Goal: Transaction & Acquisition: Book appointment/travel/reservation

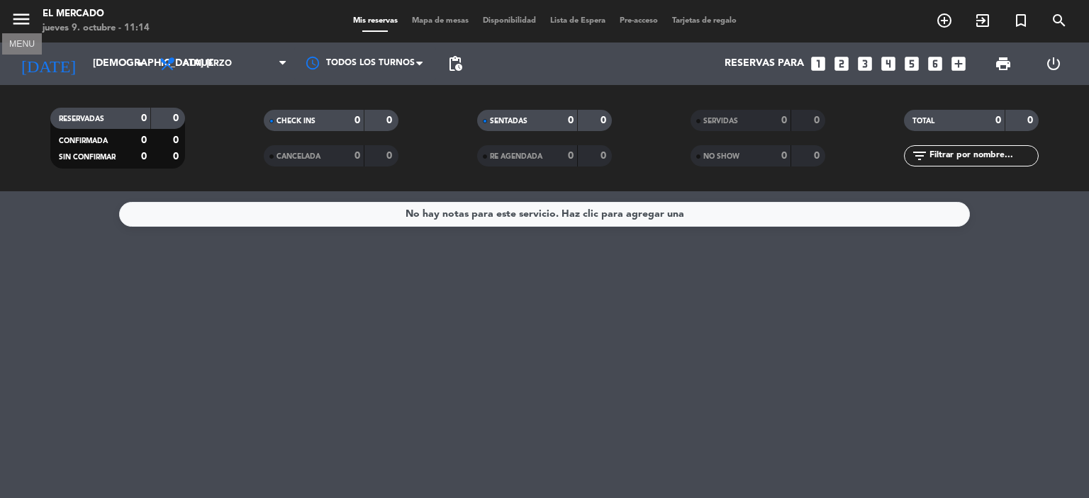
click at [24, 19] on icon "menu" at bounding box center [21, 19] width 21 height 21
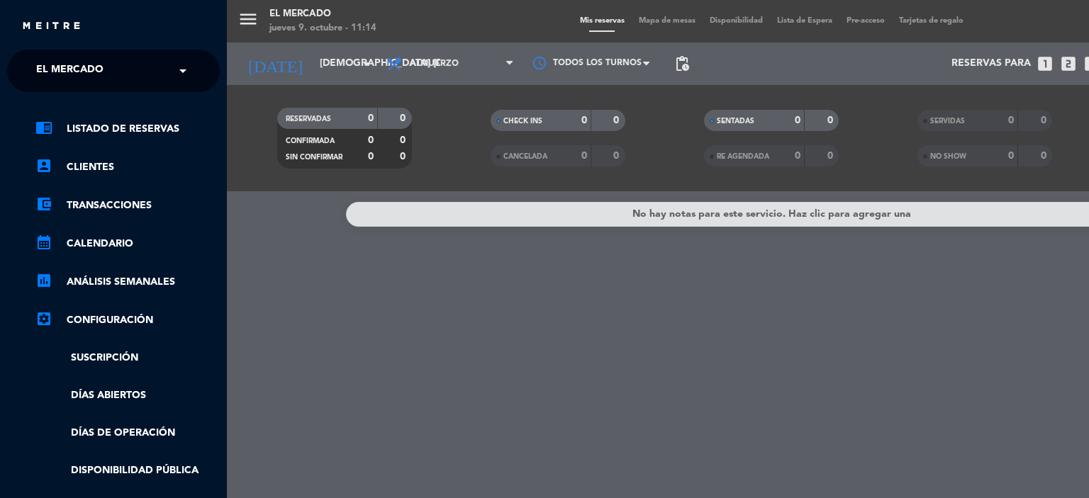
click at [97, 60] on span "El Mercado" at bounding box center [69, 71] width 67 height 30
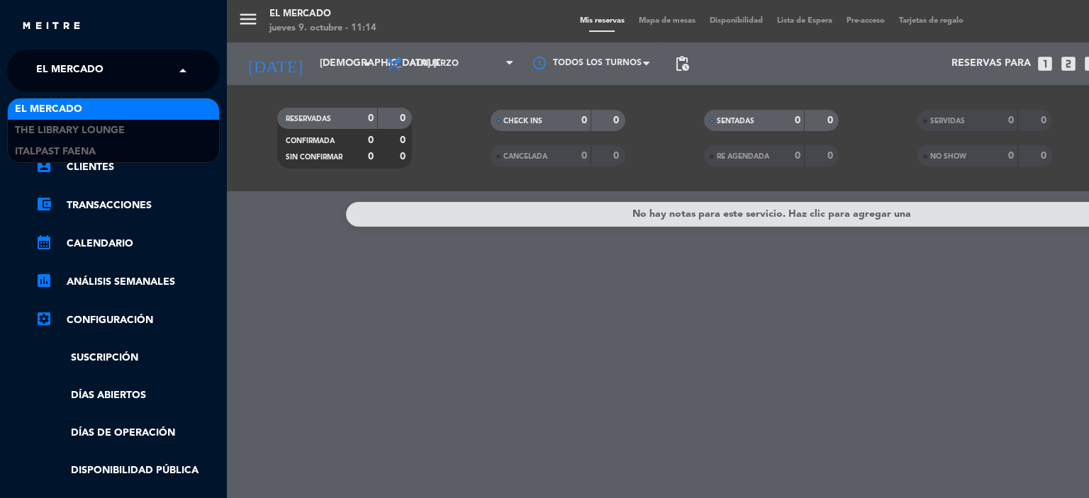
click at [123, 110] on div "El Mercado" at bounding box center [113, 109] width 211 height 21
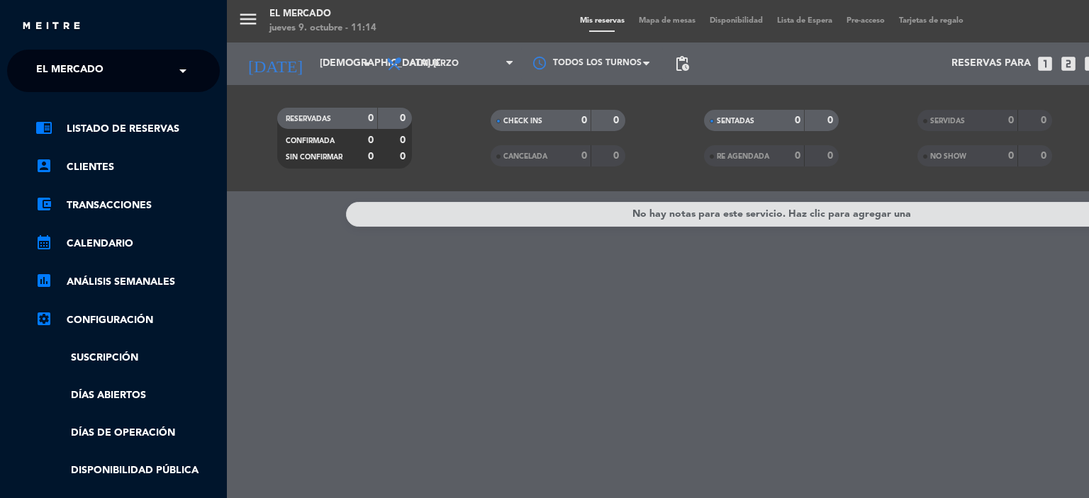
click at [256, 55] on div "menu El [PERSON_NAME] jueves 9. octubre - 11:14 Mis reservas Mapa de mesas Disp…" at bounding box center [771, 249] width 1089 height 498
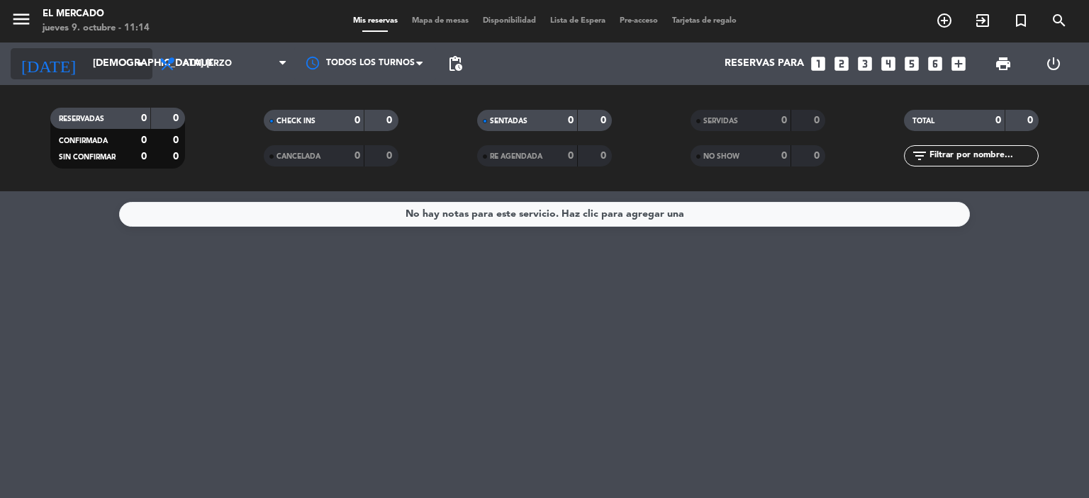
click at [144, 54] on input "[DEMOGRAPHIC_DATA] [DATE]" at bounding box center [153, 64] width 135 height 26
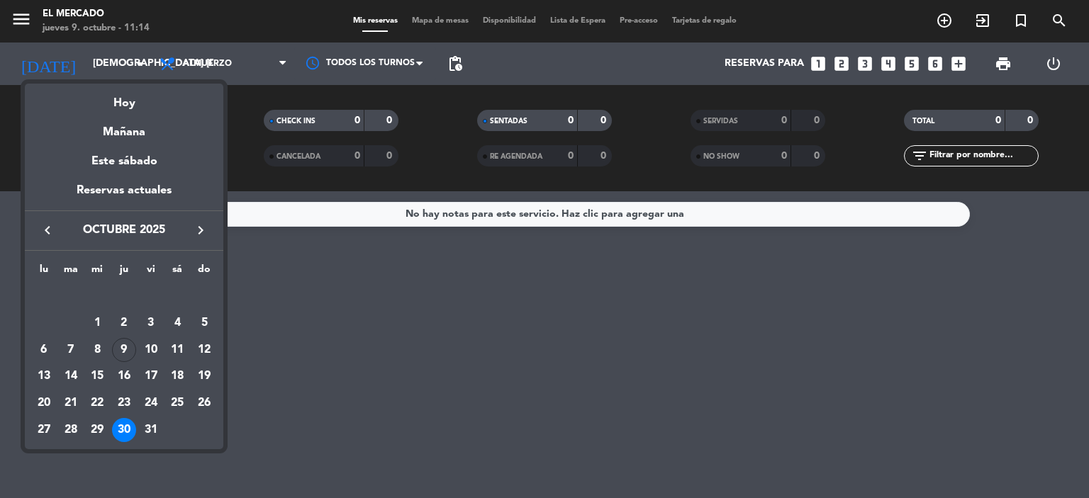
drag, startPoint x: 150, startPoint y: 433, endPoint x: 152, endPoint y: 422, distance: 11.5
click at [150, 433] on div "31" at bounding box center [151, 430] width 24 height 24
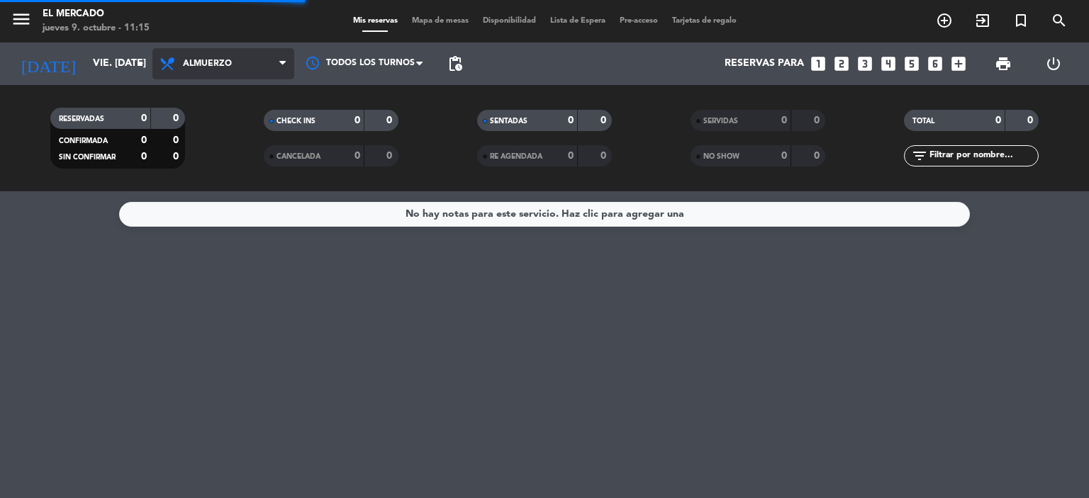
click at [233, 74] on span "Almuerzo" at bounding box center [223, 63] width 142 height 31
click at [221, 229] on ng-component "menu El [PERSON_NAME] jueves 9. octubre - 11:15 Mis reservas Mapa de mesas Disp…" at bounding box center [544, 249] width 1089 height 498
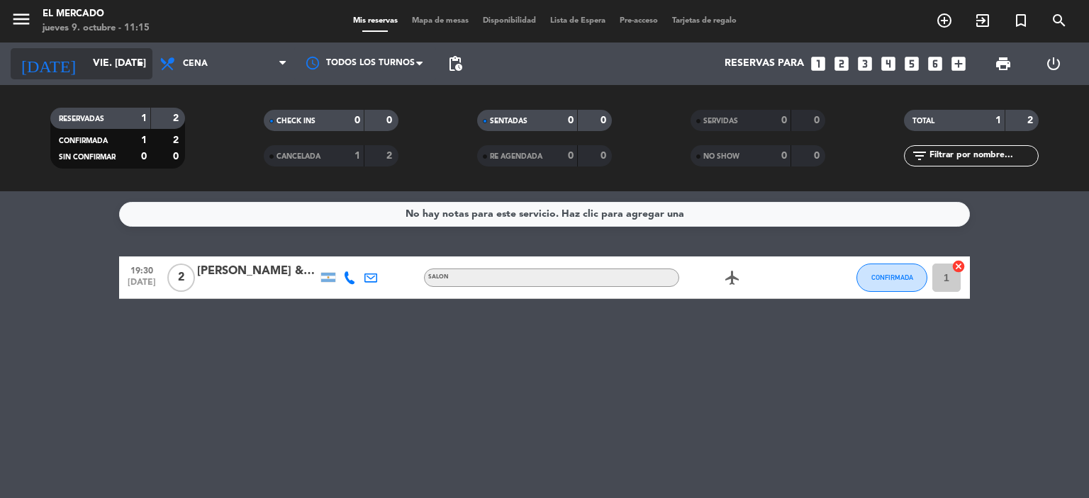
click at [139, 61] on icon "arrow_drop_down" at bounding box center [140, 63] width 17 height 17
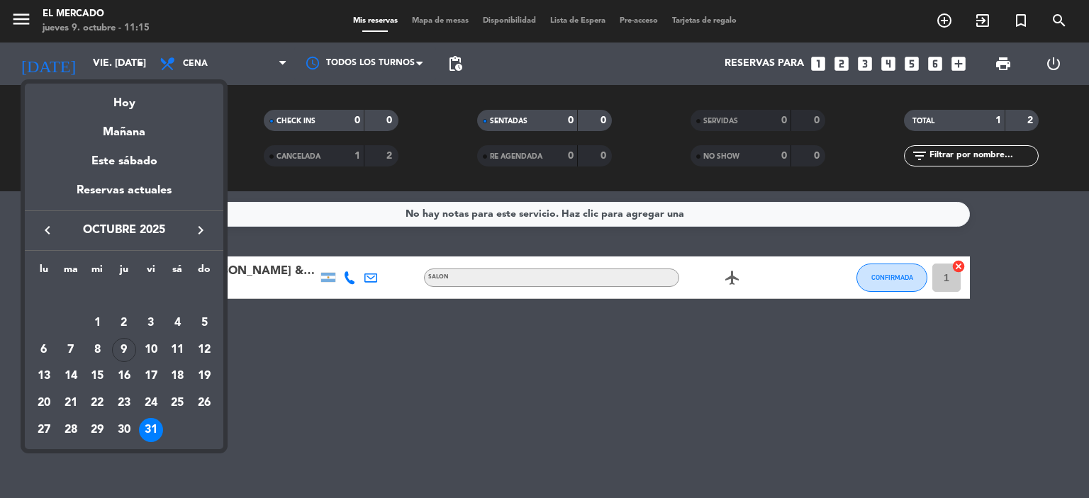
click at [233, 71] on div at bounding box center [544, 249] width 1089 height 498
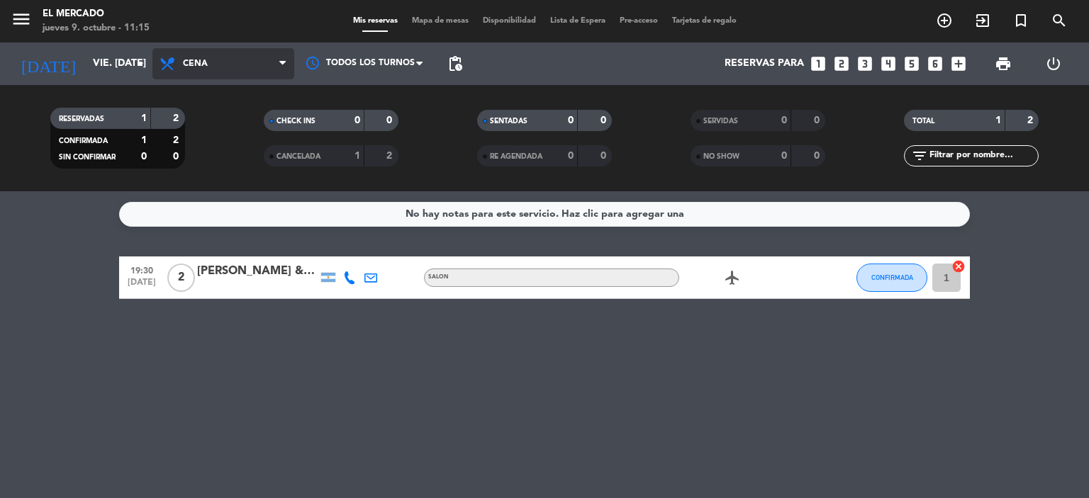
click at [268, 60] on span "Cena" at bounding box center [223, 63] width 142 height 31
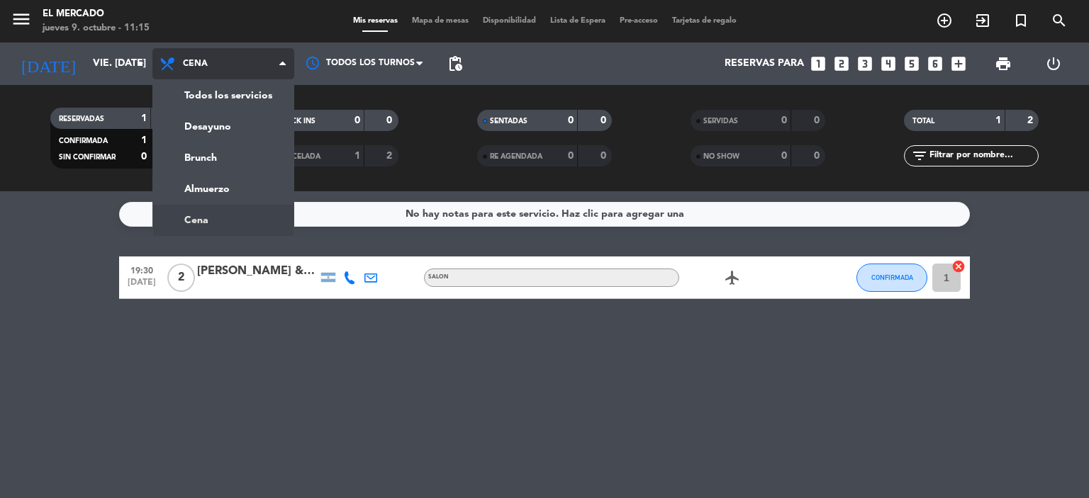
click at [268, 60] on span "Cena" at bounding box center [223, 63] width 142 height 31
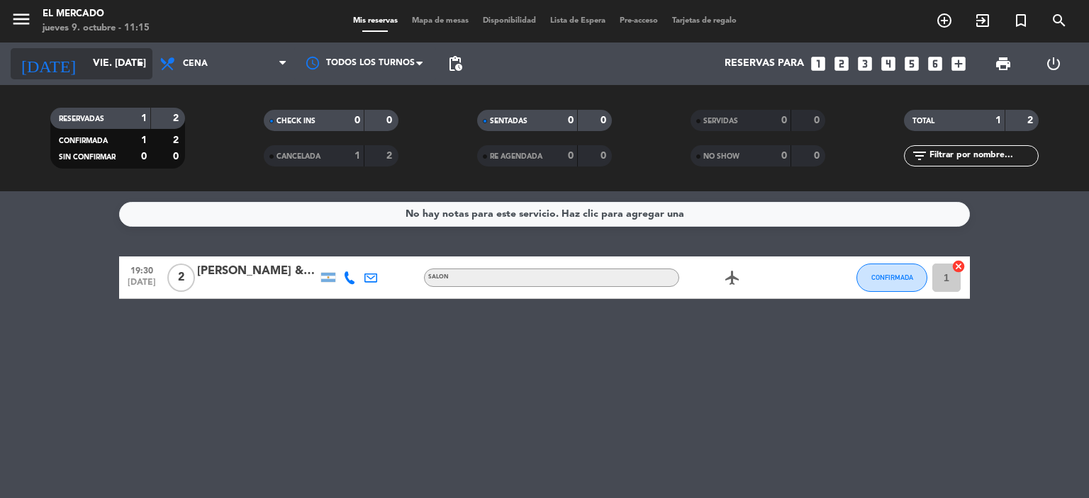
click at [96, 64] on input "vie. [DATE]" at bounding box center [153, 64] width 135 height 26
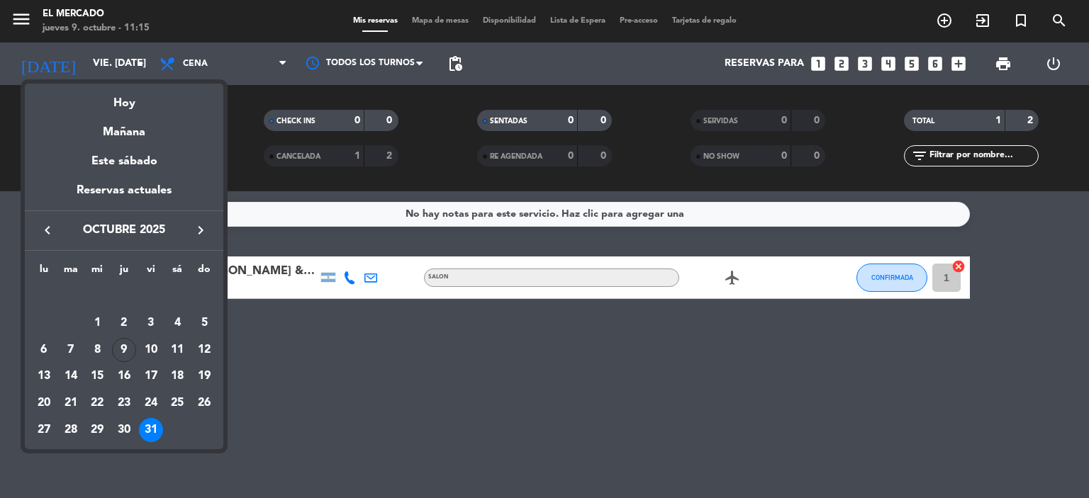
click at [49, 230] on icon "keyboard_arrow_left" at bounding box center [47, 230] width 17 height 17
click at [193, 238] on icon "keyboard_arrow_right" at bounding box center [200, 230] width 17 height 17
click at [153, 353] on div "10" at bounding box center [151, 350] width 24 height 24
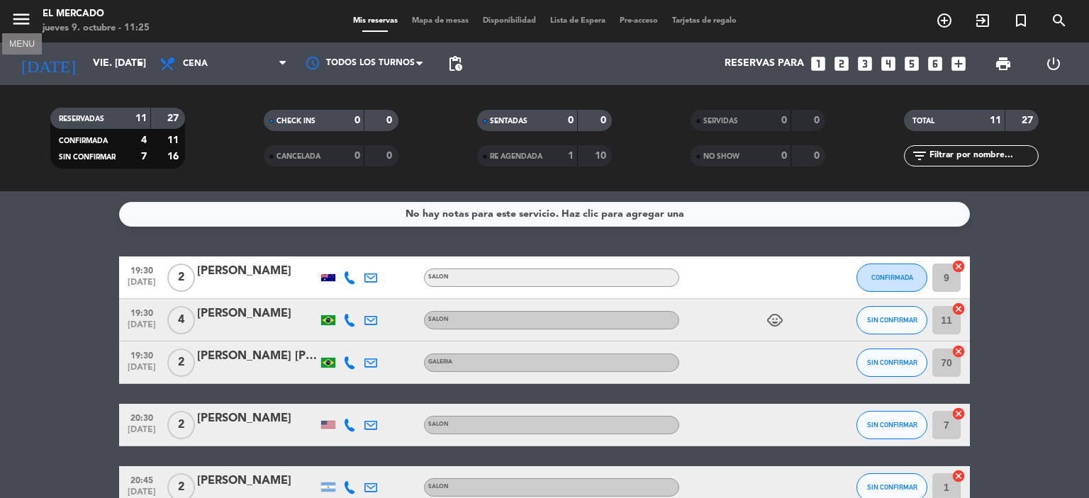
click at [21, 19] on icon "menu" at bounding box center [21, 19] width 21 height 21
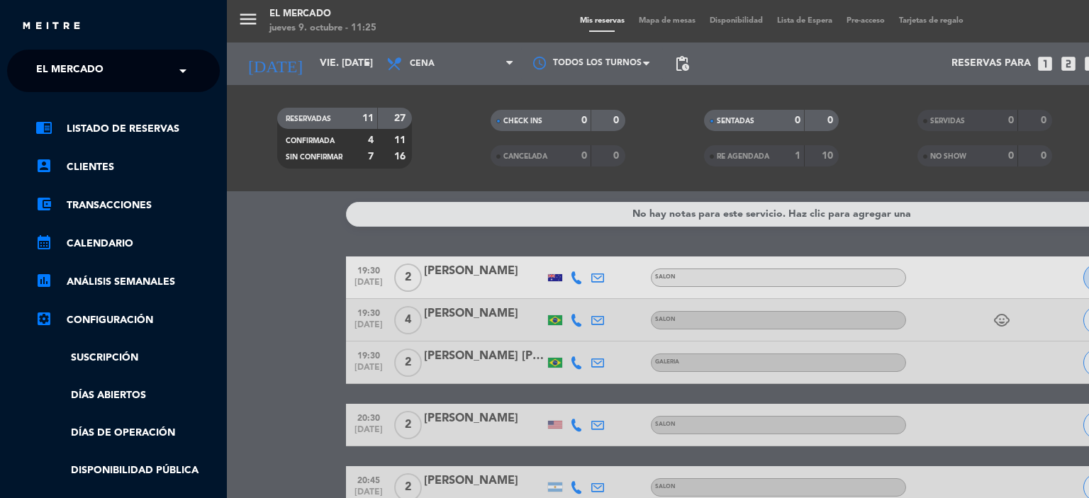
click at [112, 65] on div "× El Mercado" at bounding box center [77, 71] width 94 height 30
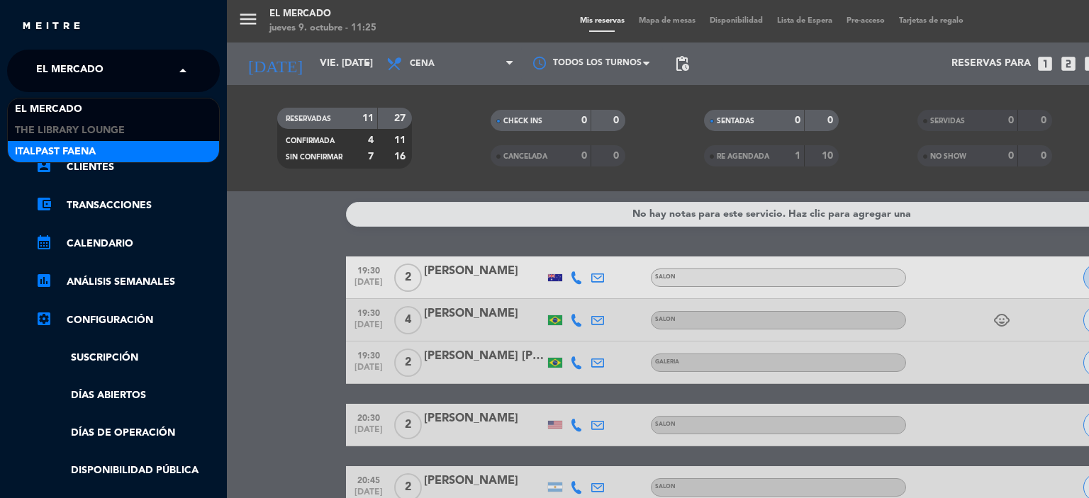
click at [79, 150] on span "Italpast Faena" at bounding box center [55, 152] width 81 height 16
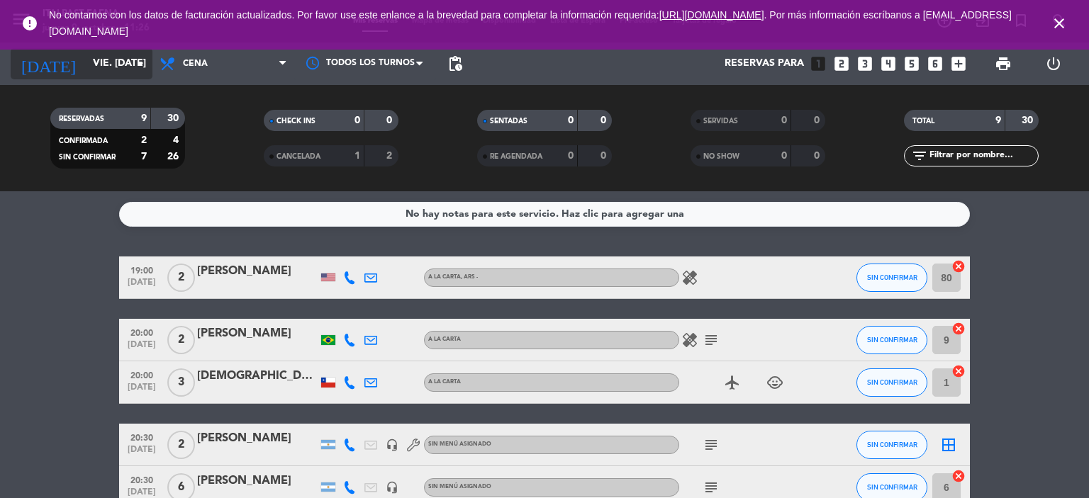
click at [86, 76] on input "vie. [DATE]" at bounding box center [153, 64] width 135 height 26
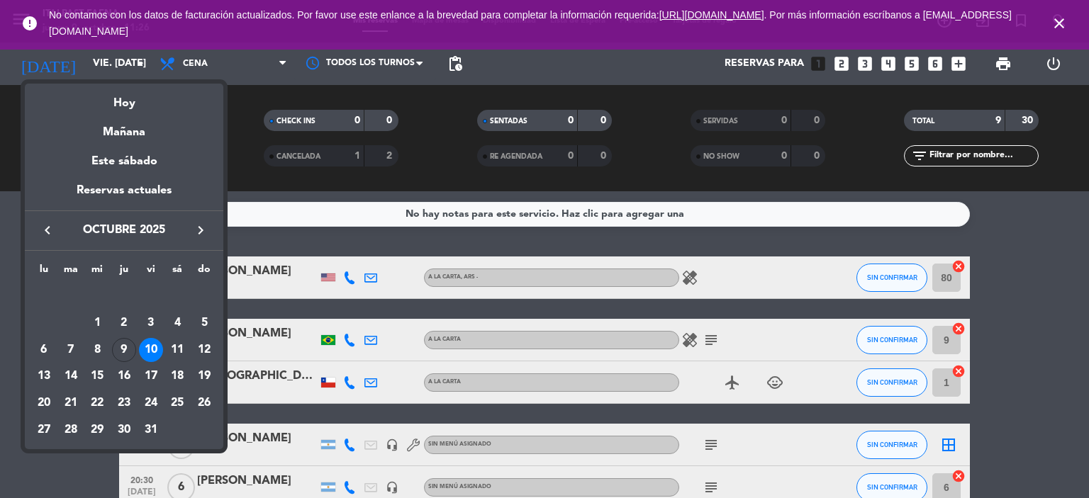
click at [190, 227] on button "keyboard_arrow_right" at bounding box center [201, 230] width 26 height 18
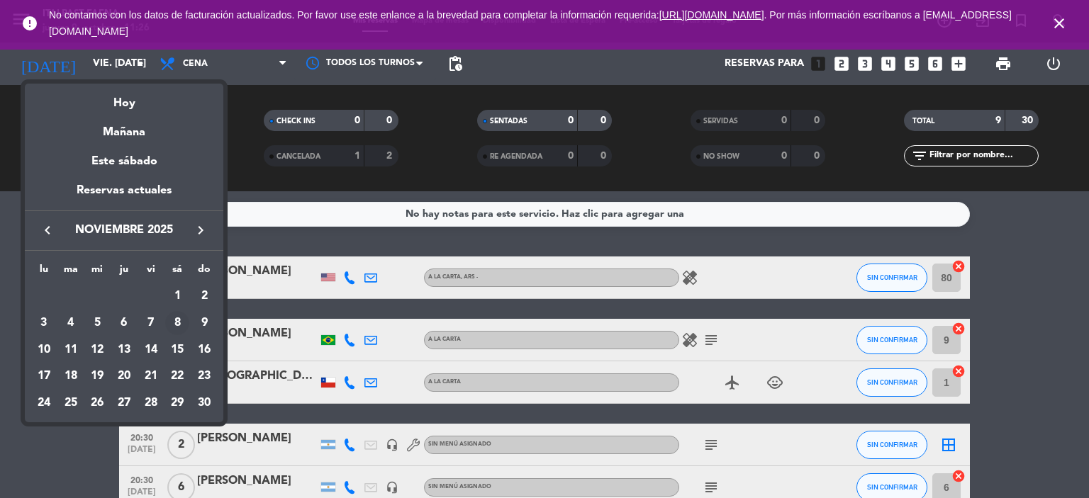
click at [184, 326] on div "8" at bounding box center [177, 323] width 24 height 24
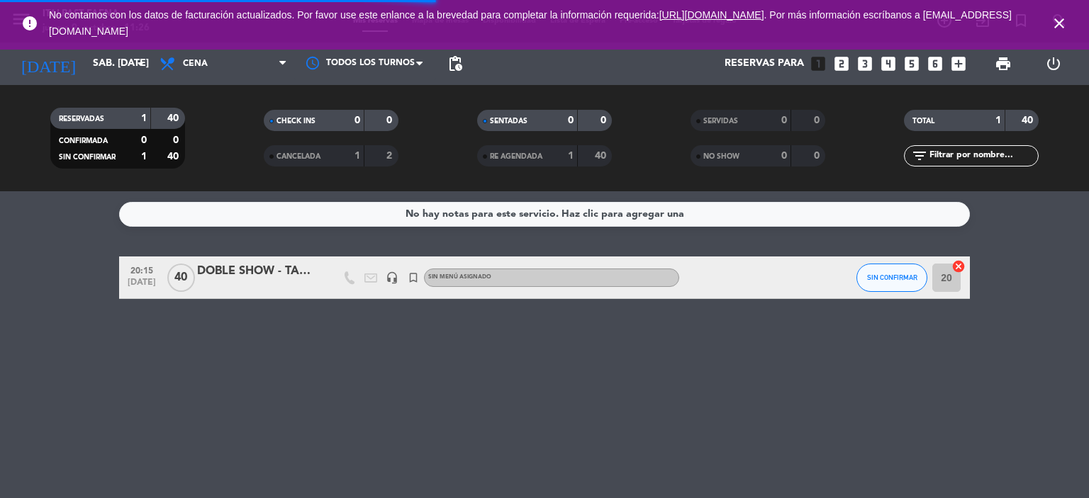
click at [1054, 25] on icon "close" at bounding box center [1059, 23] width 17 height 17
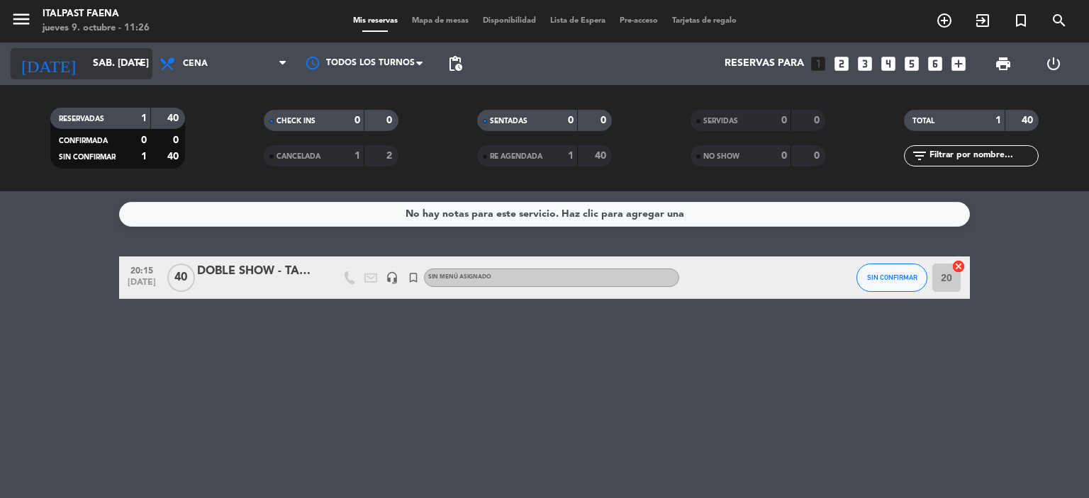
click at [130, 71] on input "sáb. [DATE]" at bounding box center [153, 64] width 135 height 26
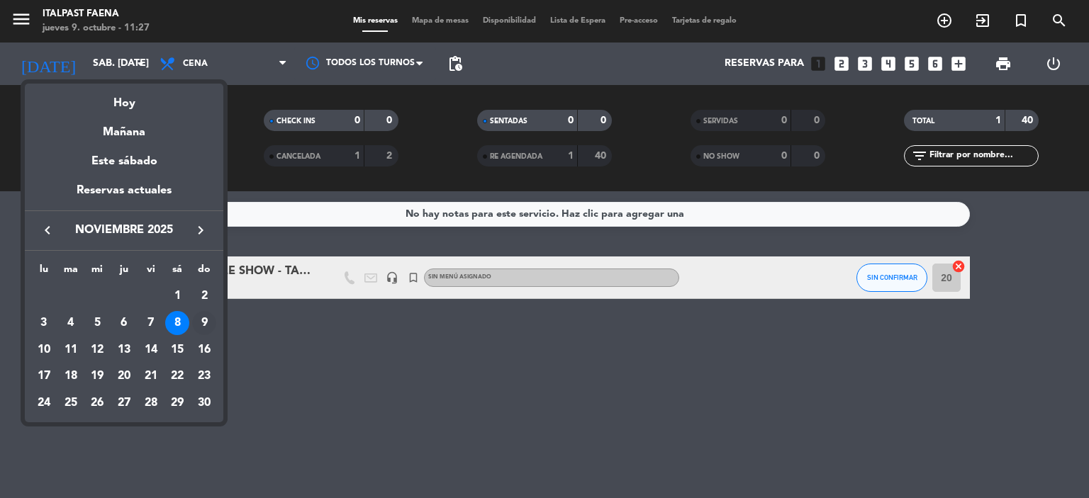
click at [212, 319] on div "9" at bounding box center [204, 323] width 24 height 24
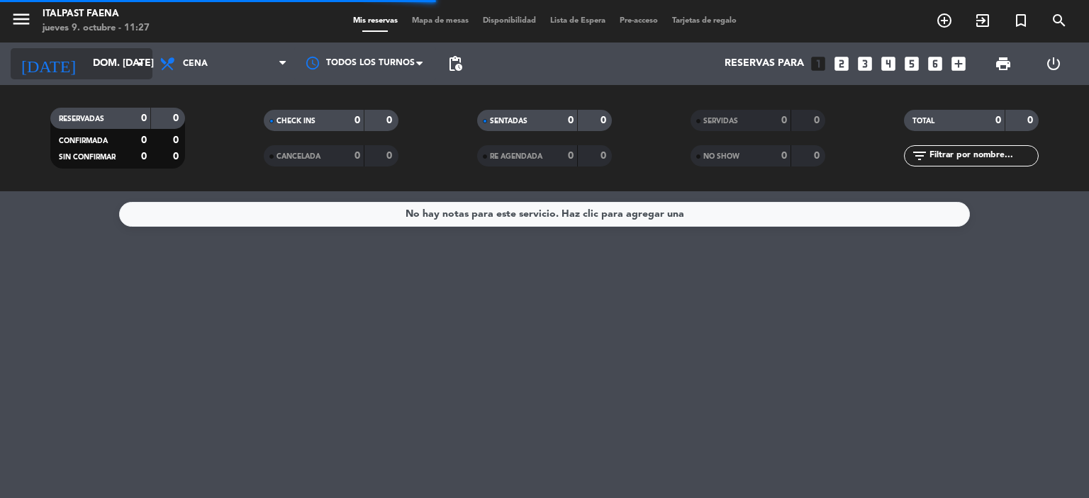
click at [112, 53] on input "dom. [DATE]" at bounding box center [153, 64] width 135 height 26
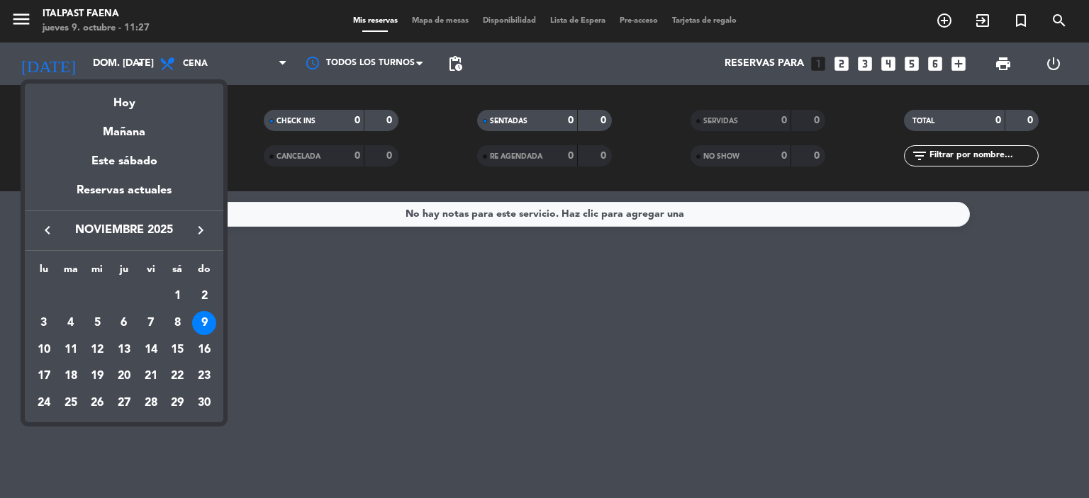
click at [43, 349] on div "10" at bounding box center [44, 350] width 24 height 24
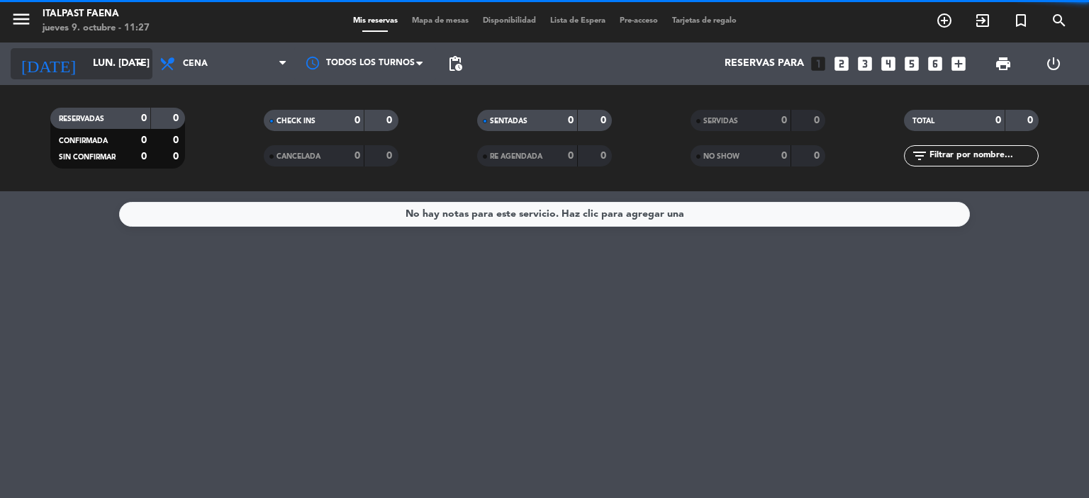
click at [111, 66] on input "lun. [DATE]" at bounding box center [153, 64] width 135 height 26
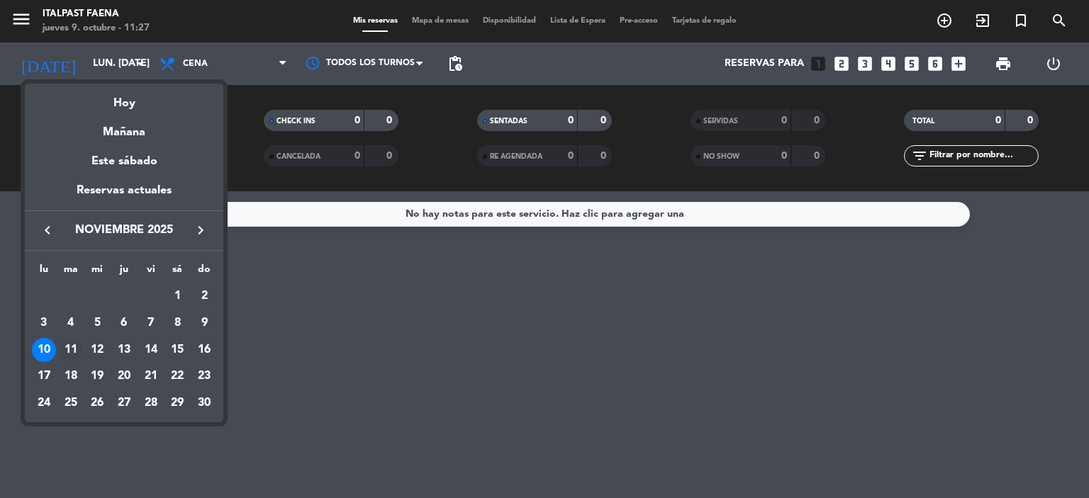
click at [63, 350] on div "11" at bounding box center [71, 350] width 24 height 24
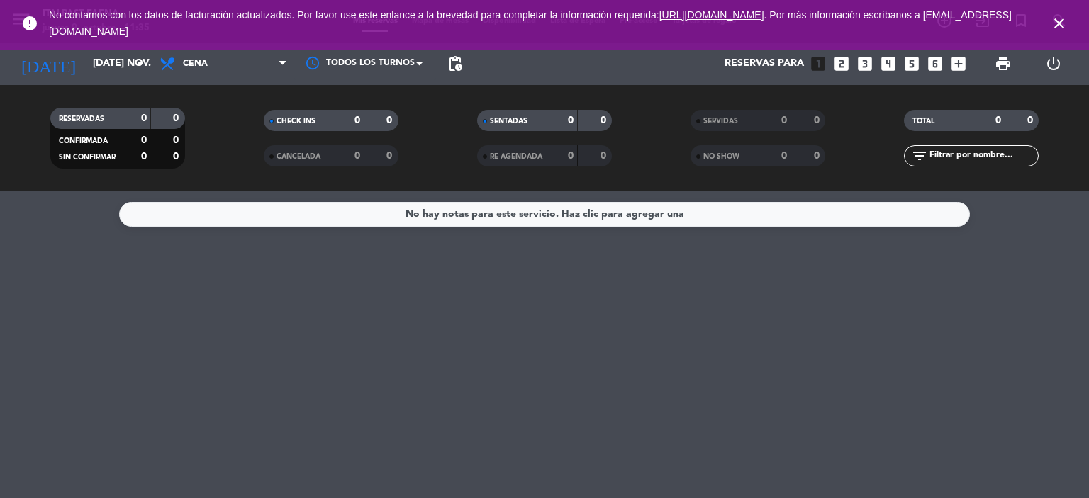
click at [1064, 25] on icon "close" at bounding box center [1059, 23] width 17 height 17
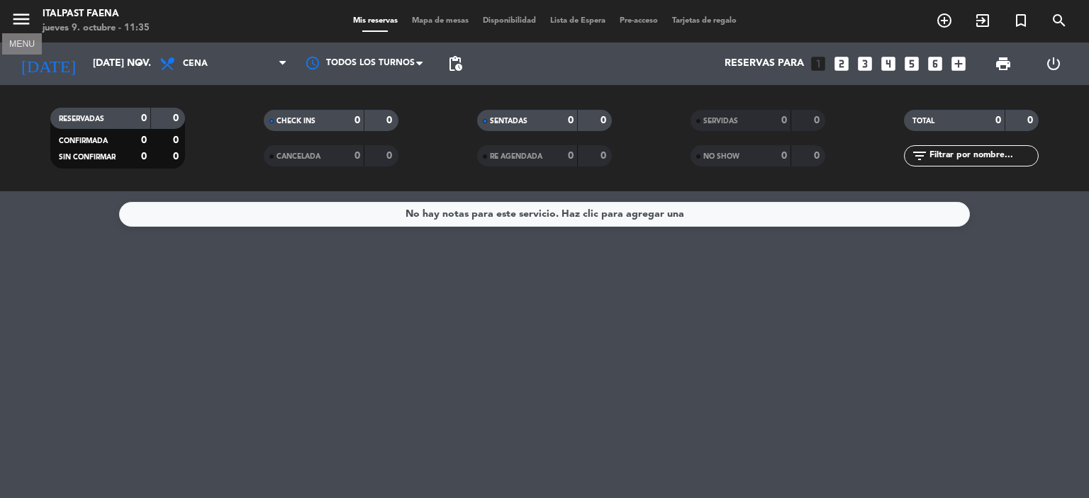
click at [23, 19] on icon "menu" at bounding box center [21, 19] width 21 height 21
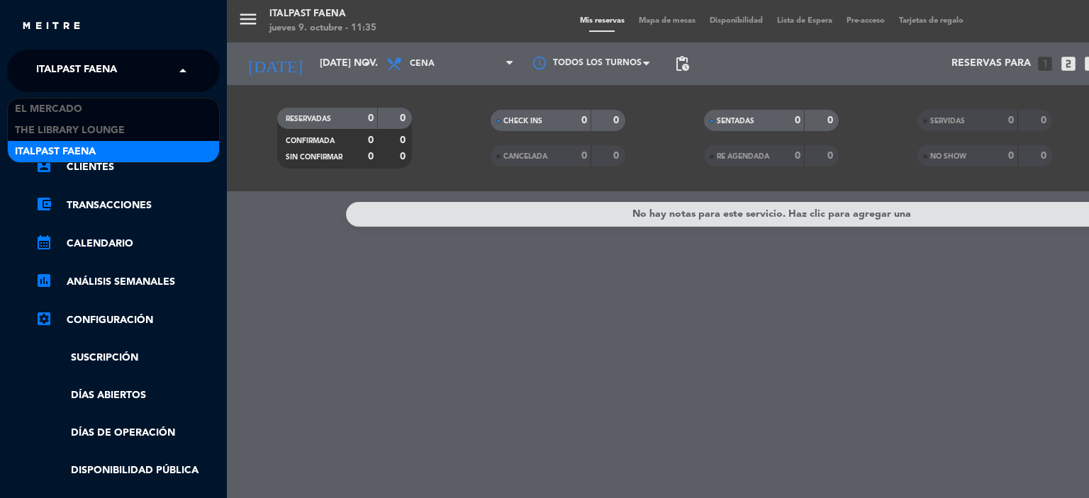
click at [79, 62] on span "Italpast Faena" at bounding box center [76, 71] width 81 height 30
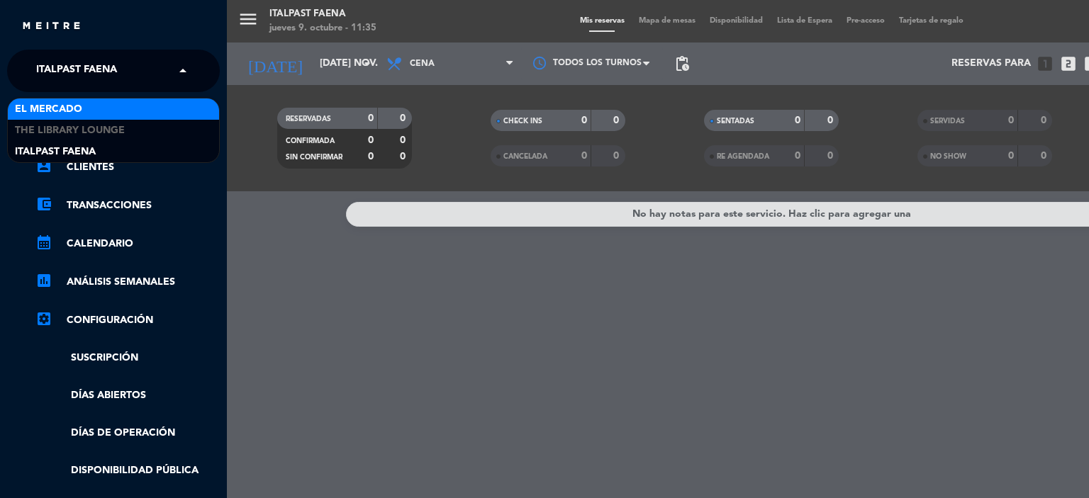
click at [84, 115] on div "El Mercado" at bounding box center [113, 109] width 211 height 21
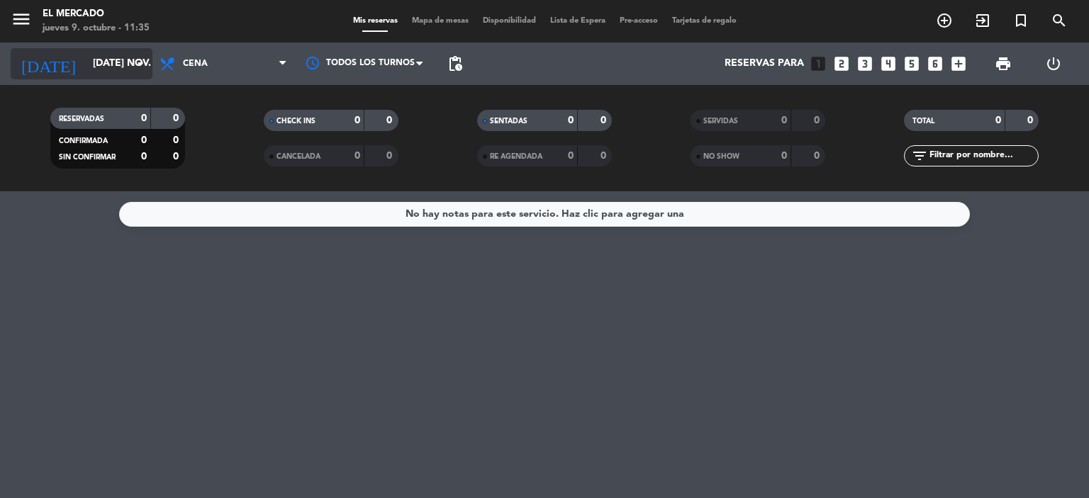
click at [105, 70] on input "[DATE] nov." at bounding box center [153, 64] width 135 height 26
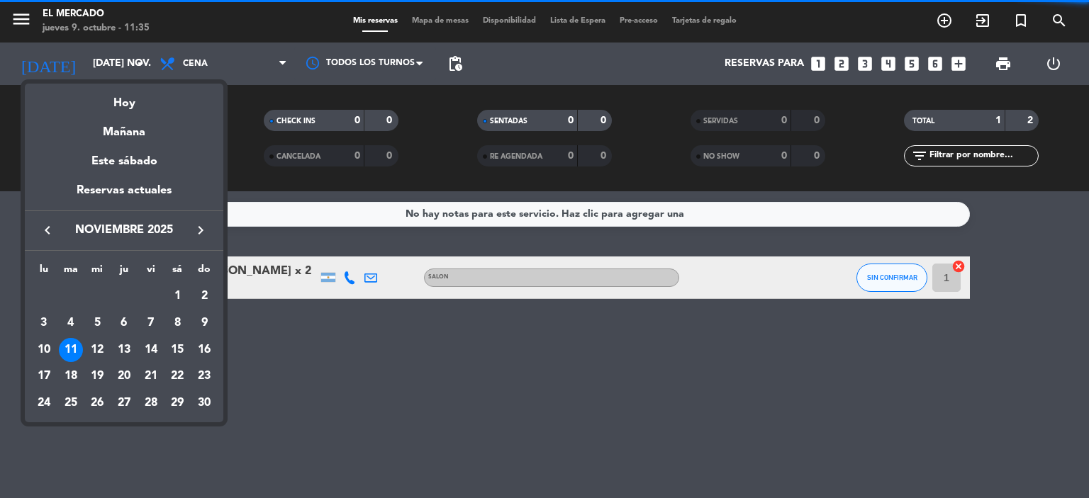
click at [45, 229] on icon "keyboard_arrow_left" at bounding box center [47, 230] width 17 height 17
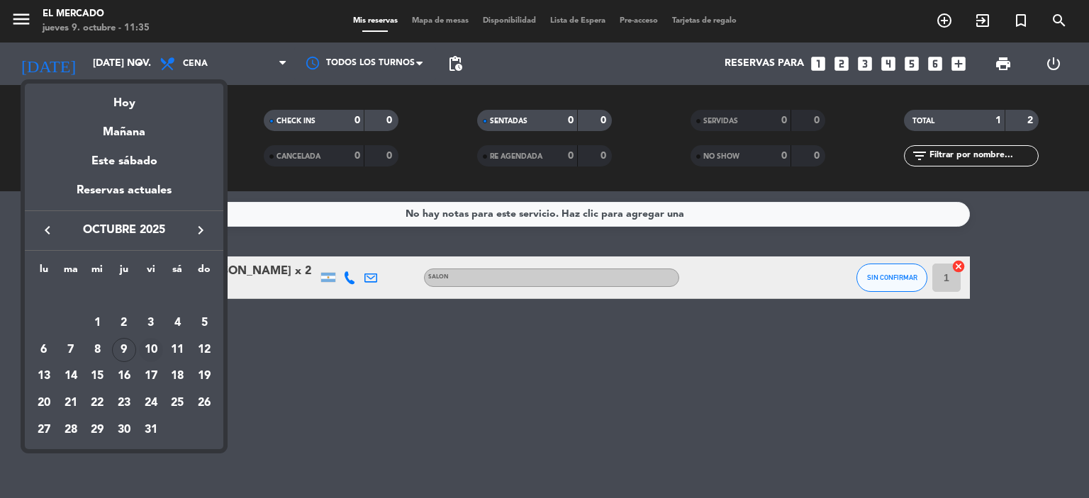
click at [156, 353] on div "10" at bounding box center [151, 350] width 24 height 24
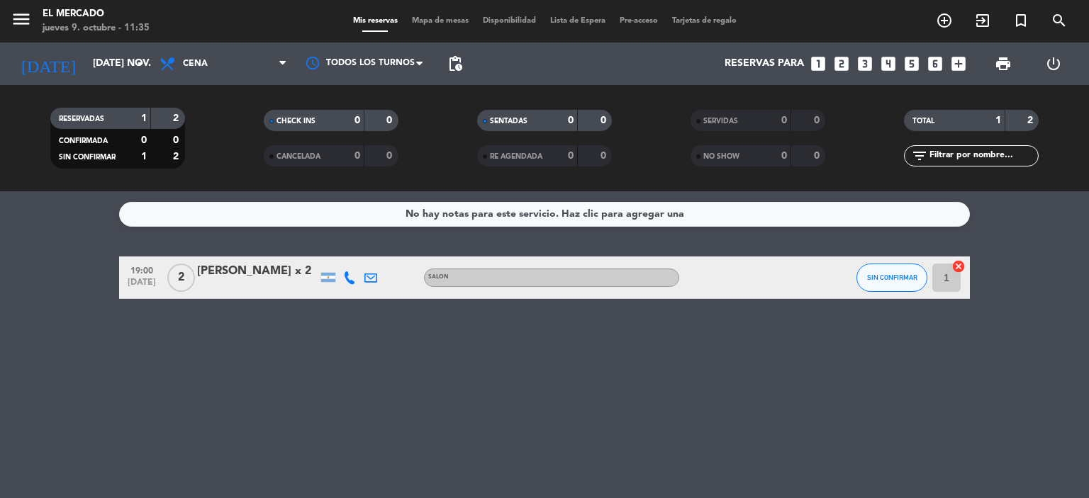
type input "vie. [DATE]"
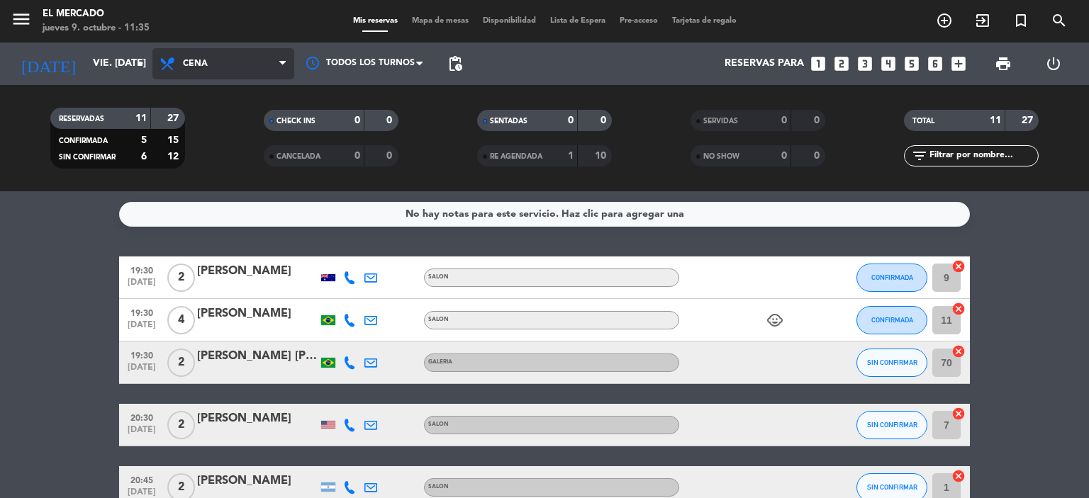
drag, startPoint x: 257, startPoint y: 59, endPoint x: 264, endPoint y: 55, distance: 8.9
click at [257, 59] on span "Cena" at bounding box center [223, 63] width 142 height 31
click at [218, 176] on div "menu El [PERSON_NAME] jueves 9. octubre - 11:35 Mis reservas Mapa de mesas Disp…" at bounding box center [544, 95] width 1089 height 191
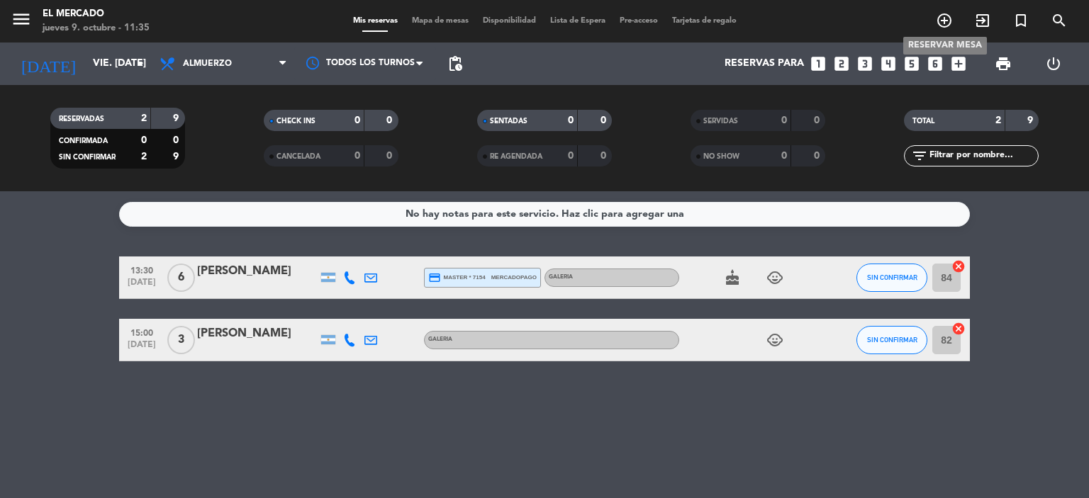
click at [945, 19] on icon "add_circle_outline" at bounding box center [944, 20] width 17 height 17
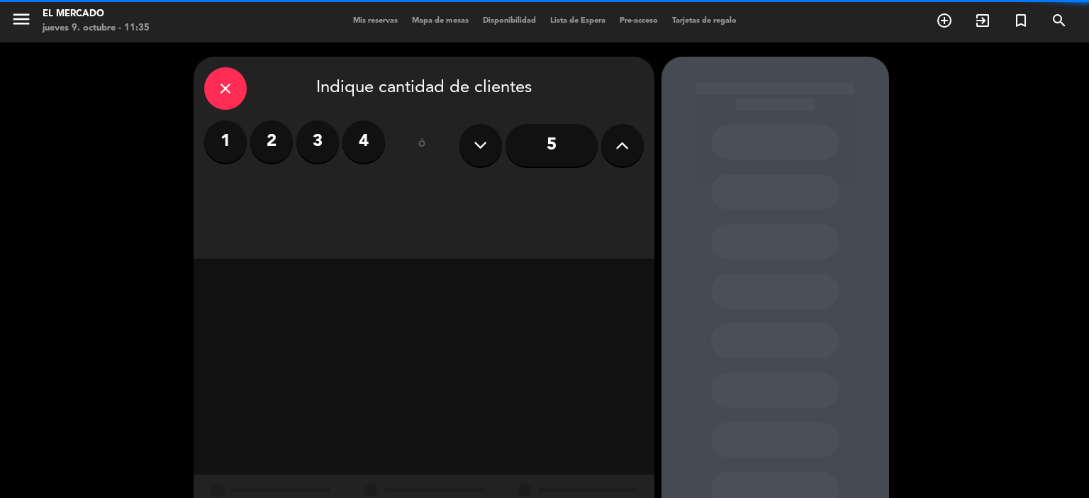
click at [622, 143] on icon at bounding box center [621, 145] width 13 height 21
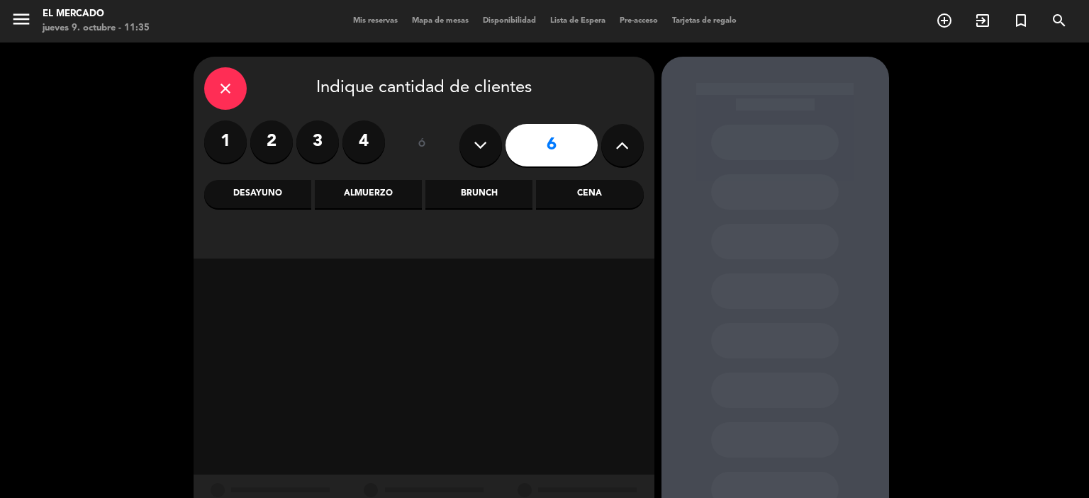
click at [622, 143] on icon at bounding box center [621, 145] width 13 height 21
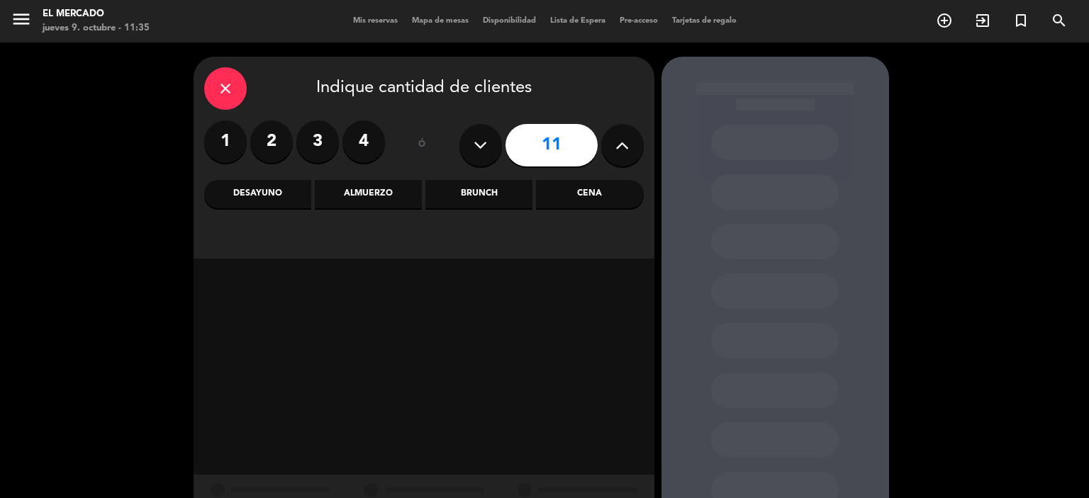
click at [622, 143] on icon at bounding box center [621, 145] width 13 height 21
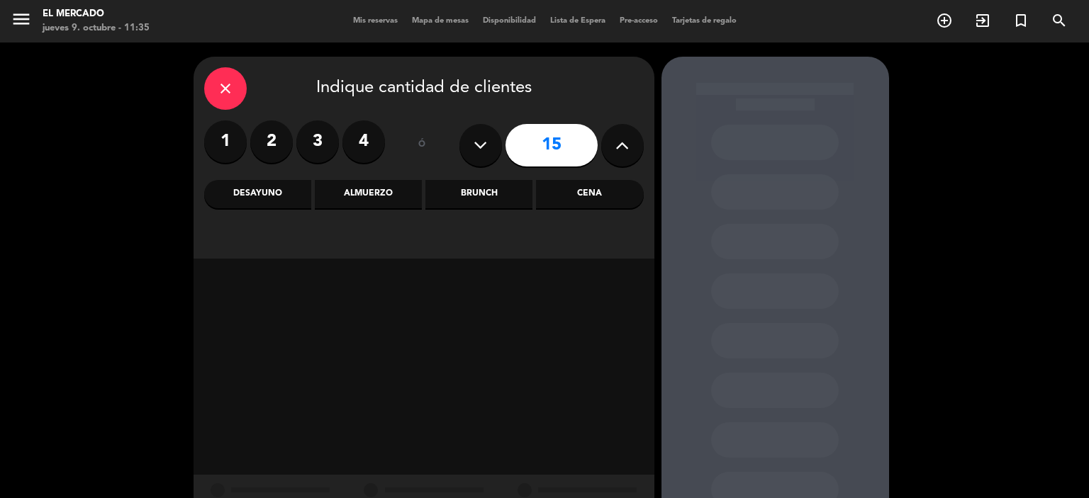
type input "16"
click at [389, 206] on div "Almuerzo" at bounding box center [368, 194] width 107 height 28
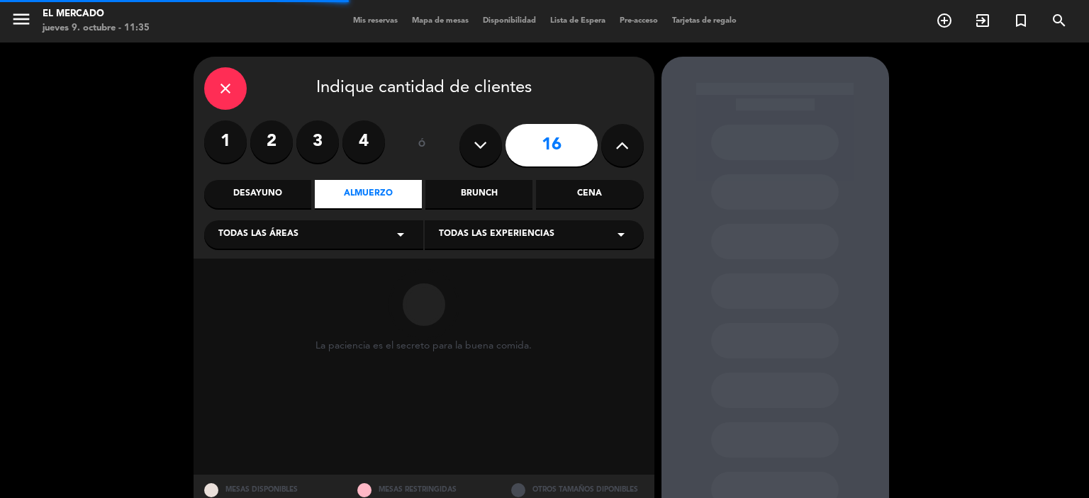
click at [386, 225] on div "Todas las áreas arrow_drop_down" at bounding box center [313, 235] width 219 height 28
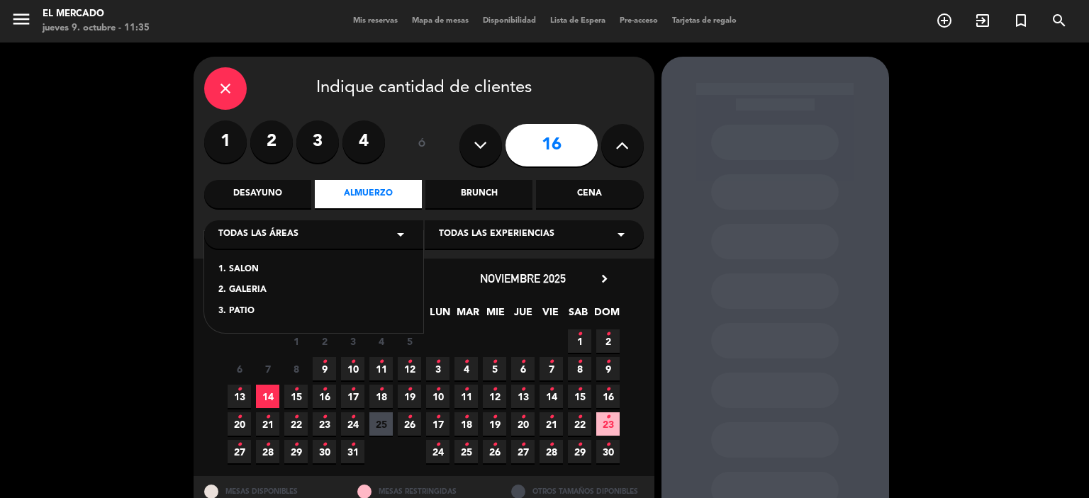
click at [244, 269] on div "1. SALON" at bounding box center [313, 270] width 191 height 14
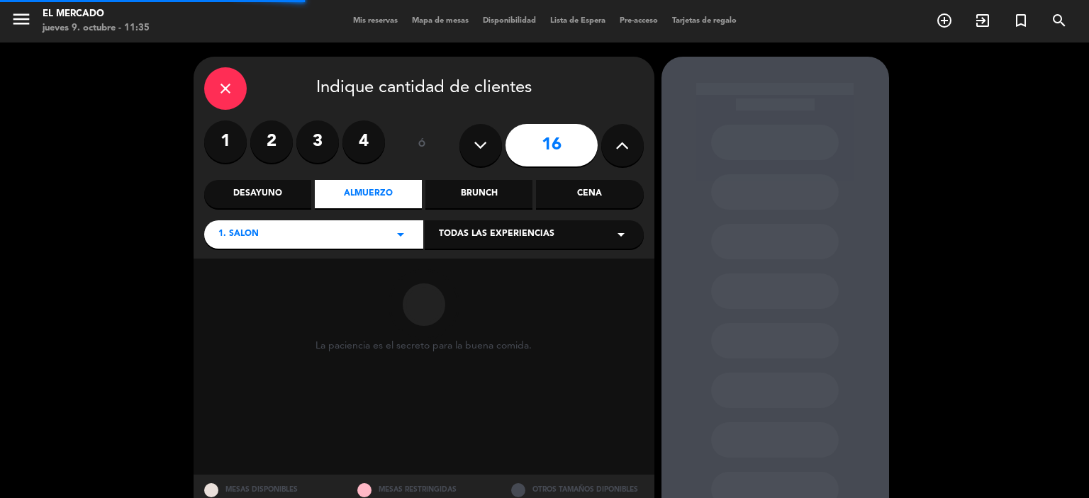
click at [528, 230] on span "Todas las experiencias" at bounding box center [497, 235] width 116 height 14
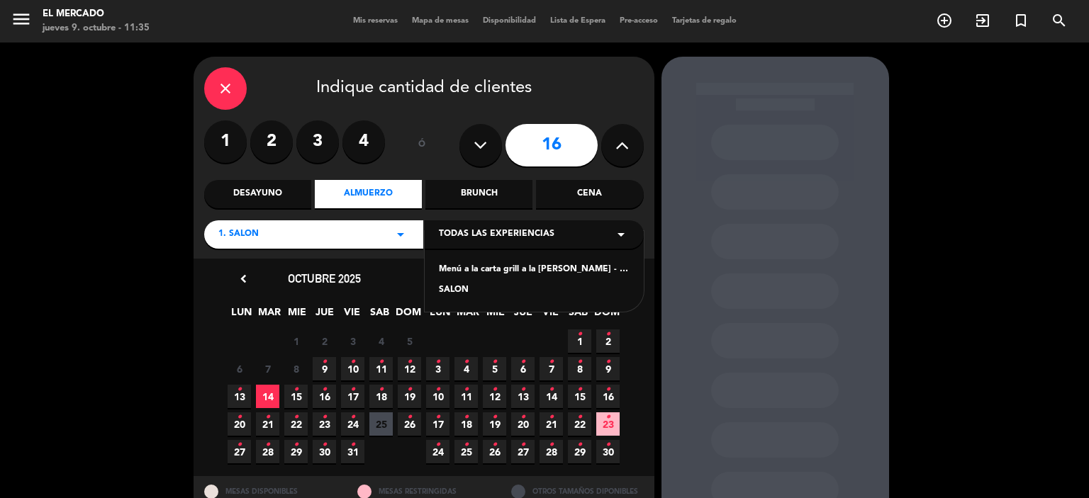
click at [459, 291] on div "SALON" at bounding box center [534, 291] width 191 height 14
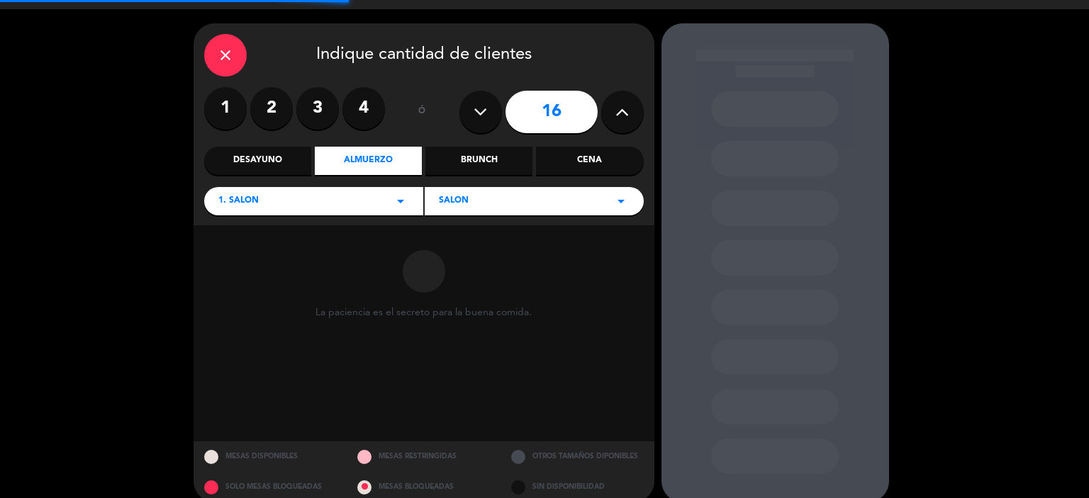
scroll to position [51, 0]
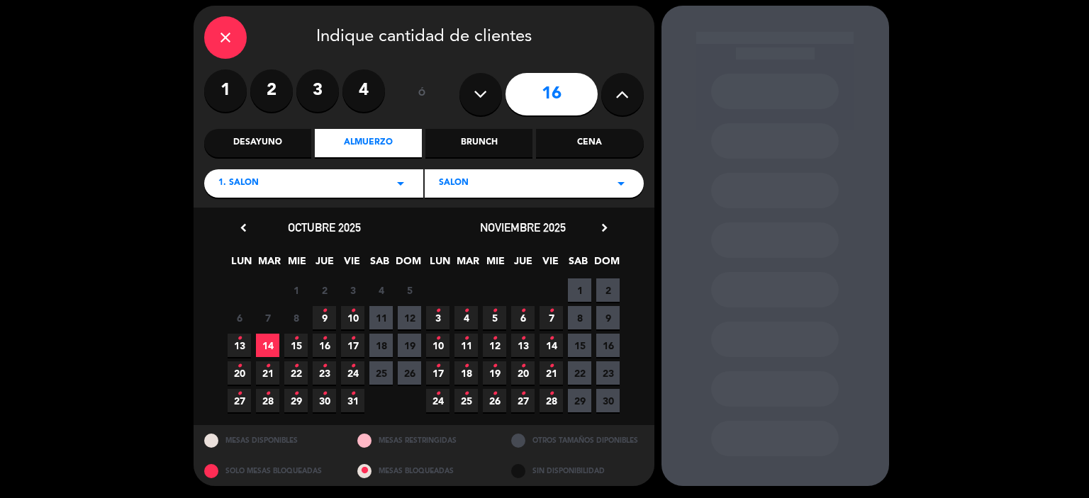
click at [347, 318] on span "10 •" at bounding box center [352, 317] width 23 height 23
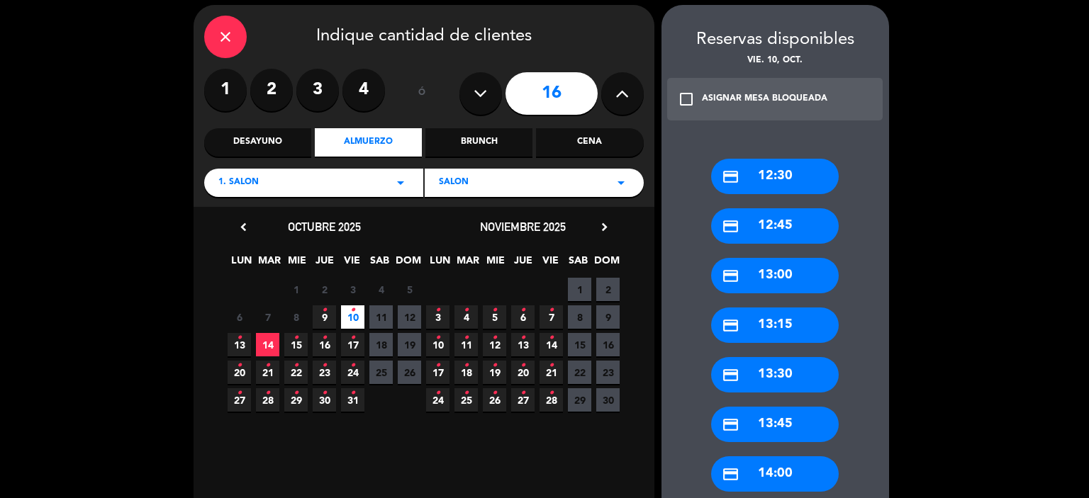
click at [779, 165] on div "credit_card 12:30" at bounding box center [775, 176] width 128 height 35
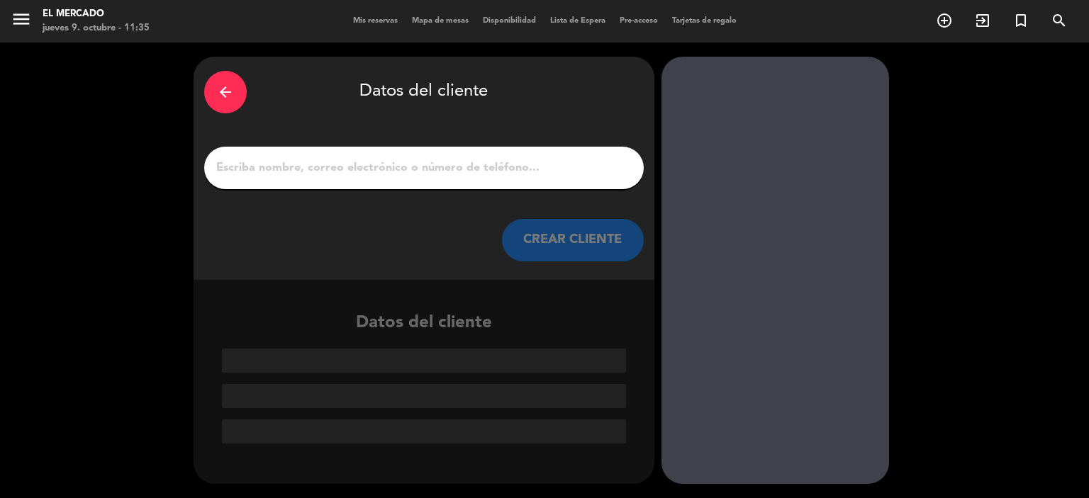
scroll to position [0, 0]
click at [528, 180] on div at bounding box center [424, 168] width 440 height 43
click at [534, 153] on div at bounding box center [424, 168] width 440 height 43
click at [523, 164] on input "1" at bounding box center [424, 168] width 418 height 20
click at [313, 170] on input "1" at bounding box center [424, 168] width 418 height 20
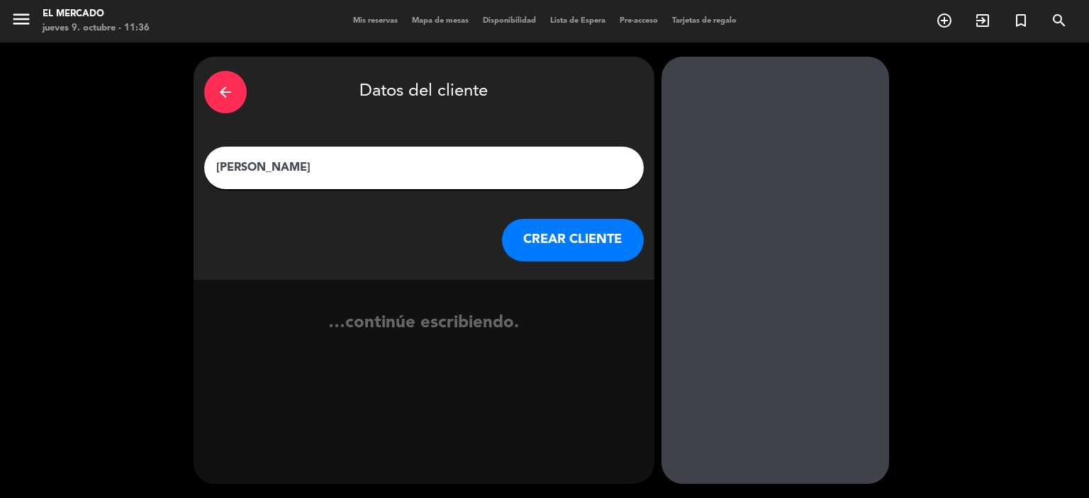
type input "[PERSON_NAME]"
click at [593, 238] on button "CREAR CLIENTE" at bounding box center [573, 240] width 142 height 43
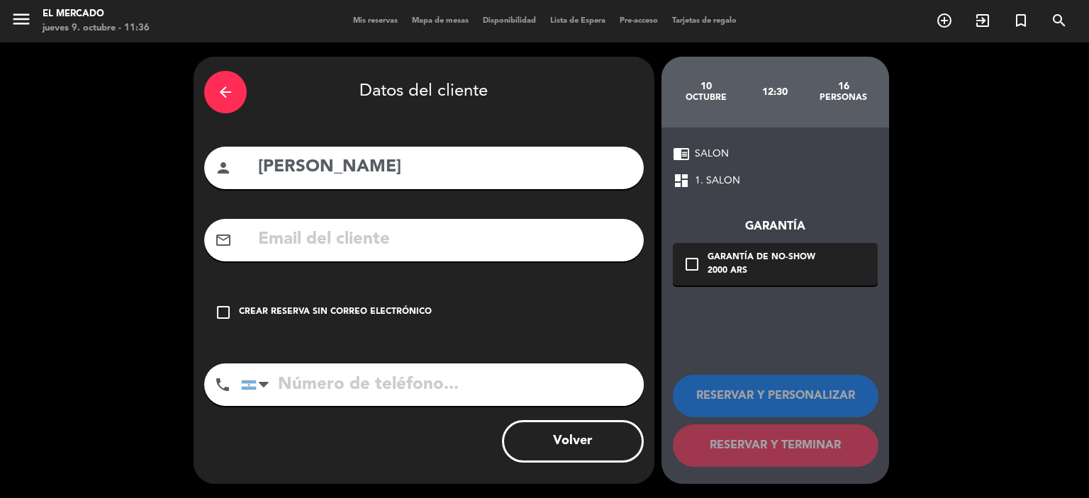
click at [419, 252] on input "text" at bounding box center [445, 239] width 377 height 29
click at [242, 316] on div "Crear reserva sin correo electrónico" at bounding box center [335, 313] width 193 height 14
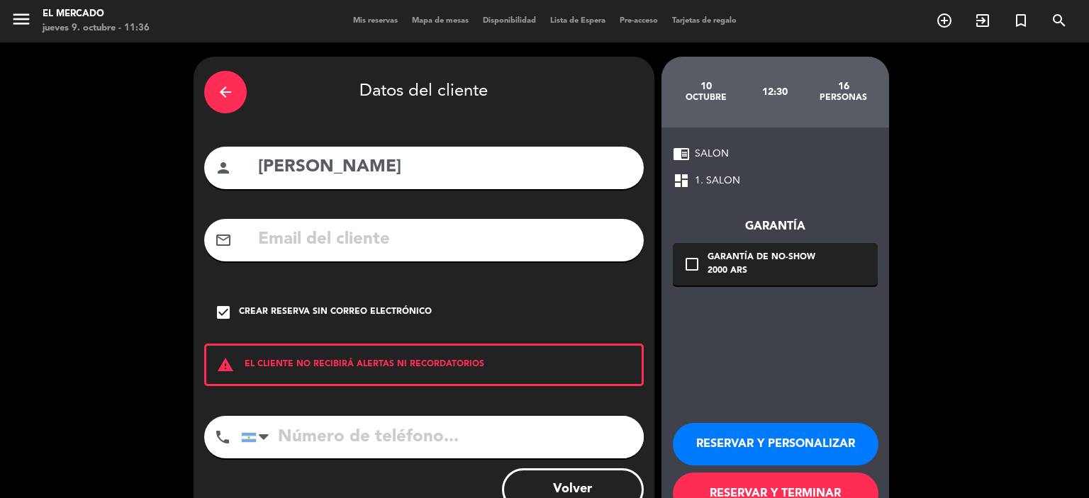
scroll to position [48, 0]
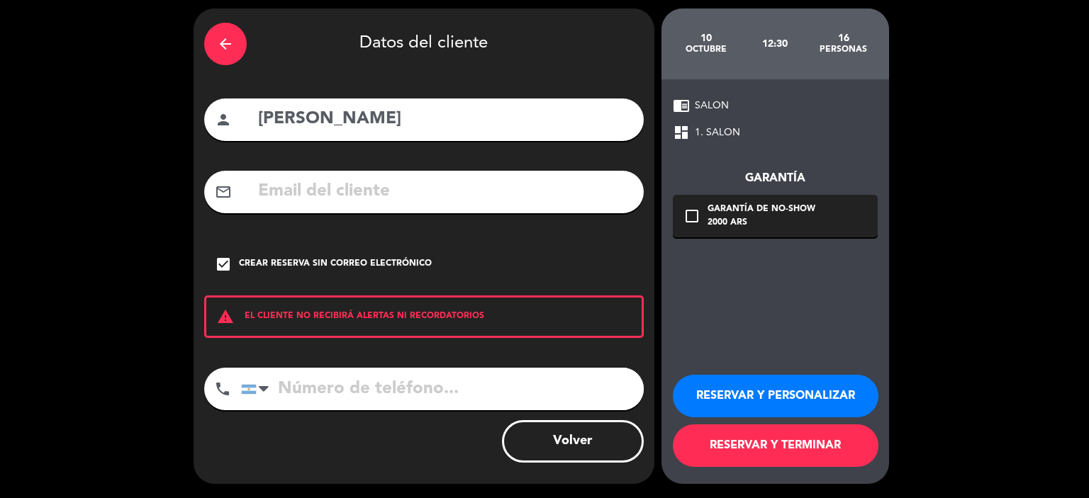
click at [760, 385] on button "RESERVAR Y PERSONALIZAR" at bounding box center [776, 396] width 206 height 43
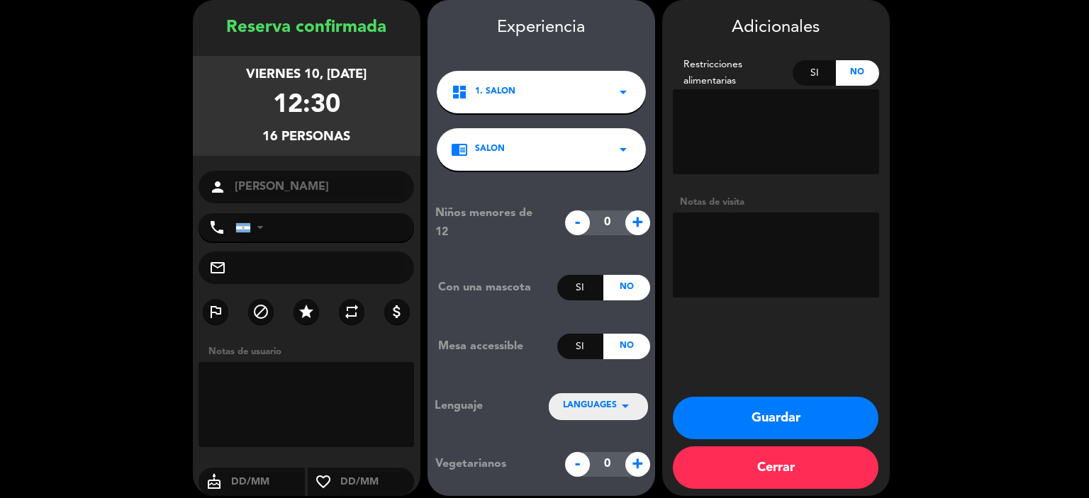
scroll to position [68, 0]
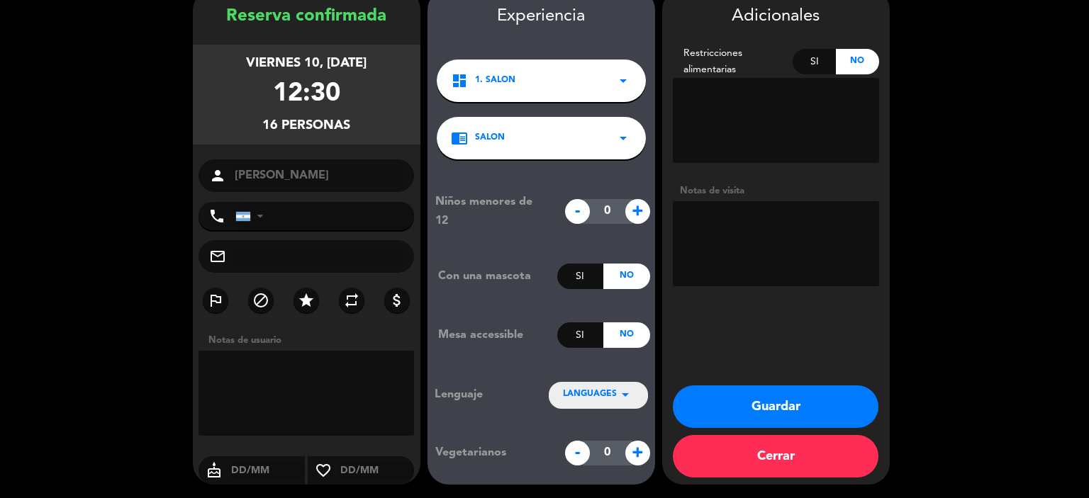
click at [277, 379] on textarea at bounding box center [307, 393] width 216 height 85
type textarea "SP - Menú degustación."
click at [385, 368] on textarea at bounding box center [307, 393] width 216 height 85
click at [818, 58] on div "Si" at bounding box center [814, 62] width 43 height 26
click at [801, 106] on textarea at bounding box center [776, 120] width 206 height 85
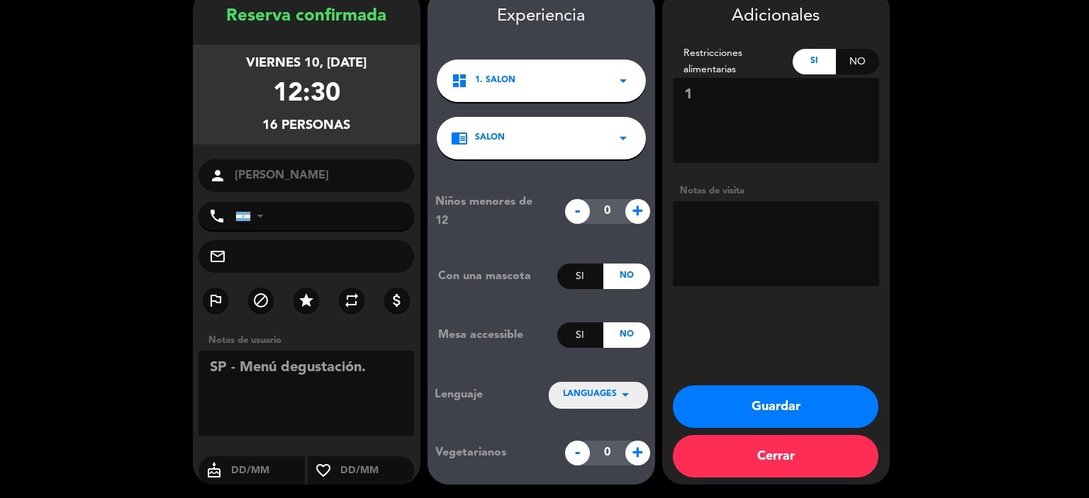
type textarea "1"
type textarea "1 Vegetariano + 1 Intolerante a la lactosa"
click at [815, 386] on button "Guardar" at bounding box center [776, 407] width 206 height 43
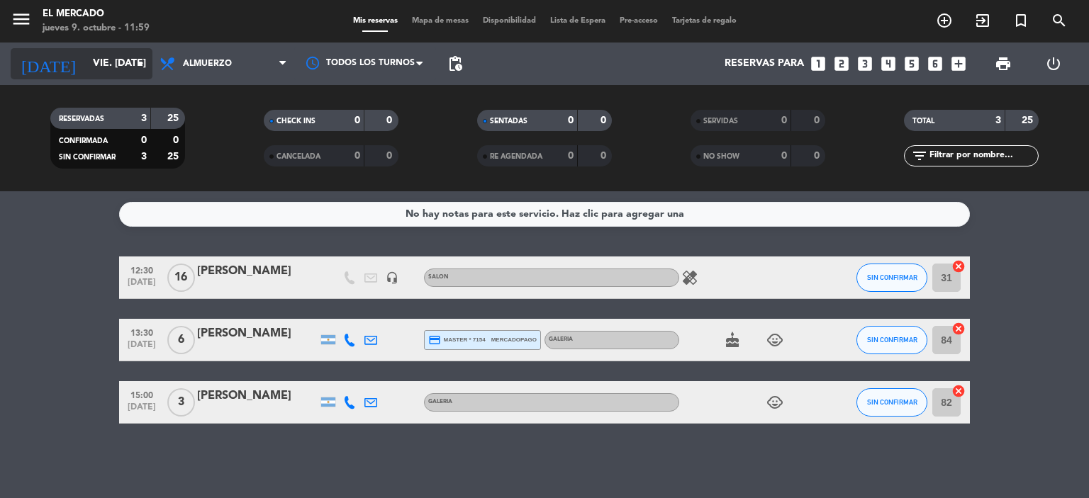
click at [92, 67] on input "vie. [DATE]" at bounding box center [153, 64] width 135 height 26
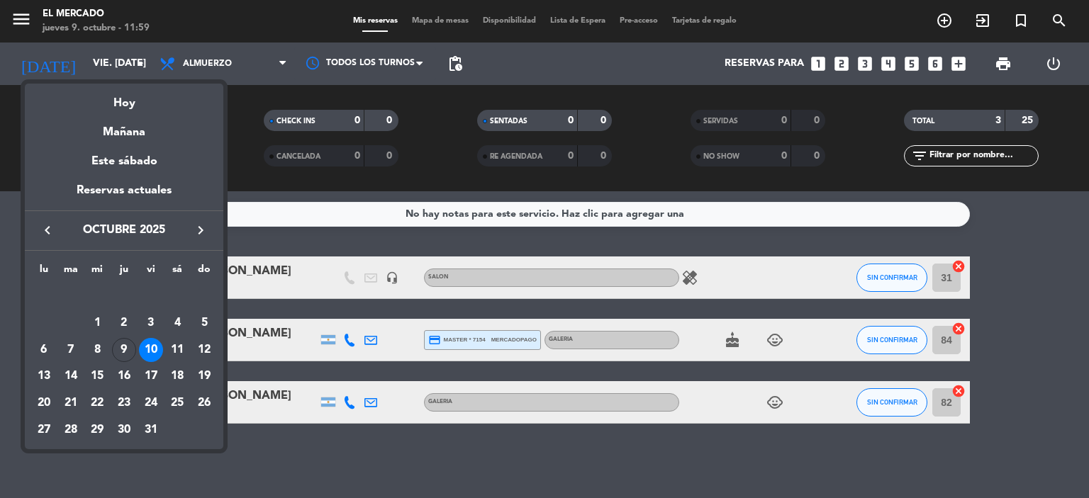
click at [158, 428] on div "31" at bounding box center [151, 430] width 24 height 24
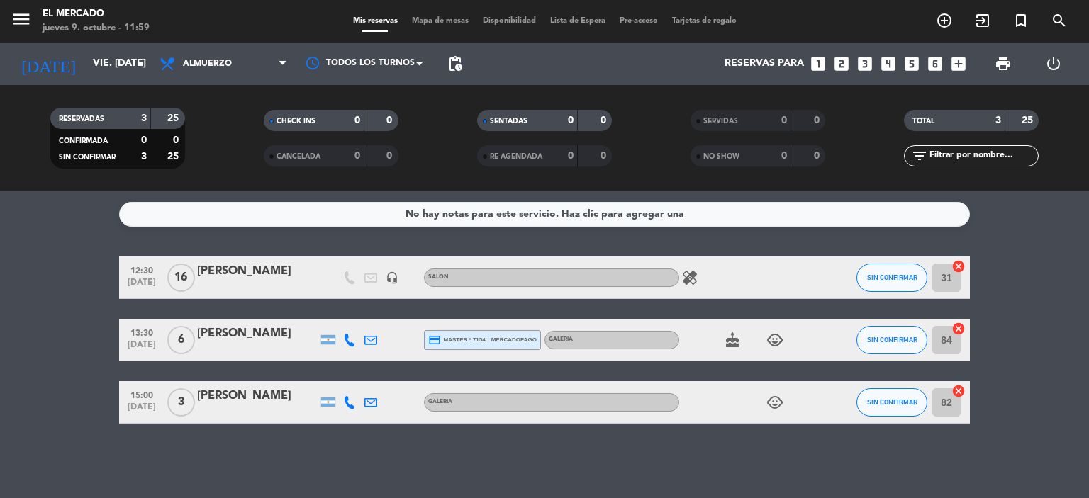
type input "vie. [DATE]"
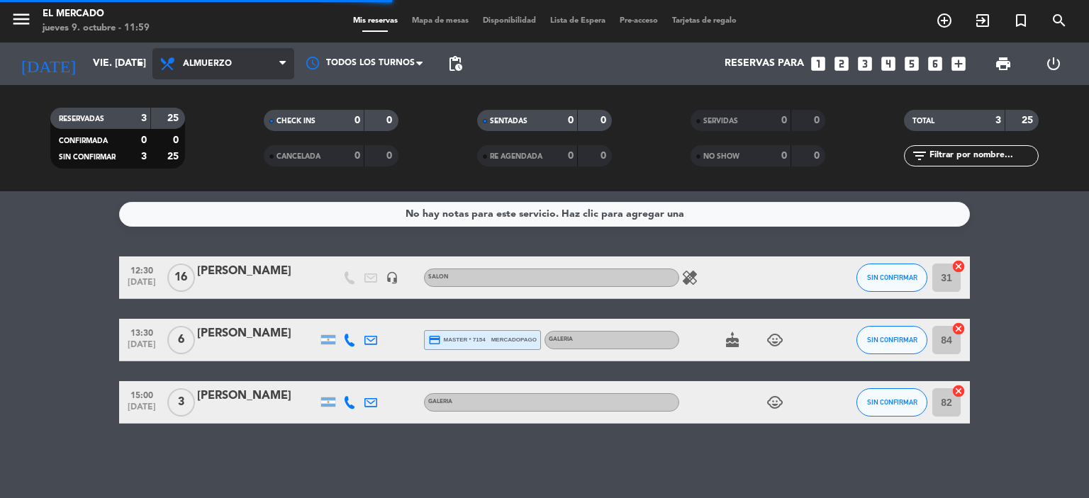
drag, startPoint x: 235, startPoint y: 69, endPoint x: 237, endPoint y: 121, distance: 51.8
click at [236, 69] on span "Almuerzo" at bounding box center [223, 63] width 142 height 31
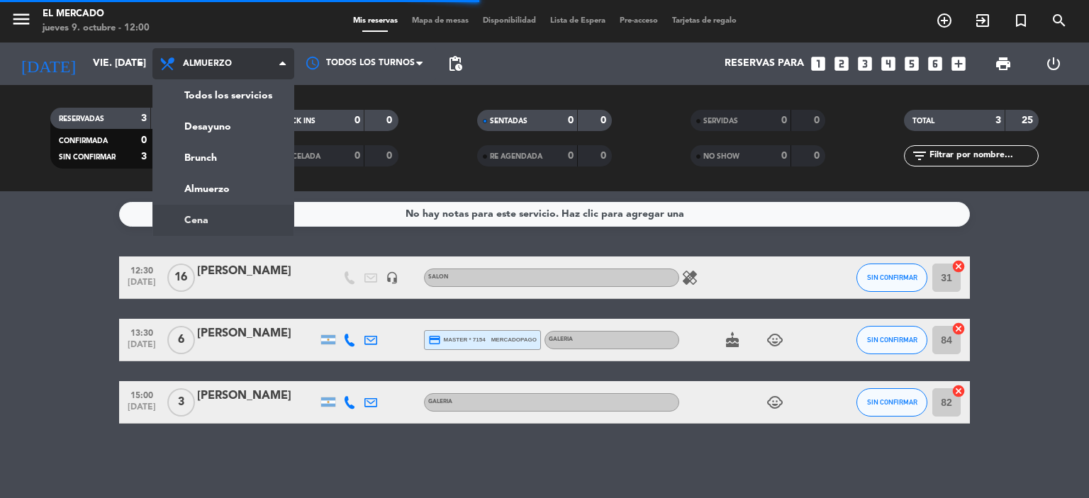
click at [206, 213] on ng-component "menu El [PERSON_NAME] jueves 9. octubre - 12:00 Mis reservas Mapa de mesas Disp…" at bounding box center [544, 249] width 1089 height 498
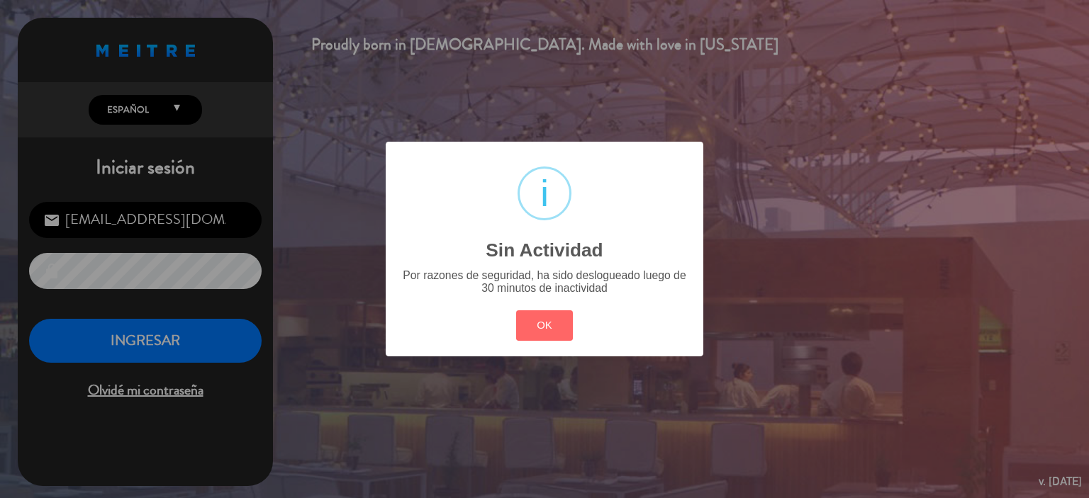
drag, startPoint x: 204, startPoint y: 333, endPoint x: 238, endPoint y: 328, distance: 33.7
click at [209, 333] on div "? ! i Sin Actividad × Por razones de seguridad, ha sido deslogueado luego de 30…" at bounding box center [544, 249] width 1089 height 498
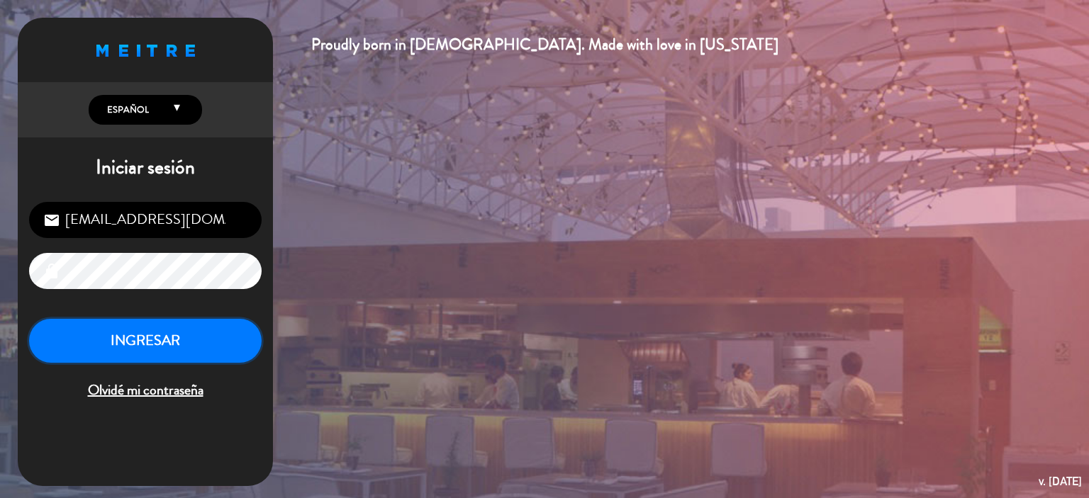
click at [244, 335] on button "INGRESAR" at bounding box center [145, 341] width 233 height 45
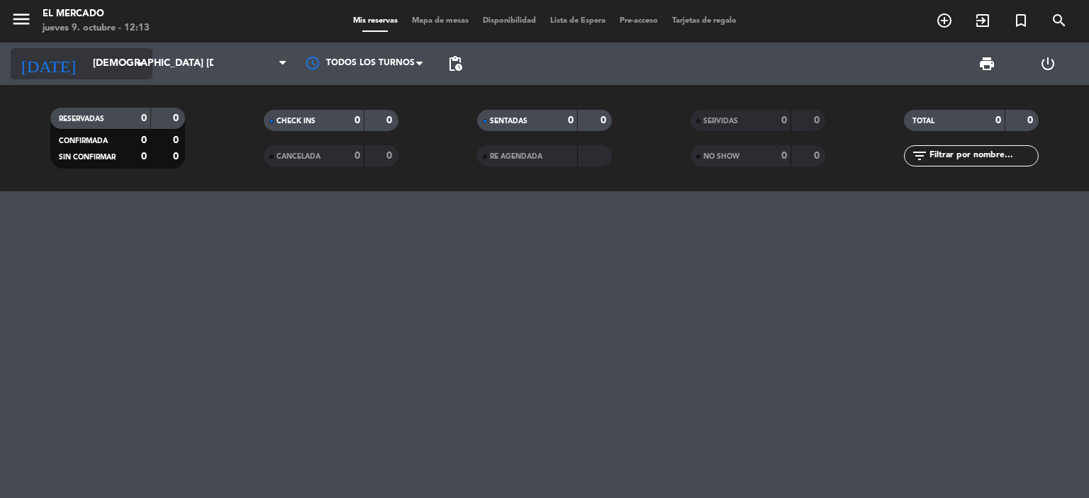
click at [86, 65] on input "[DEMOGRAPHIC_DATA] [DATE]" at bounding box center [153, 64] width 135 height 26
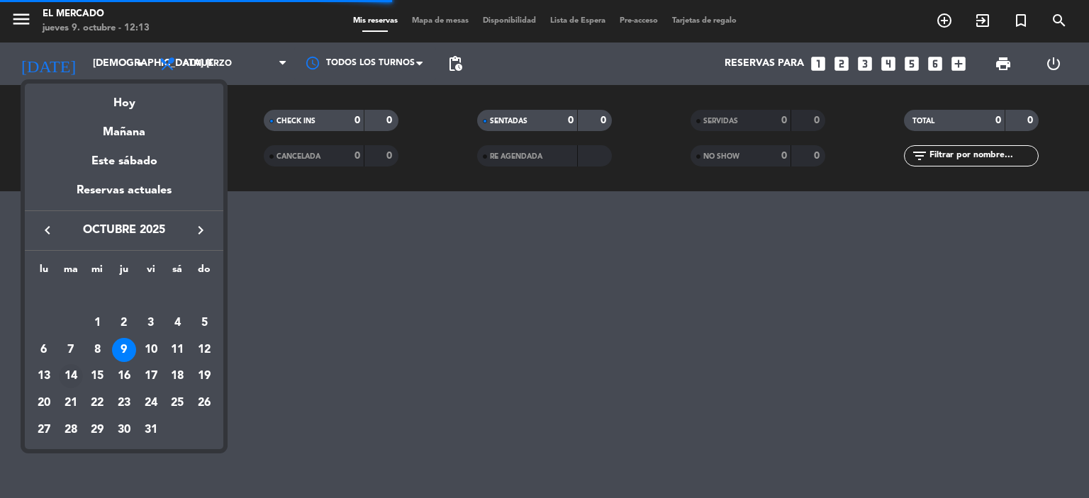
click at [77, 371] on div "14" at bounding box center [71, 376] width 24 height 24
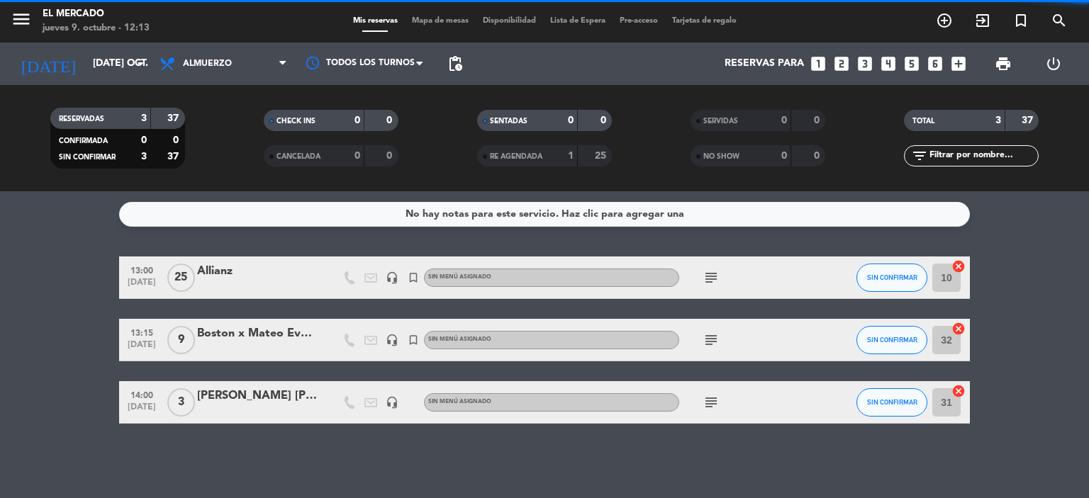
click at [217, 62] on span "Almuerzo" at bounding box center [207, 64] width 49 height 10
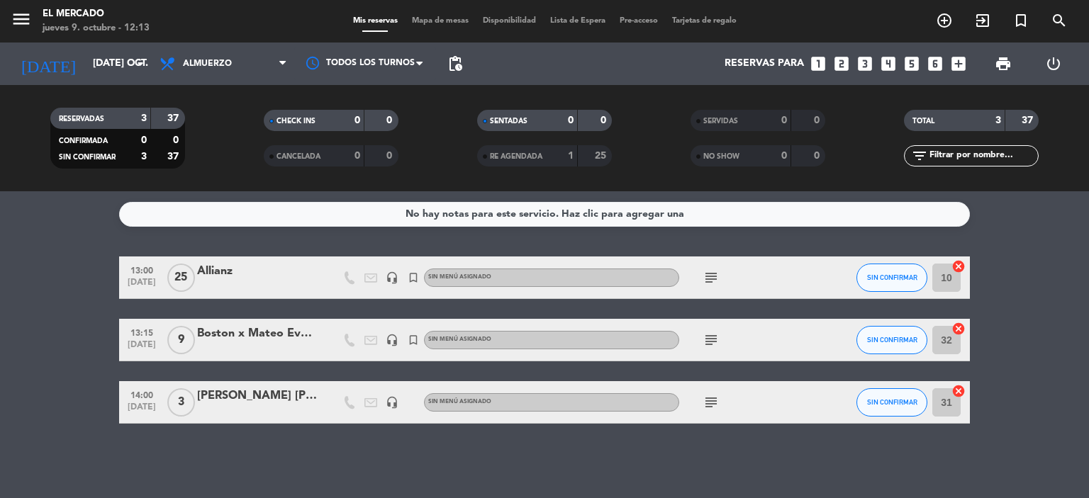
click at [258, 275] on div "Allianz" at bounding box center [257, 271] width 121 height 18
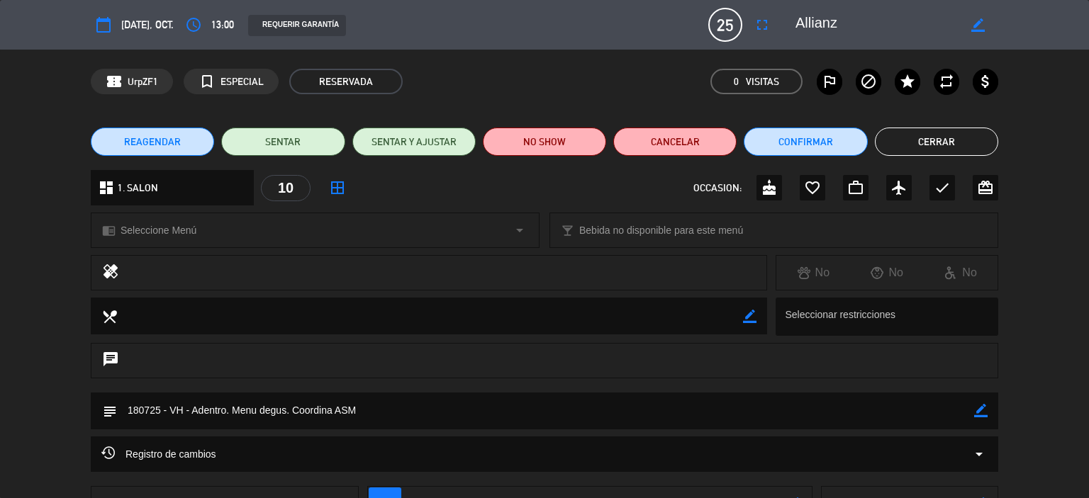
click at [939, 141] on button "Cerrar" at bounding box center [936, 142] width 123 height 28
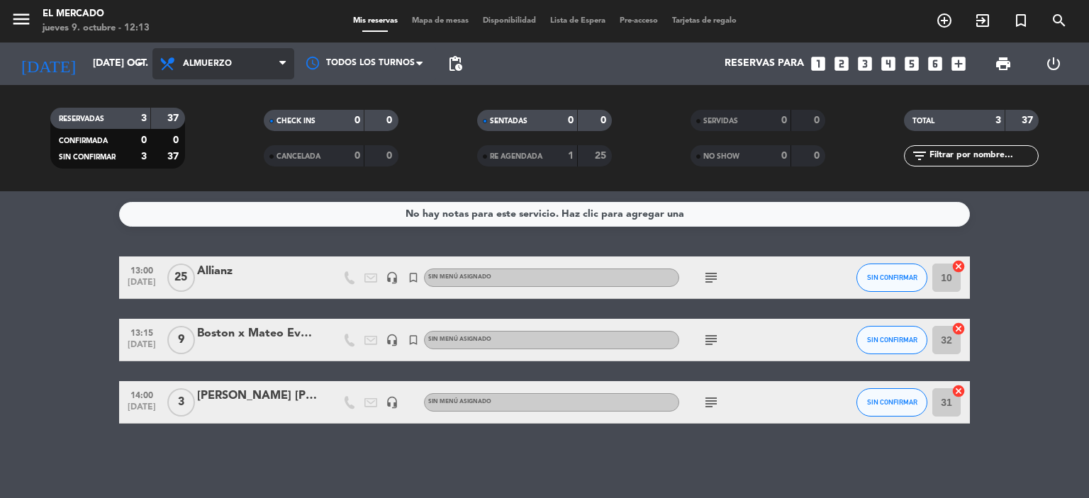
click at [227, 72] on span "Almuerzo" at bounding box center [223, 63] width 142 height 31
click at [237, 218] on ng-component "menu El [PERSON_NAME] jueves 9. octubre - 12:13 Mis reservas Mapa de mesas Disp…" at bounding box center [544, 249] width 1089 height 498
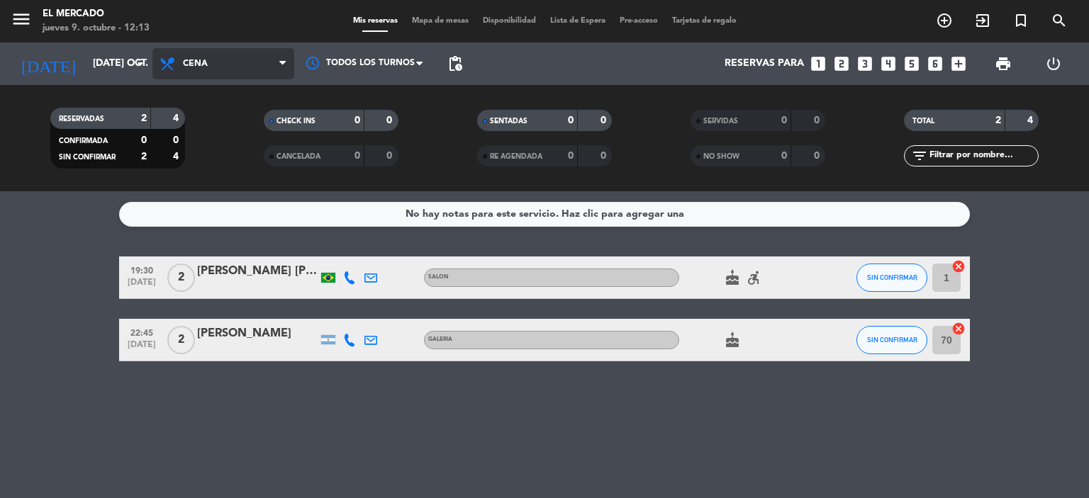
click at [220, 51] on span "Cena" at bounding box center [223, 63] width 142 height 31
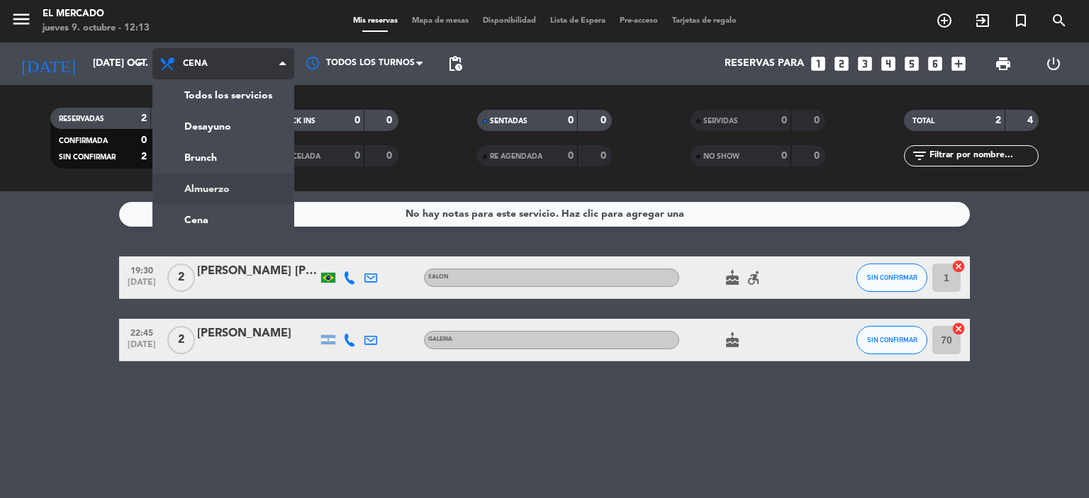
click at [208, 178] on div "menu El [PERSON_NAME] jueves 9. octubre - 12:13 Mis reservas Mapa de mesas Disp…" at bounding box center [544, 95] width 1089 height 191
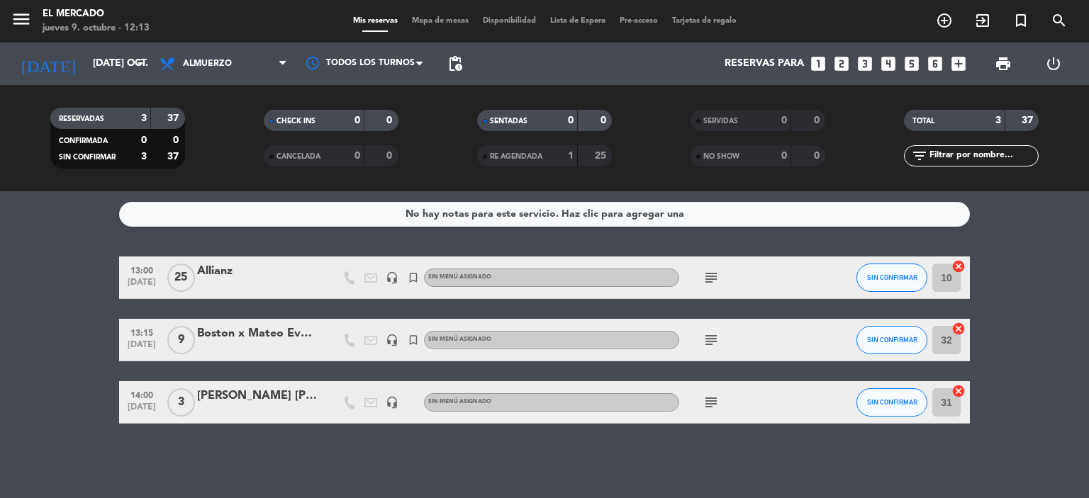
click at [247, 336] on div "Boston x Mateo Eventos." at bounding box center [257, 334] width 121 height 18
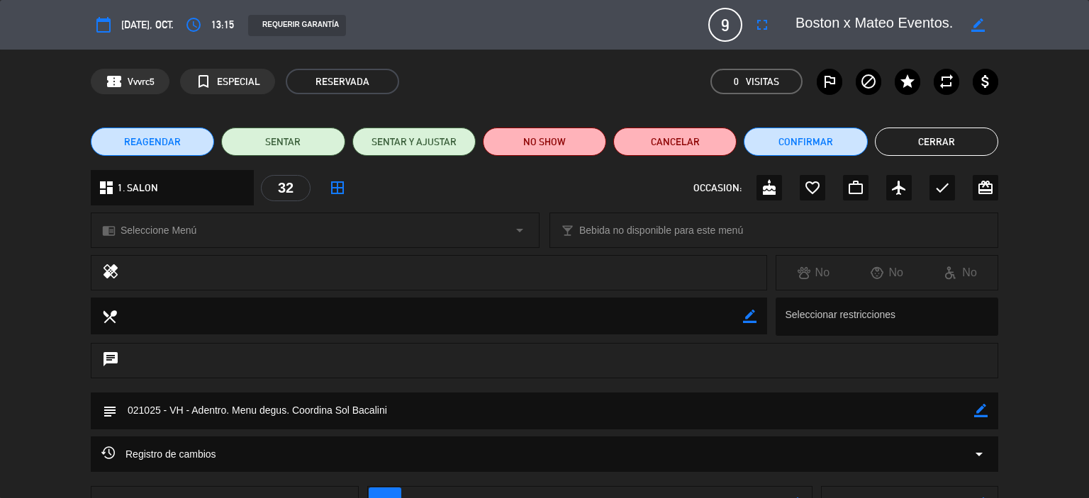
click at [953, 133] on button "Cerrar" at bounding box center [936, 142] width 123 height 28
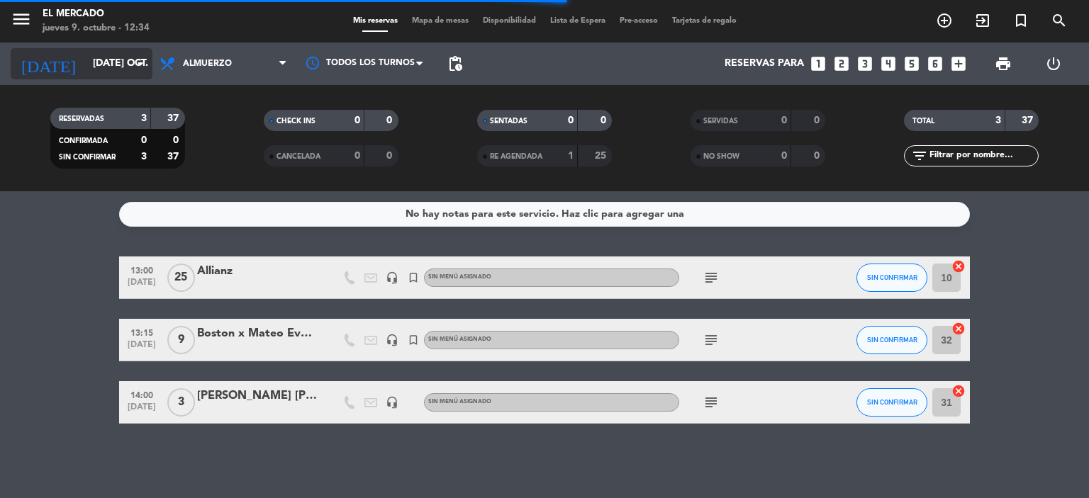
click at [86, 59] on input "[DATE] oct." at bounding box center [153, 64] width 135 height 26
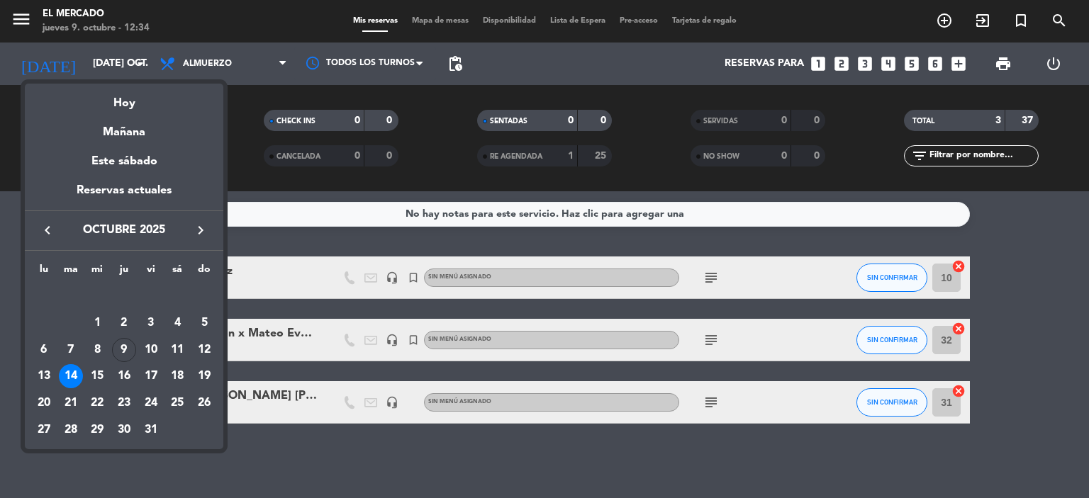
click at [209, 225] on button "keyboard_arrow_right" at bounding box center [201, 230] width 26 height 18
click at [45, 350] on div "10" at bounding box center [44, 350] width 24 height 24
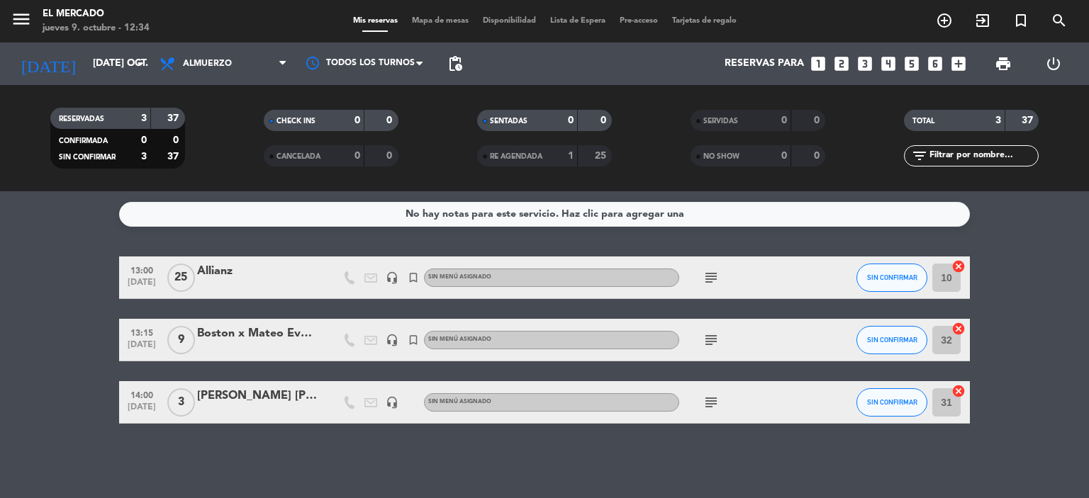
type input "lun. [DATE]"
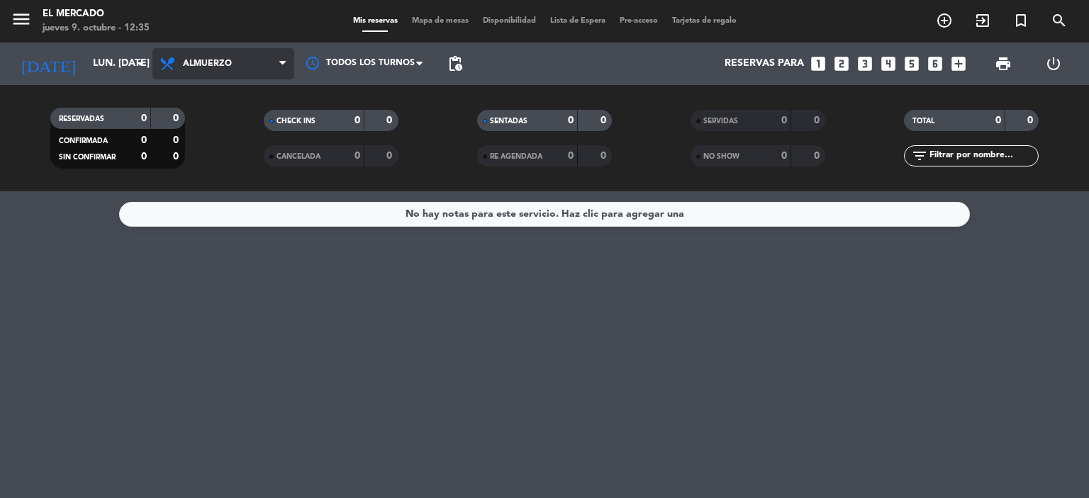
click at [213, 67] on span "Almuerzo" at bounding box center [207, 64] width 49 height 10
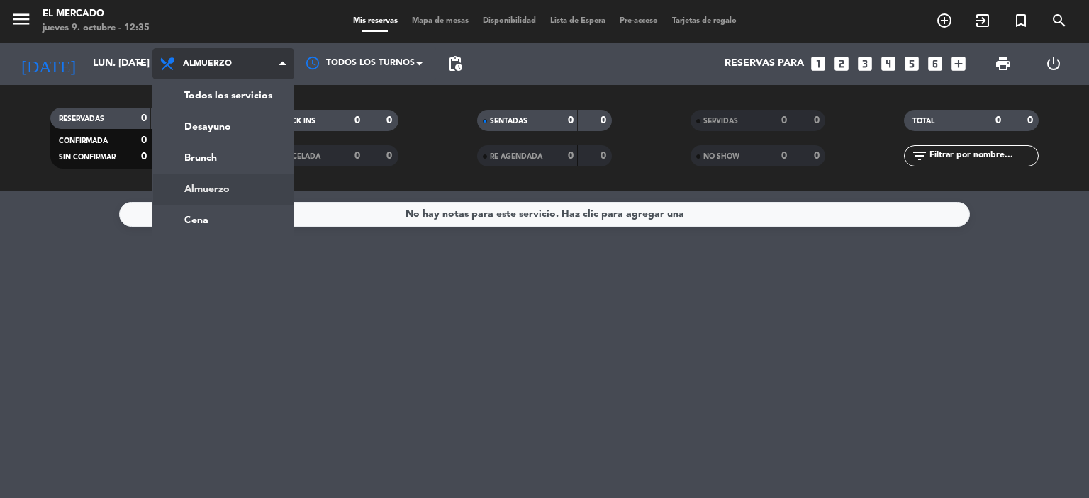
click at [207, 209] on ng-component "menu El [PERSON_NAME] jueves 9. octubre - 12:35 Mis reservas Mapa de mesas Disp…" at bounding box center [544, 249] width 1089 height 498
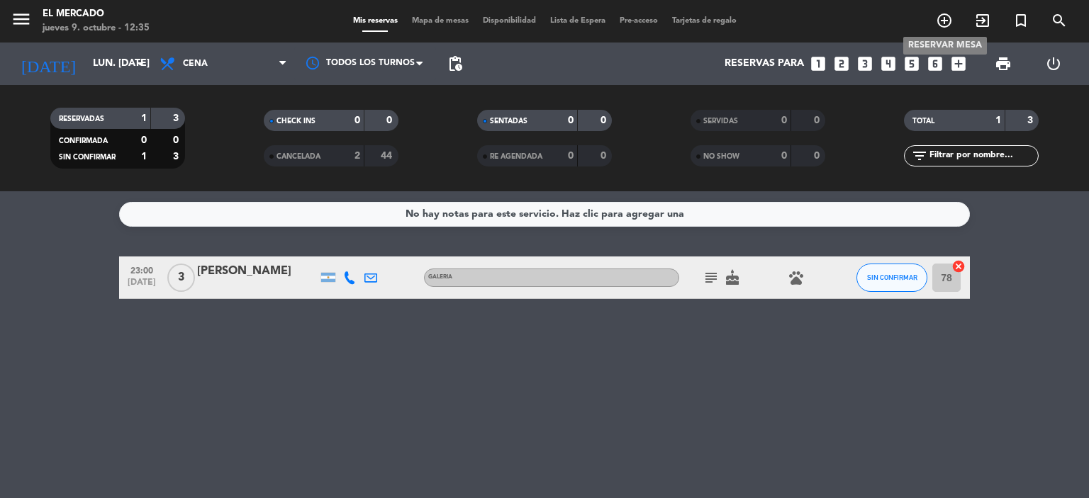
click at [945, 18] on icon "add_circle_outline" at bounding box center [944, 20] width 17 height 17
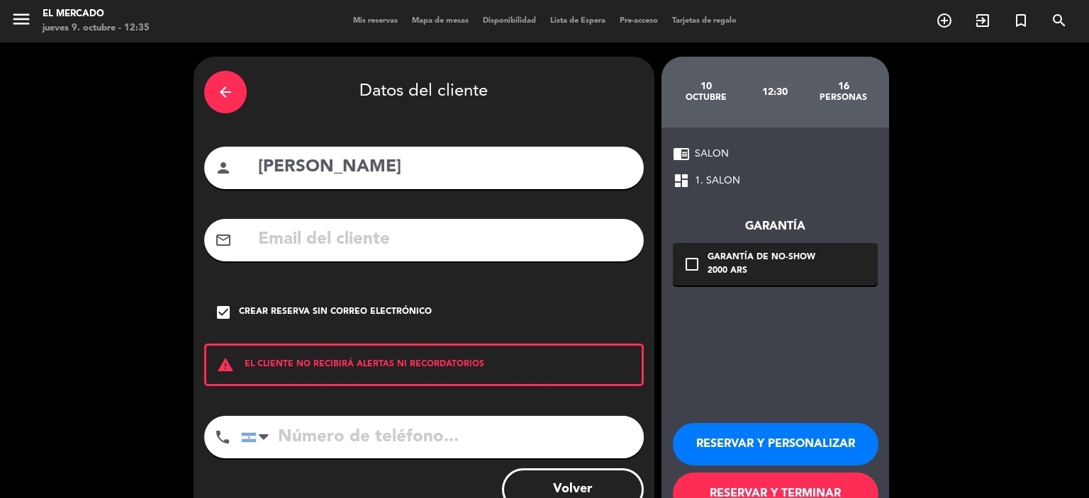
drag, startPoint x: 508, startPoint y: 163, endPoint x: 206, endPoint y: 169, distance: 302.1
click at [206, 169] on div "person [PERSON_NAME]" at bounding box center [424, 168] width 440 height 43
click at [465, 152] on div "person [PERSON_NAME]" at bounding box center [424, 168] width 440 height 43
drag, startPoint x: 465, startPoint y: 155, endPoint x: 167, endPoint y: 142, distance: 298.1
click at [167, 142] on div "arrow_back Datos del cliente person [PERSON_NAME] Toledo mail_outline check_box…" at bounding box center [544, 295] width 1089 height 504
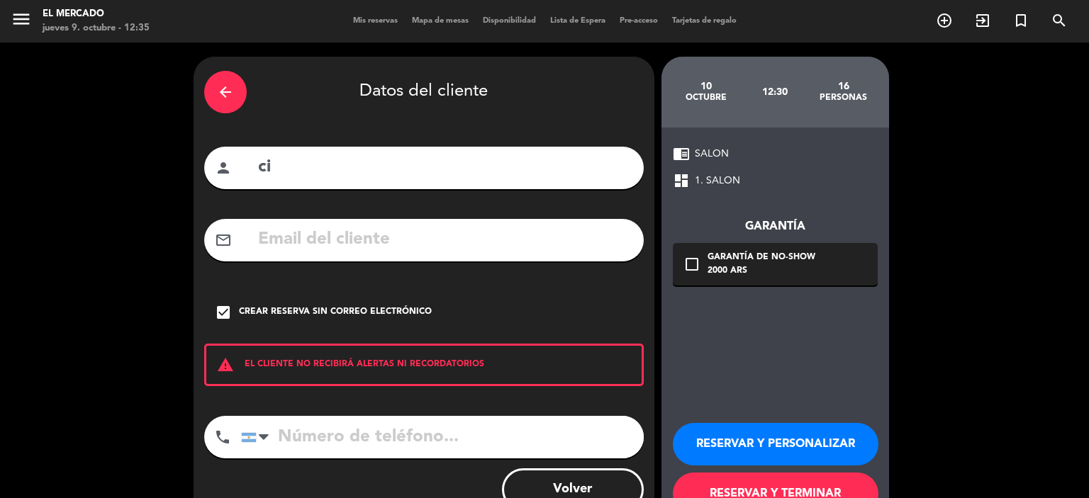
type input "c"
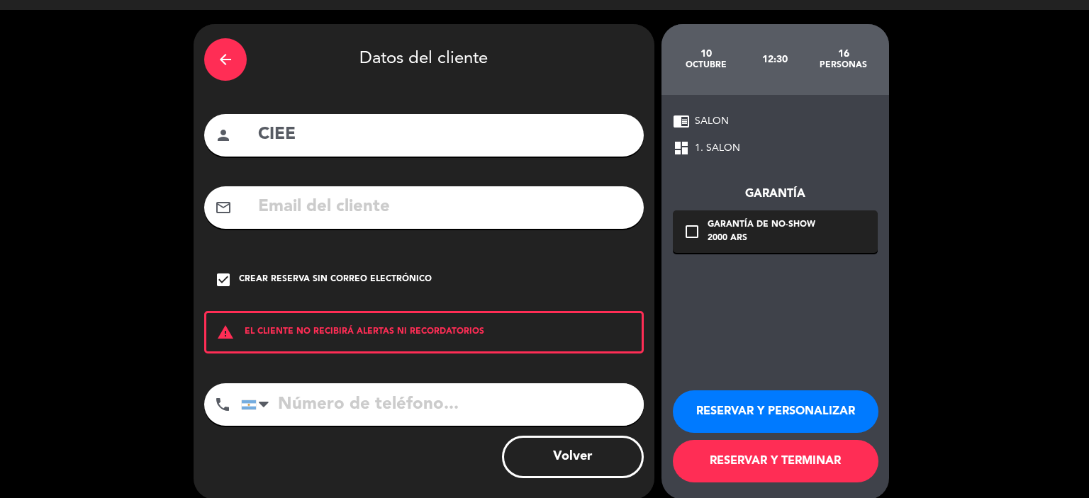
scroll to position [48, 0]
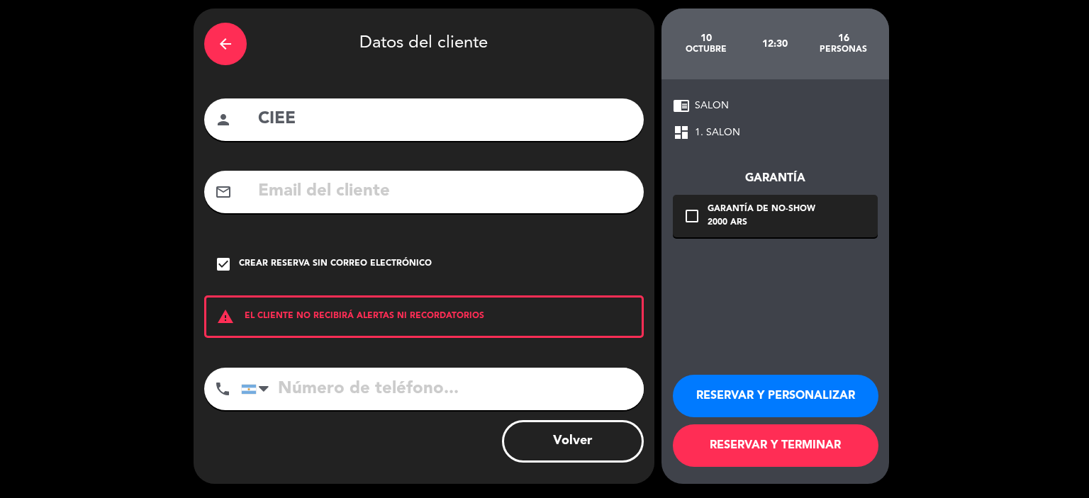
type input "CIEE"
click at [739, 394] on button "RESERVAR Y PERSONALIZAR" at bounding box center [776, 396] width 206 height 43
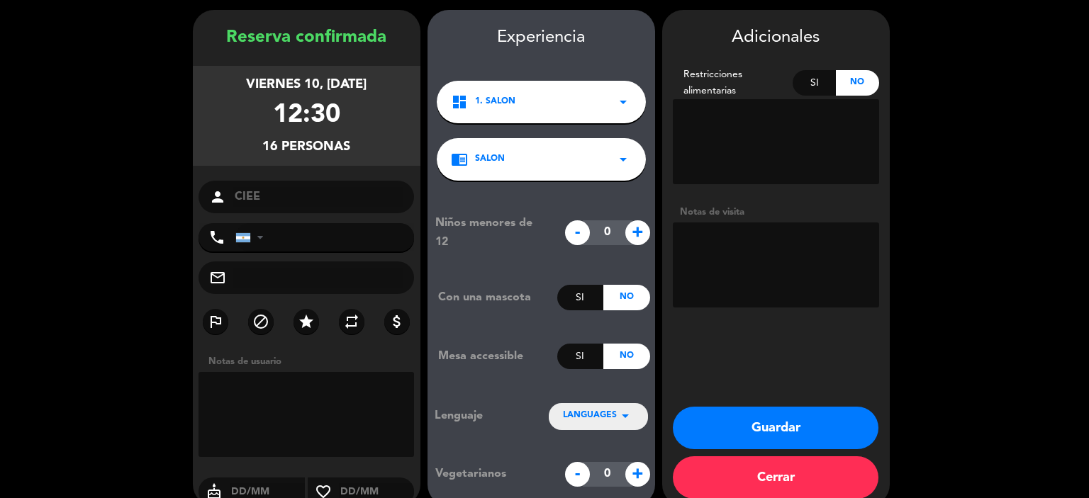
scroll to position [68, 0]
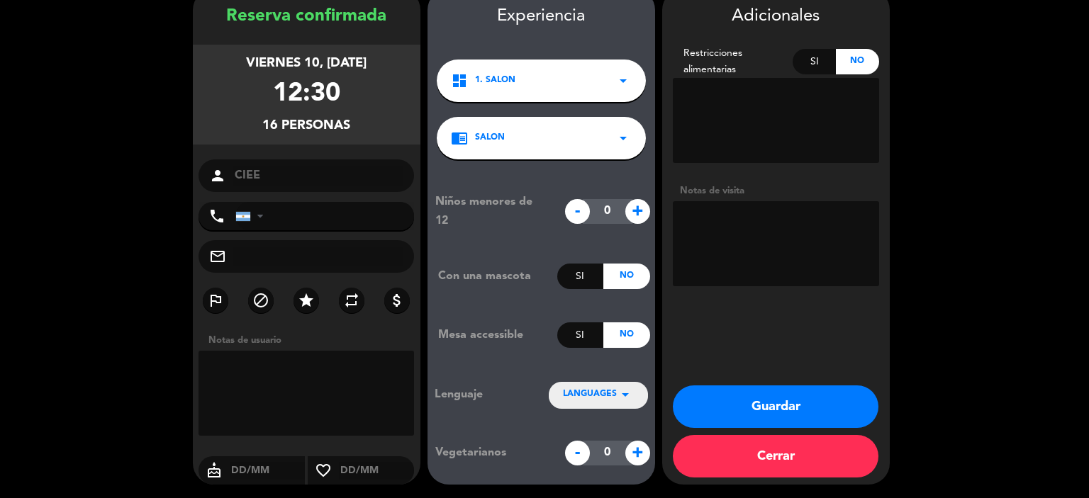
click at [794, 467] on button "Cerrar" at bounding box center [776, 456] width 206 height 43
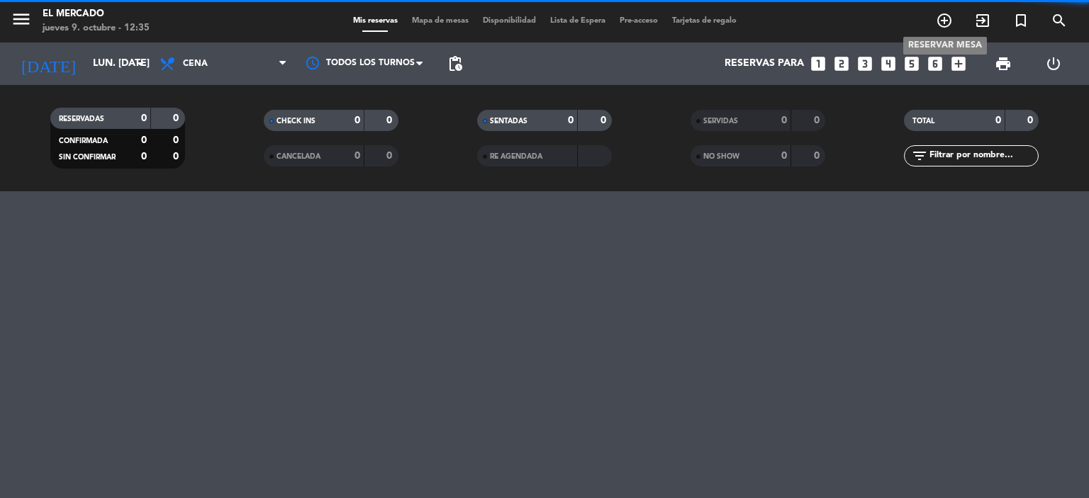
click at [942, 21] on icon "add_circle_outline" at bounding box center [944, 20] width 17 height 17
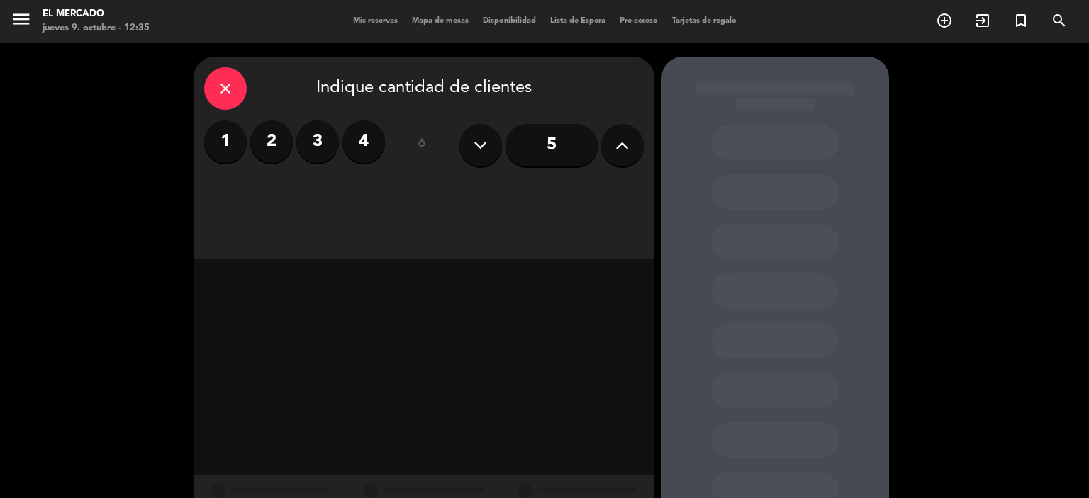
click at [567, 145] on input "5" at bounding box center [552, 145] width 92 height 43
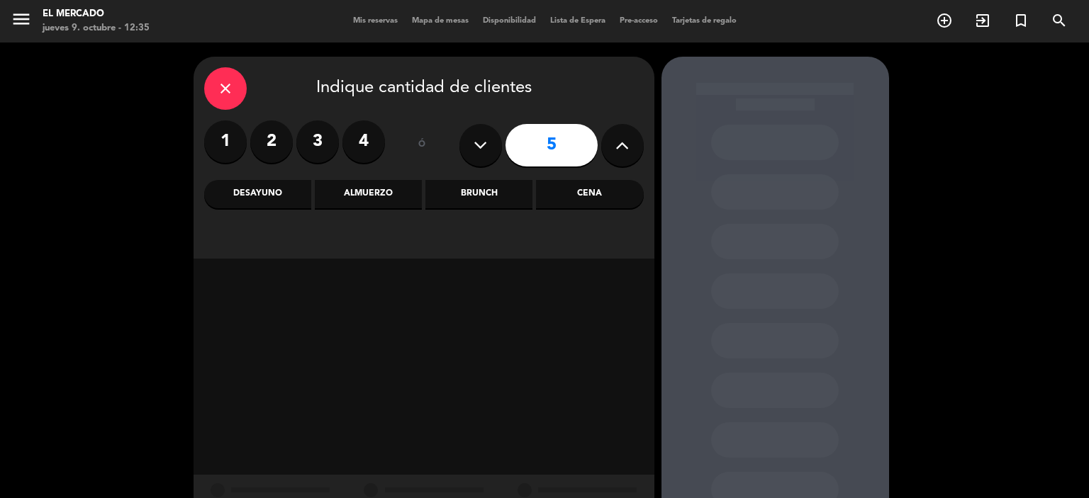
click at [618, 141] on icon at bounding box center [621, 145] width 13 height 21
click at [608, 150] on button at bounding box center [622, 145] width 43 height 43
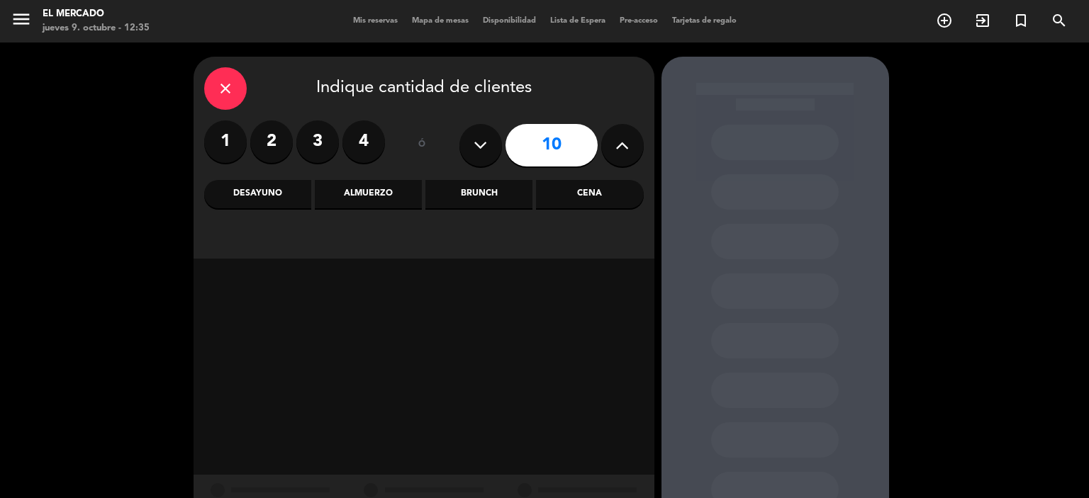
click at [608, 150] on button at bounding box center [622, 145] width 43 height 43
click at [559, 142] on input "11" at bounding box center [552, 145] width 92 height 43
click at [606, 147] on button at bounding box center [622, 145] width 43 height 43
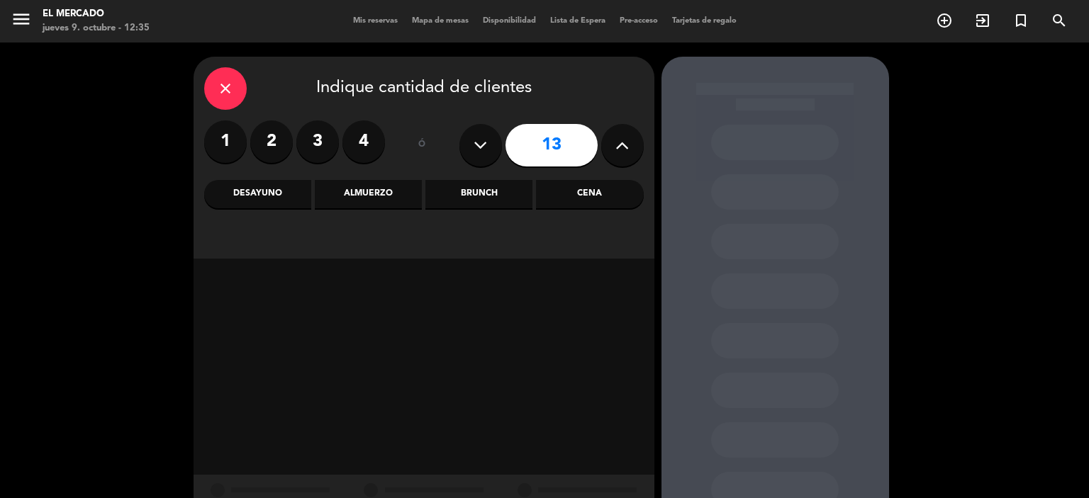
click at [606, 147] on button at bounding box center [622, 145] width 43 height 43
click at [632, 141] on button at bounding box center [622, 145] width 43 height 43
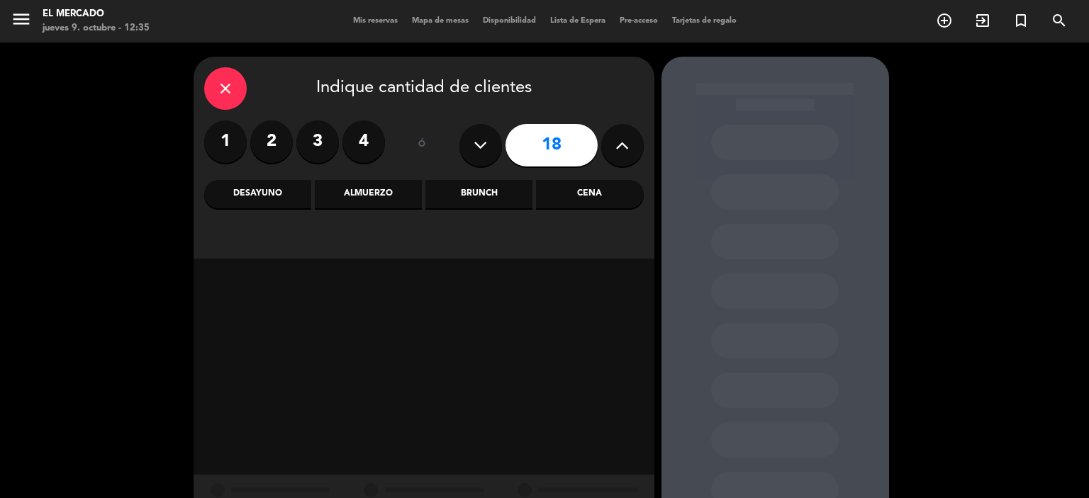
click at [632, 141] on button at bounding box center [622, 145] width 43 height 43
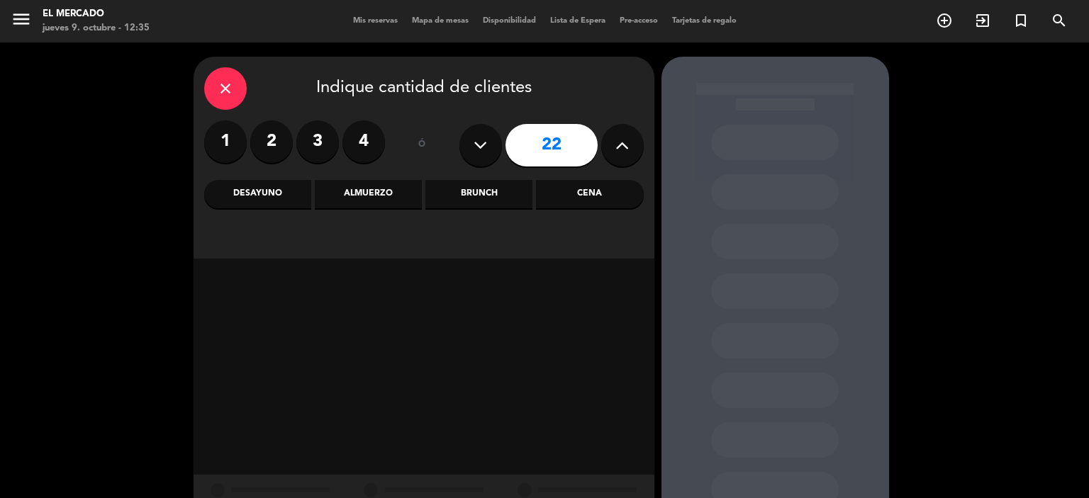
type input "23"
click at [632, 140] on button at bounding box center [622, 145] width 43 height 43
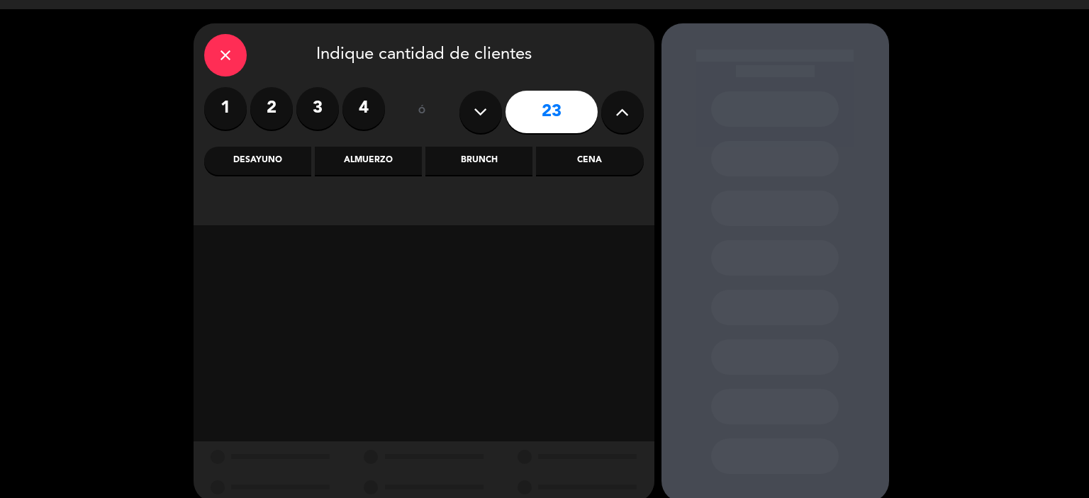
scroll to position [51, 0]
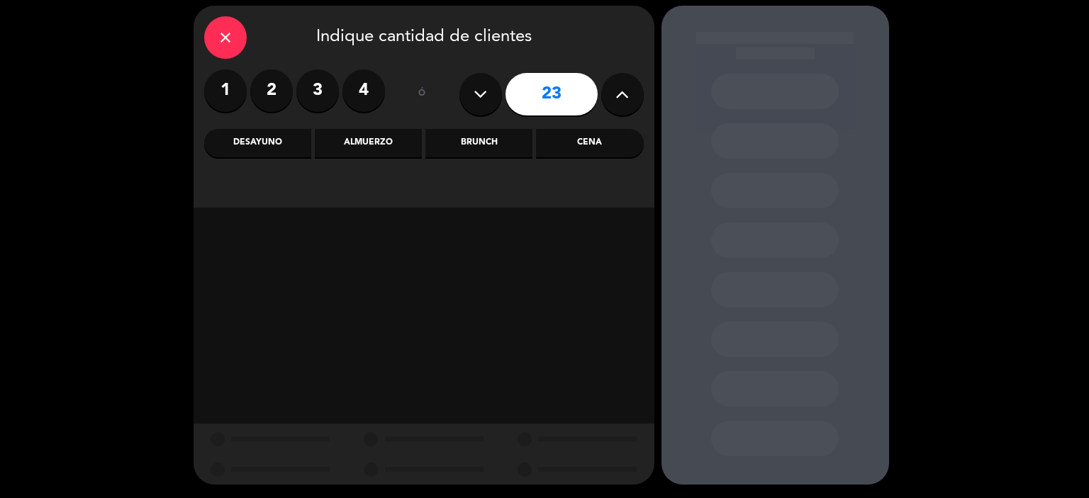
click at [607, 99] on button at bounding box center [622, 94] width 43 height 43
click at [610, 99] on button at bounding box center [622, 94] width 43 height 43
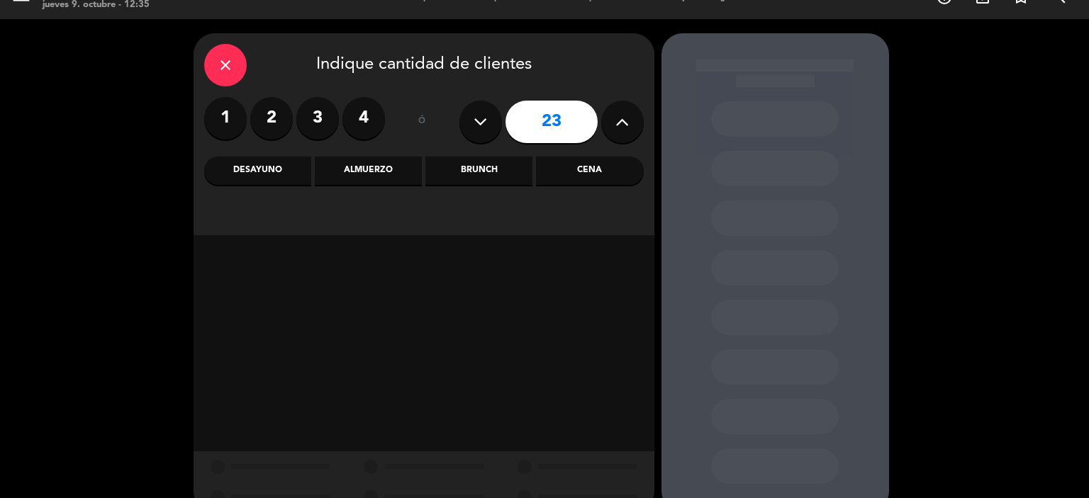
scroll to position [0, 0]
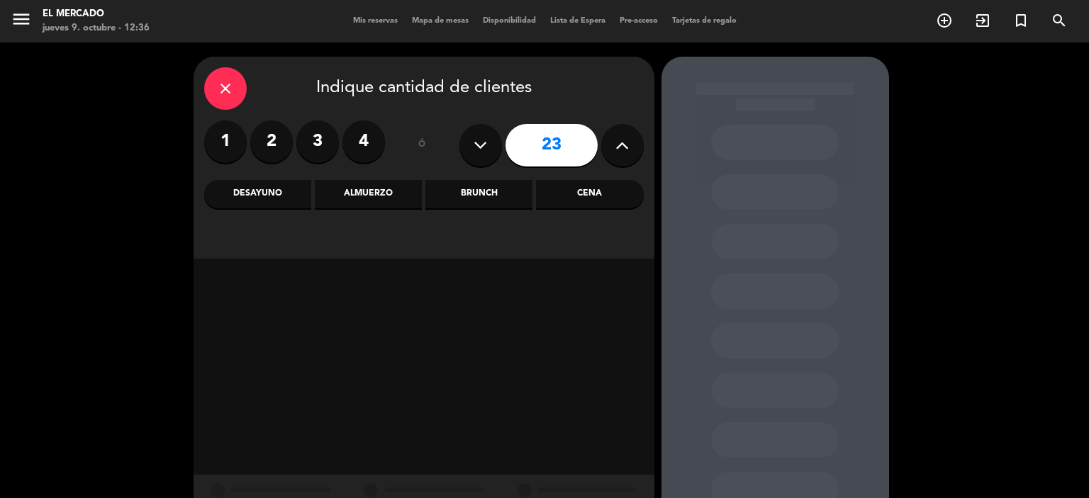
click at [230, 87] on icon "close" at bounding box center [225, 88] width 17 height 17
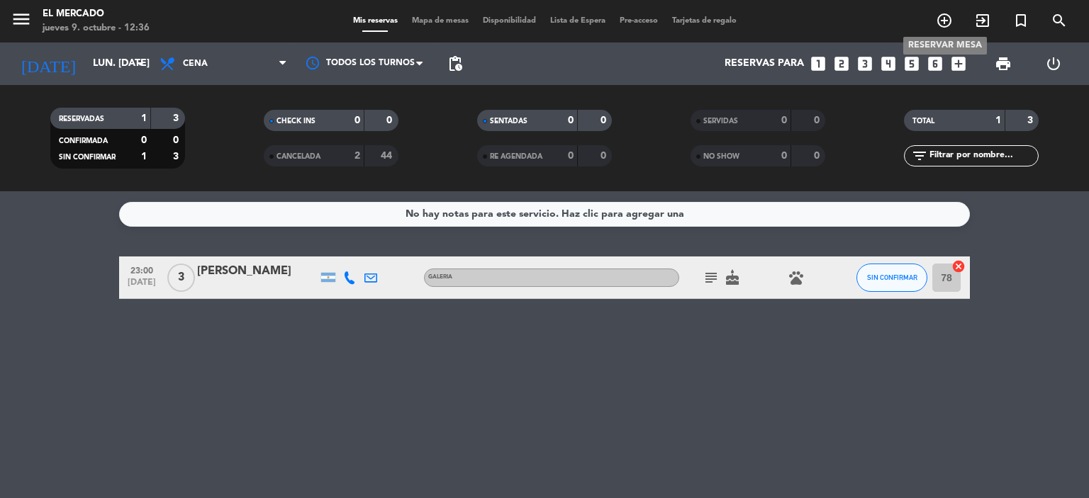
click at [945, 19] on icon "add_circle_outline" at bounding box center [944, 20] width 17 height 17
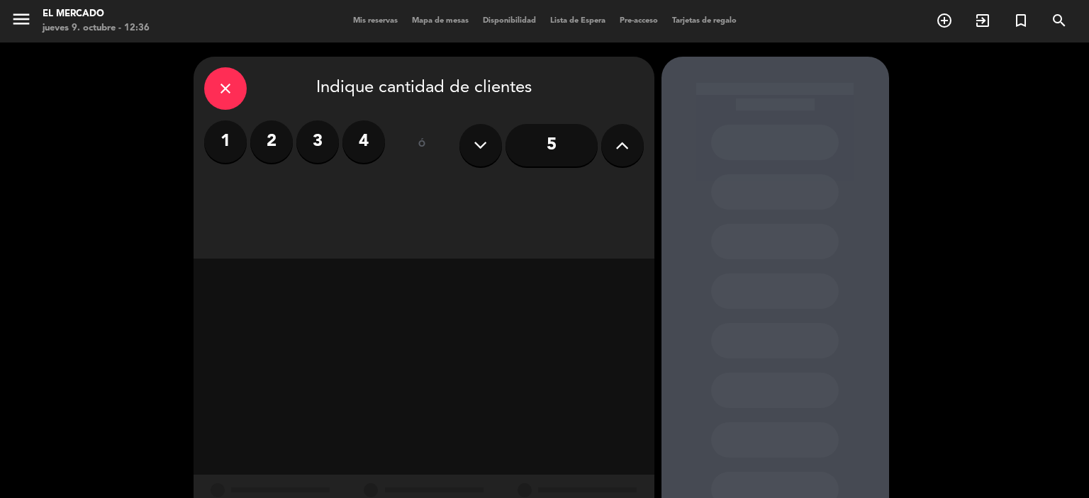
click at [552, 142] on input "5" at bounding box center [552, 145] width 92 height 43
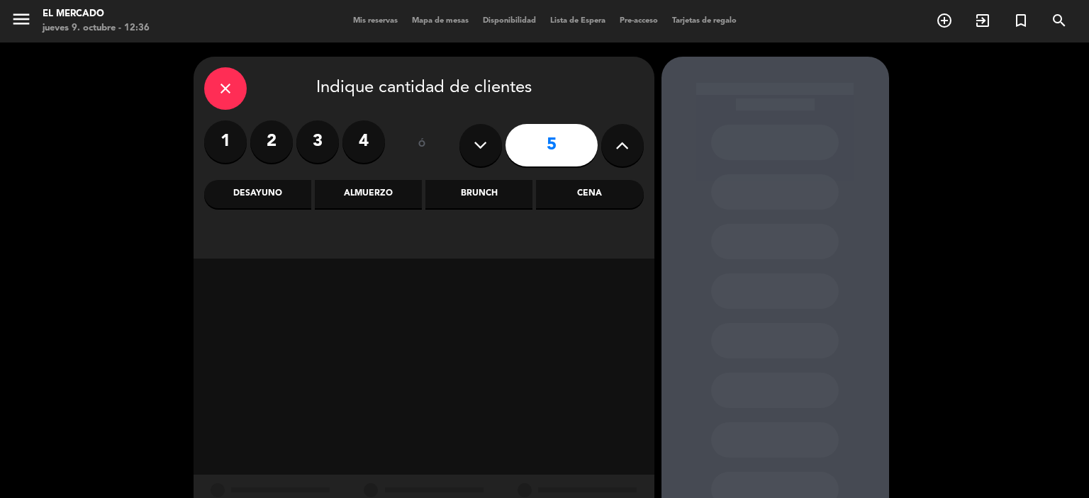
click at [570, 188] on div "Cena" at bounding box center [589, 194] width 107 height 28
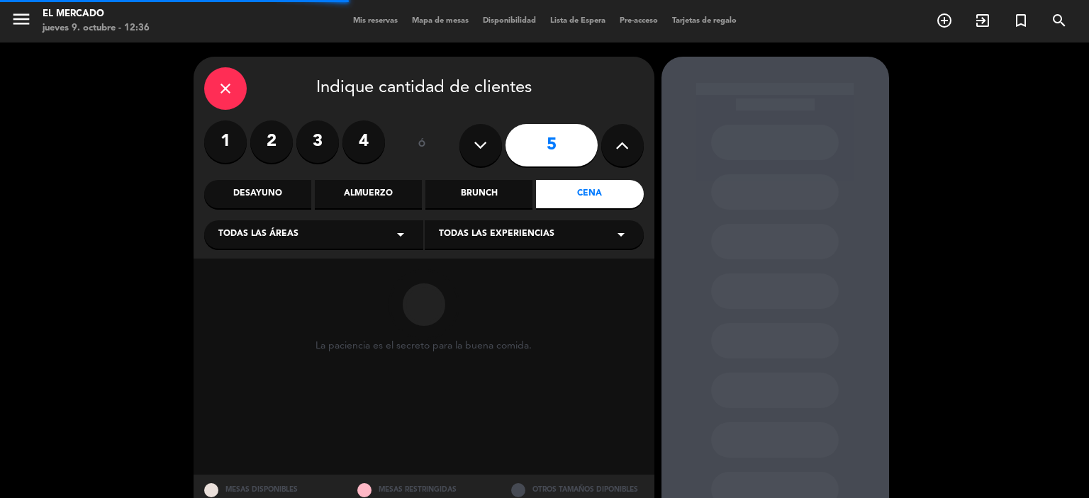
click at [553, 157] on input "5" at bounding box center [552, 145] width 92 height 43
drag, startPoint x: 554, startPoint y: 147, endPoint x: 508, endPoint y: 138, distance: 46.2
click at [508, 138] on input "5" at bounding box center [552, 145] width 92 height 43
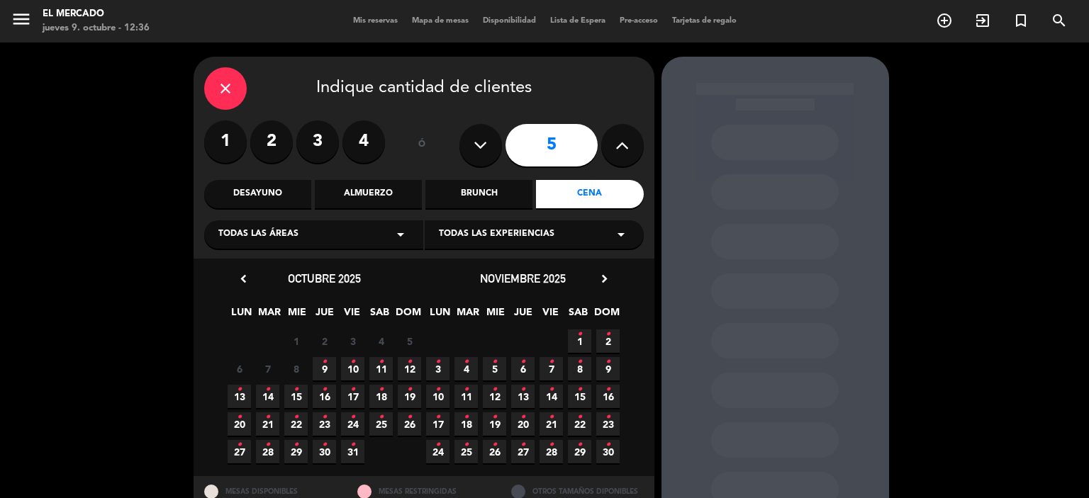
scroll to position [52, 0]
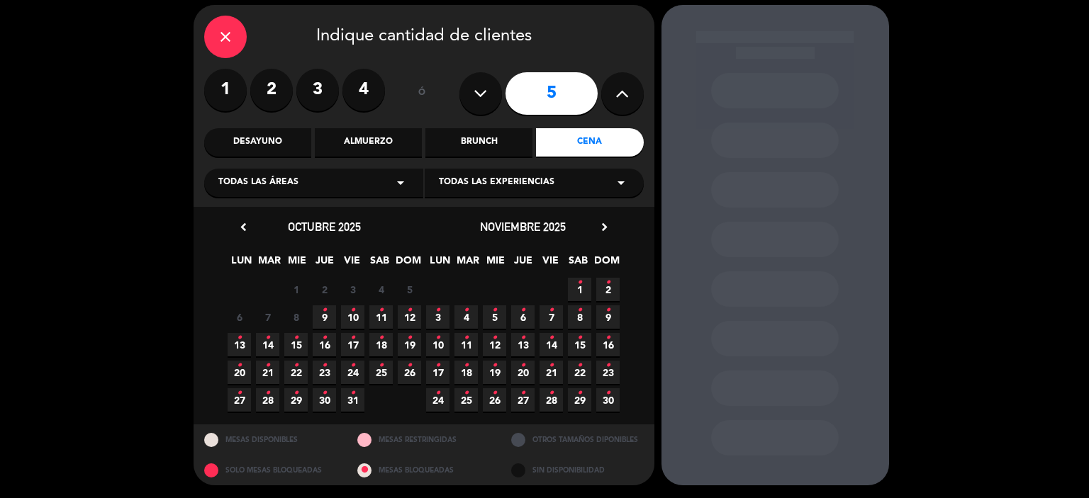
click at [608, 85] on button at bounding box center [622, 93] width 43 height 43
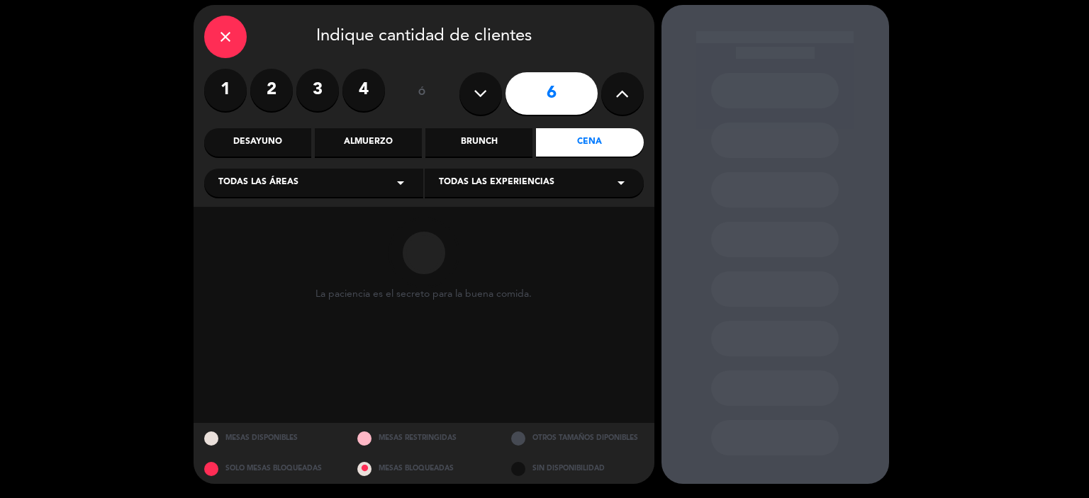
scroll to position [51, 0]
click at [608, 85] on button at bounding box center [622, 94] width 43 height 43
click at [569, 101] on input "8" at bounding box center [552, 94] width 92 height 43
click at [569, 94] on input "8" at bounding box center [552, 94] width 92 height 43
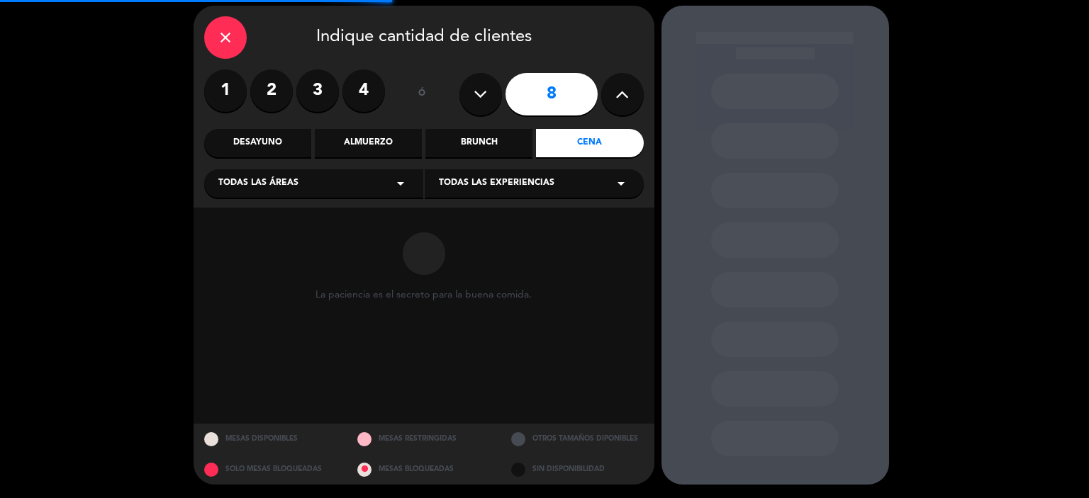
click at [550, 91] on input "8" at bounding box center [552, 94] width 92 height 43
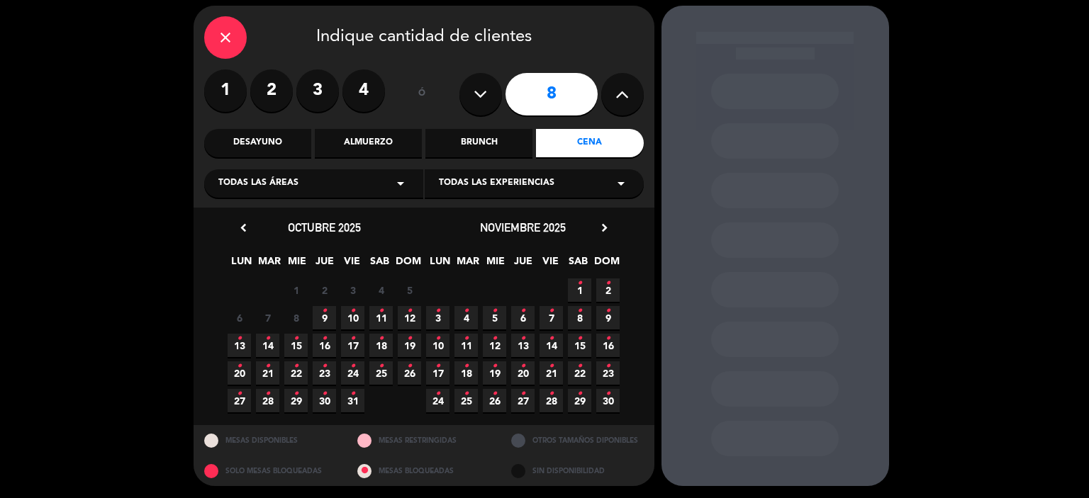
click at [620, 93] on icon at bounding box center [621, 94] width 13 height 21
click at [620, 92] on icon at bounding box center [621, 94] width 13 height 21
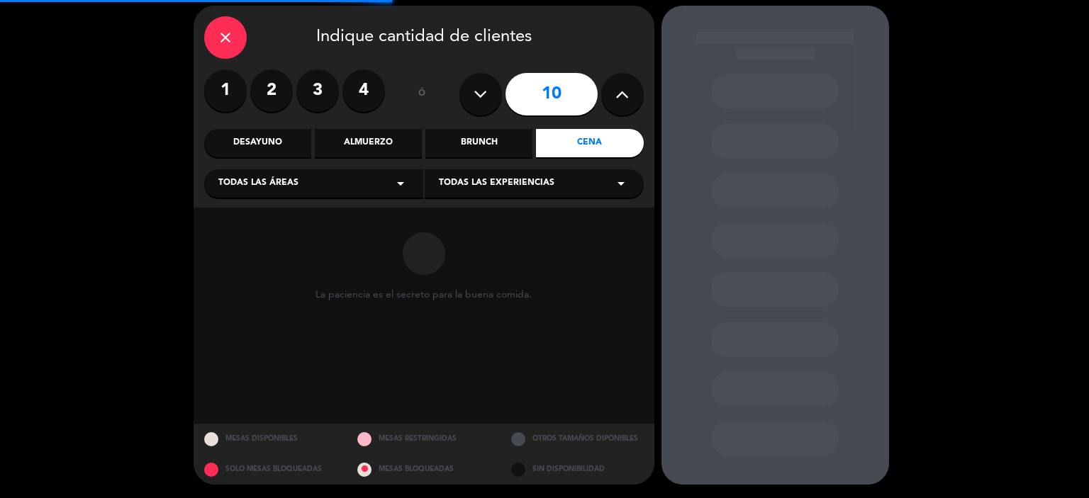
click at [620, 92] on icon at bounding box center [621, 94] width 13 height 21
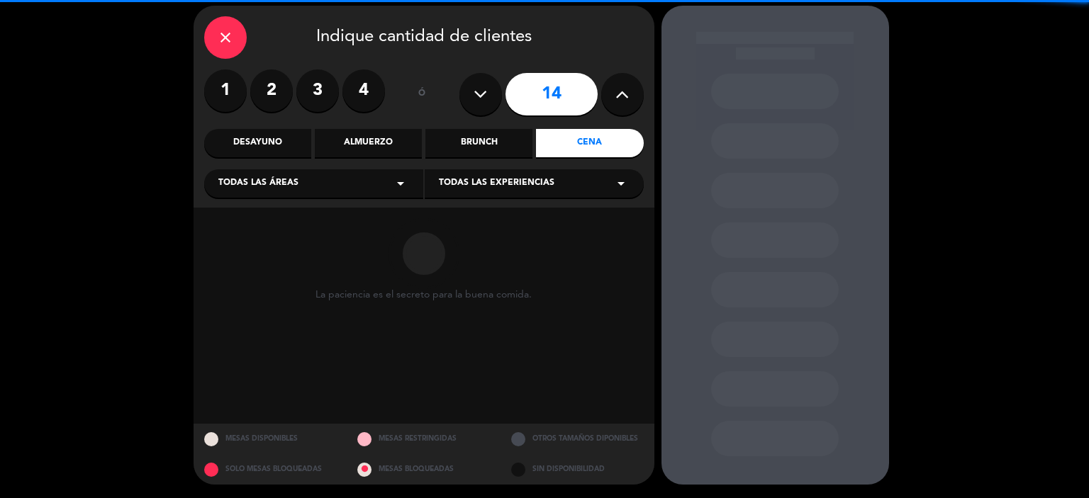
click at [620, 92] on icon at bounding box center [621, 94] width 13 height 21
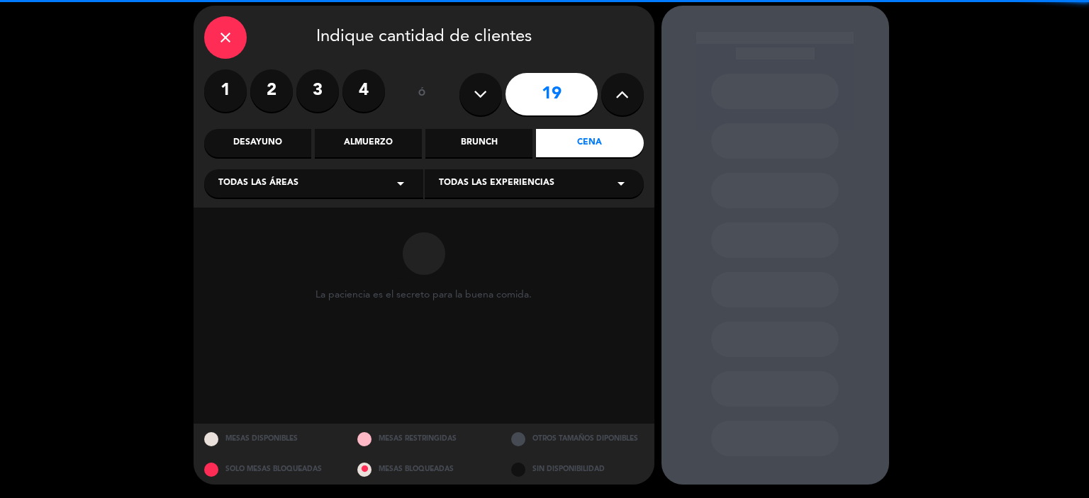
click at [620, 92] on icon at bounding box center [621, 94] width 13 height 21
type input "23"
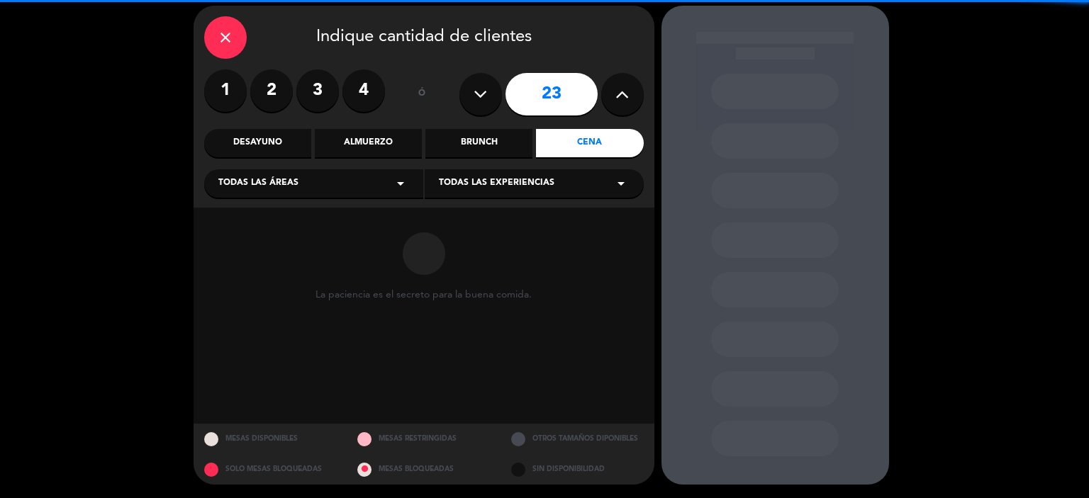
click at [620, 92] on icon at bounding box center [621, 94] width 13 height 21
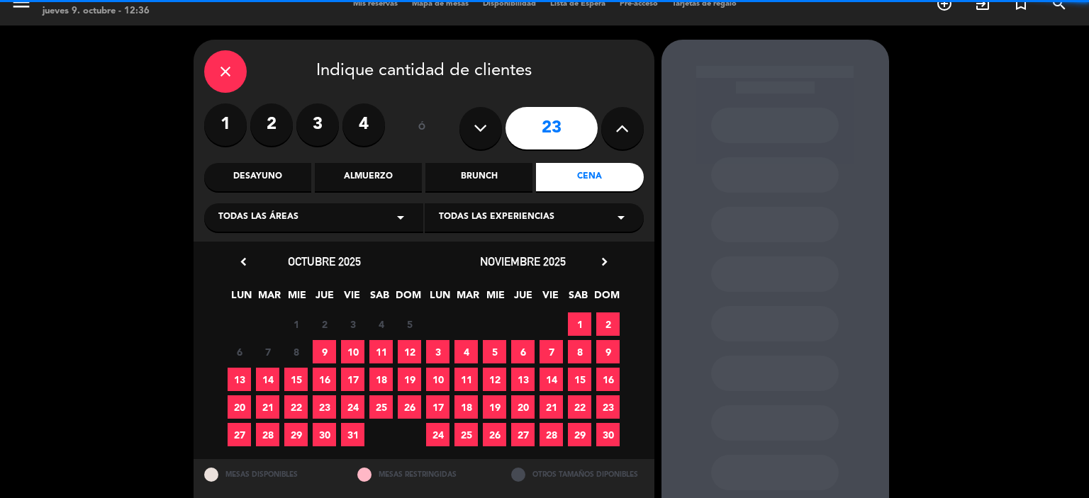
scroll to position [0, 0]
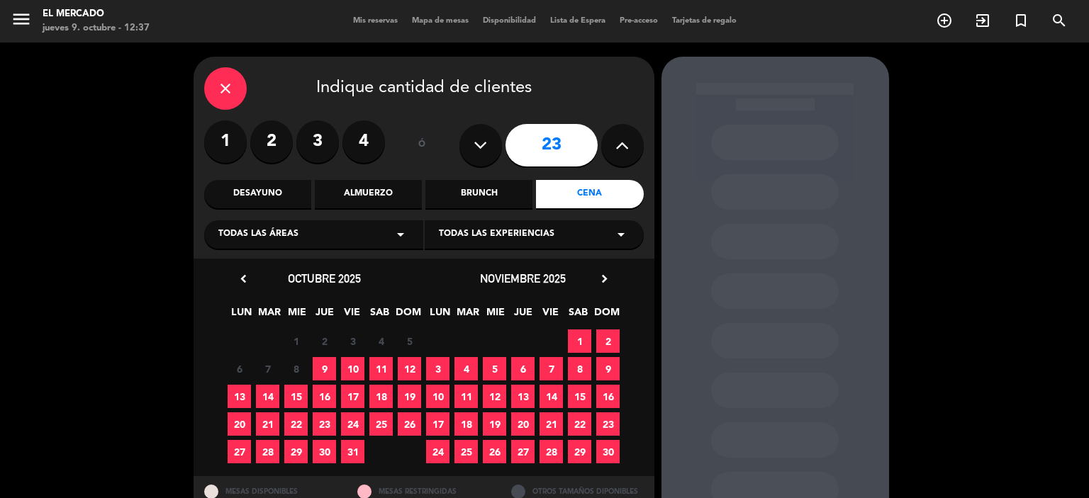
click at [224, 93] on icon "close" at bounding box center [225, 88] width 17 height 17
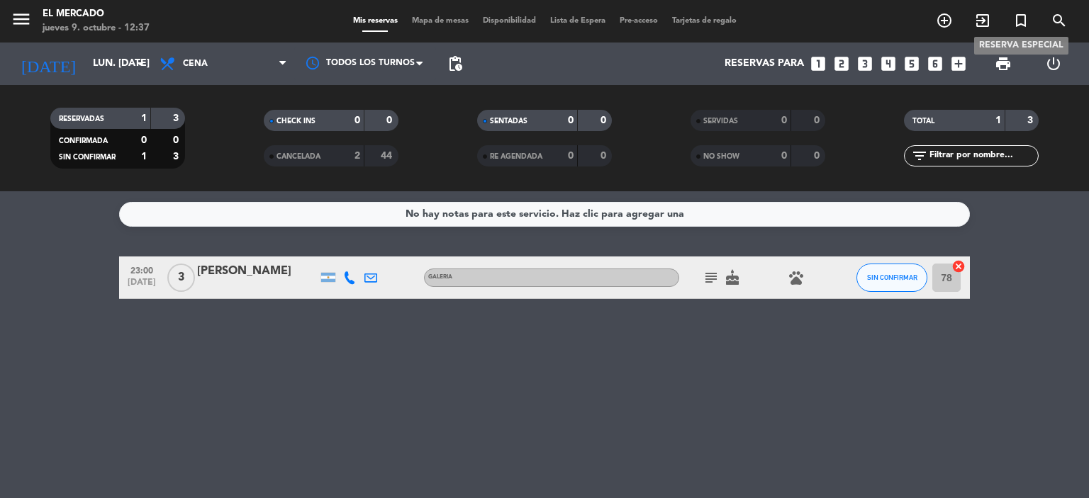
click at [1024, 23] on icon "turned_in_not" at bounding box center [1021, 20] width 17 height 17
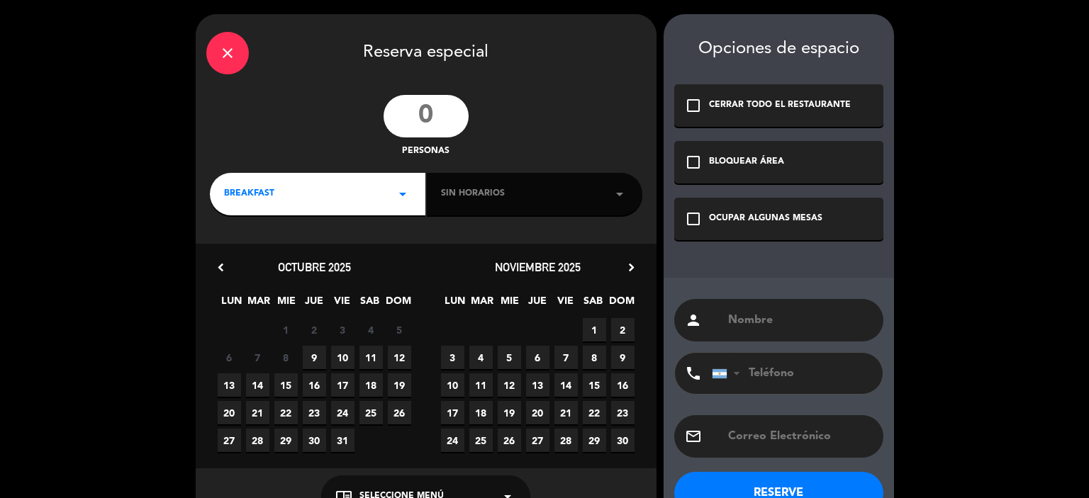
click at [455, 121] on input "number" at bounding box center [426, 116] width 85 height 43
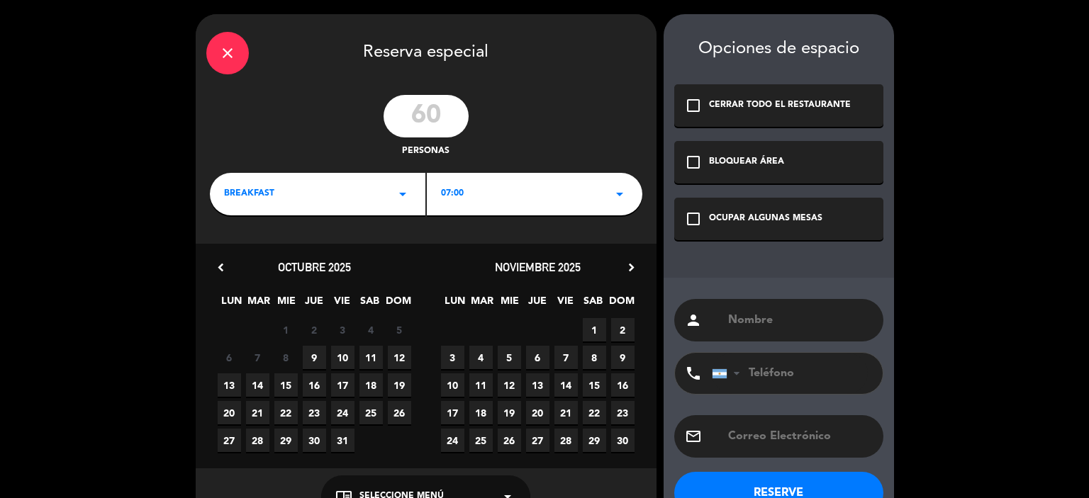
type input "60"
click at [401, 191] on icon "arrow_drop_down" at bounding box center [402, 194] width 17 height 17
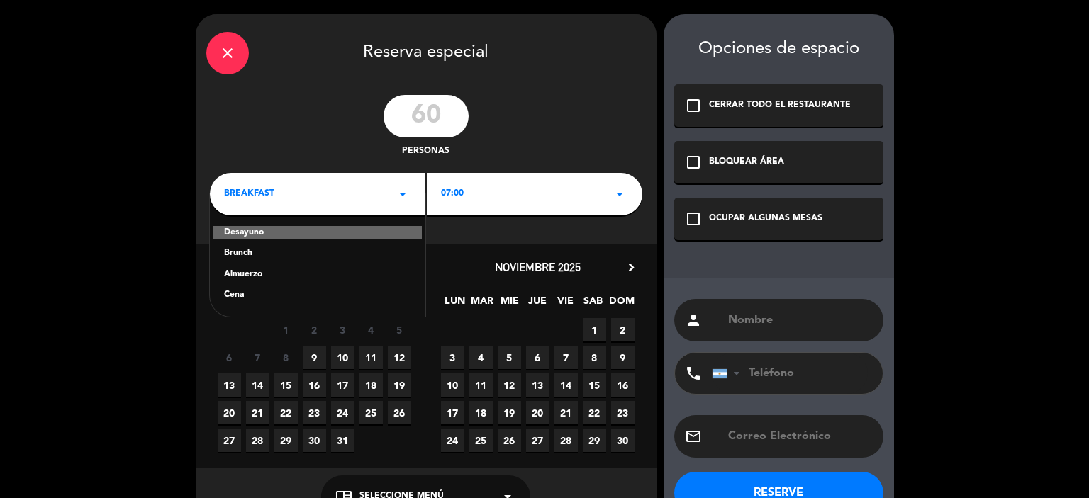
click at [554, 137] on div "60 personas" at bounding box center [426, 127] width 461 height 64
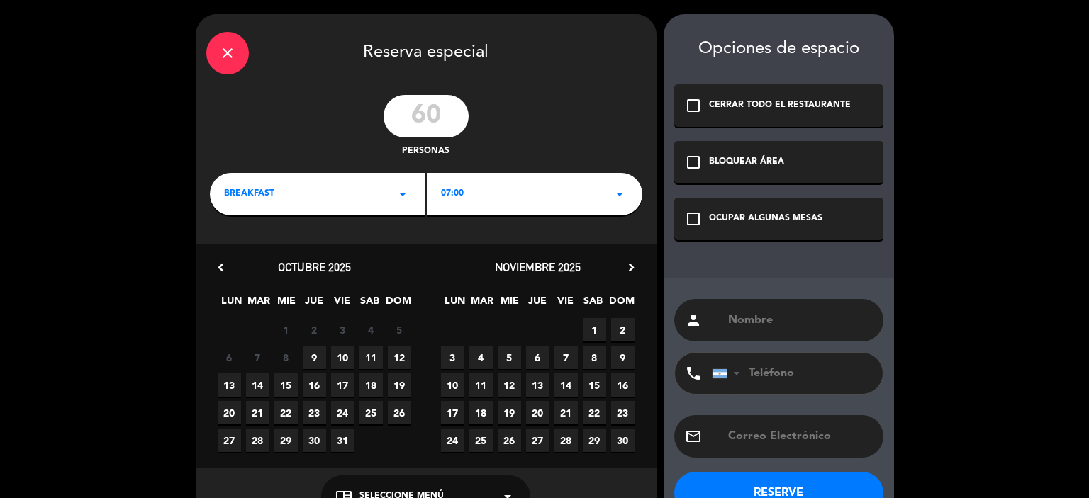
click at [413, 199] on div "BREAKFAST arrow_drop_down" at bounding box center [318, 194] width 216 height 43
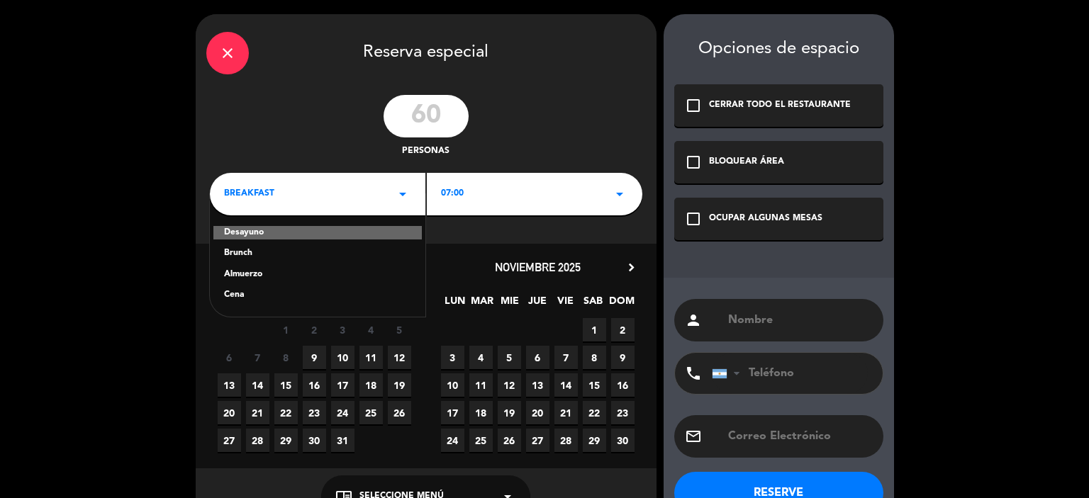
click at [238, 292] on div "Cena" at bounding box center [317, 296] width 187 height 14
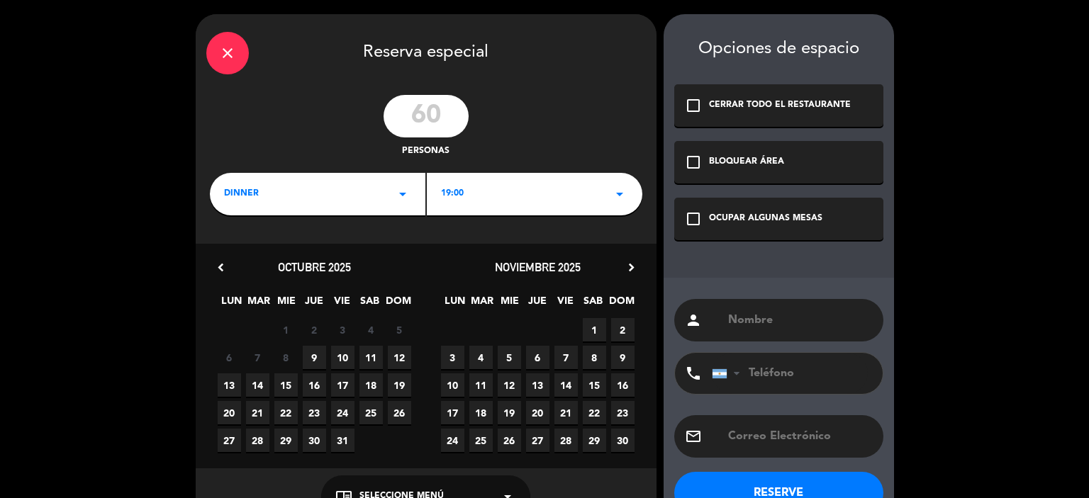
click at [618, 193] on icon "arrow_drop_down" at bounding box center [619, 194] width 17 height 17
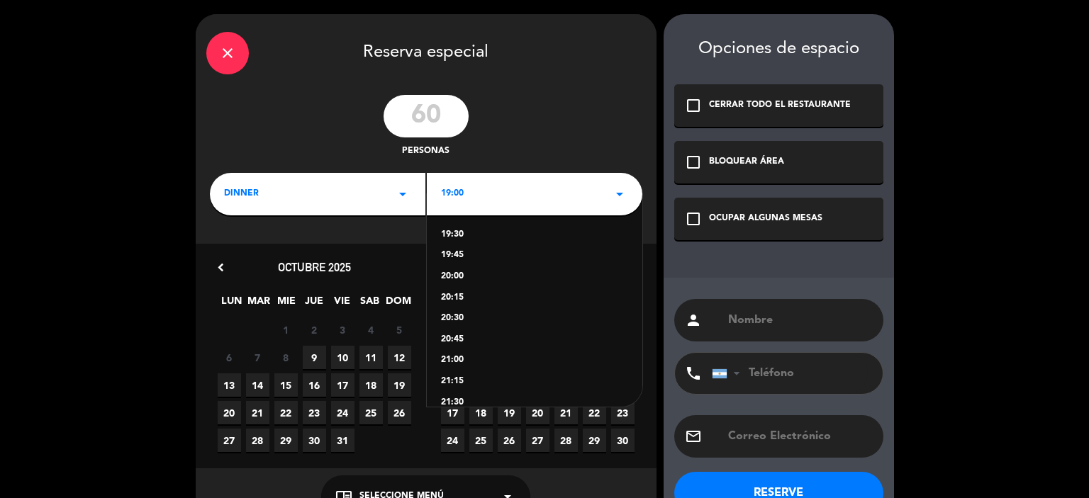
scroll to position [71, 0]
click at [455, 252] on div "20:00" at bounding box center [534, 246] width 187 height 14
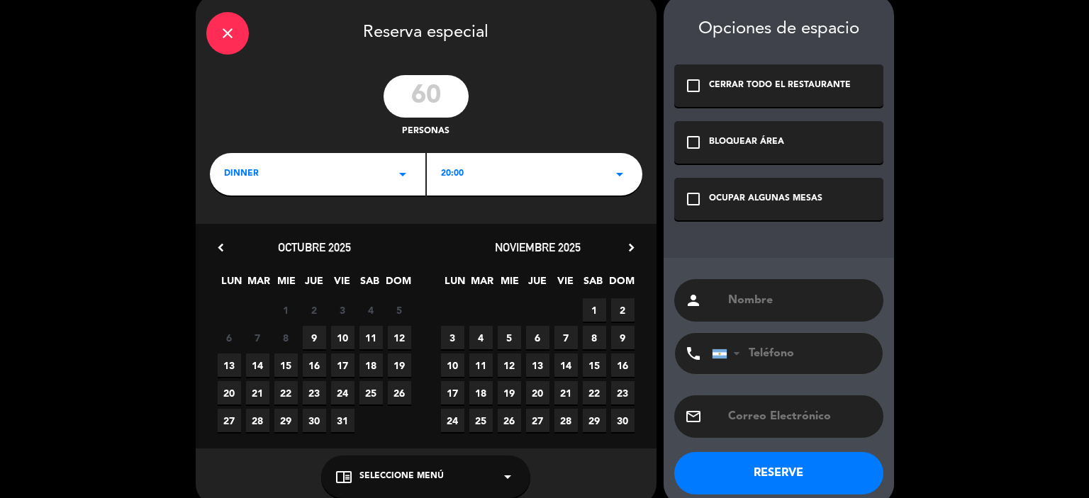
scroll to position [40, 0]
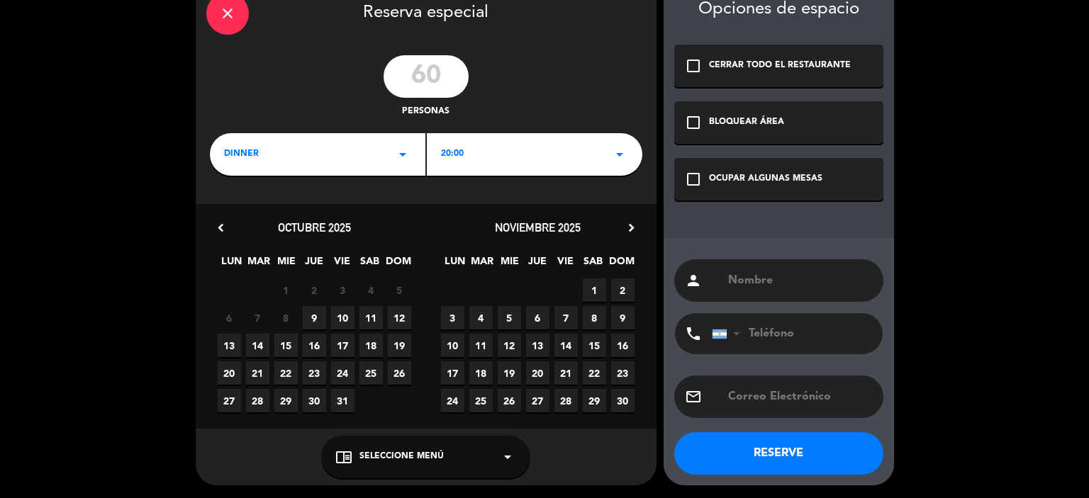
click at [457, 344] on span "10" at bounding box center [452, 345] width 23 height 23
click at [497, 456] on div "chrome_reader_mode Seleccione Menú arrow_drop_down" at bounding box center [425, 457] width 209 height 43
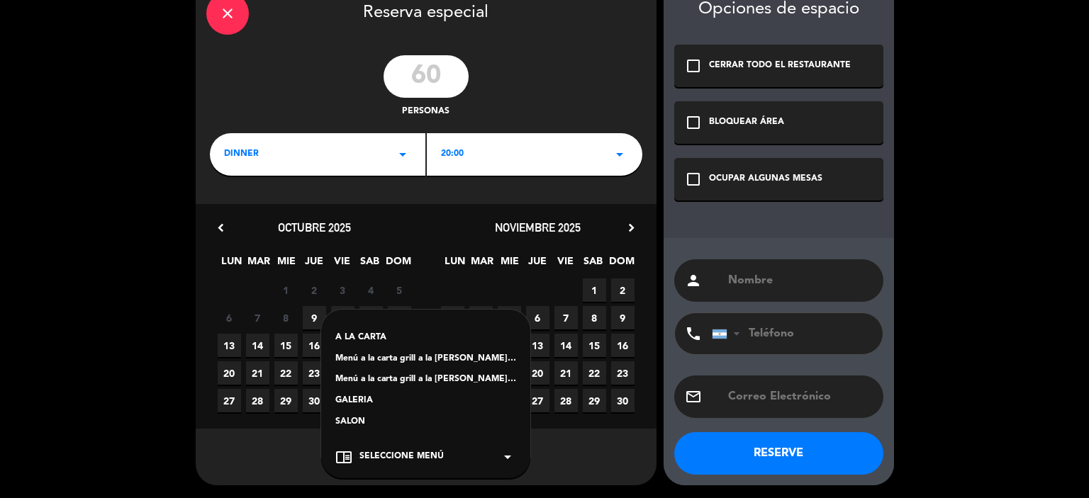
click at [353, 419] on div "SALON" at bounding box center [425, 423] width 181 height 14
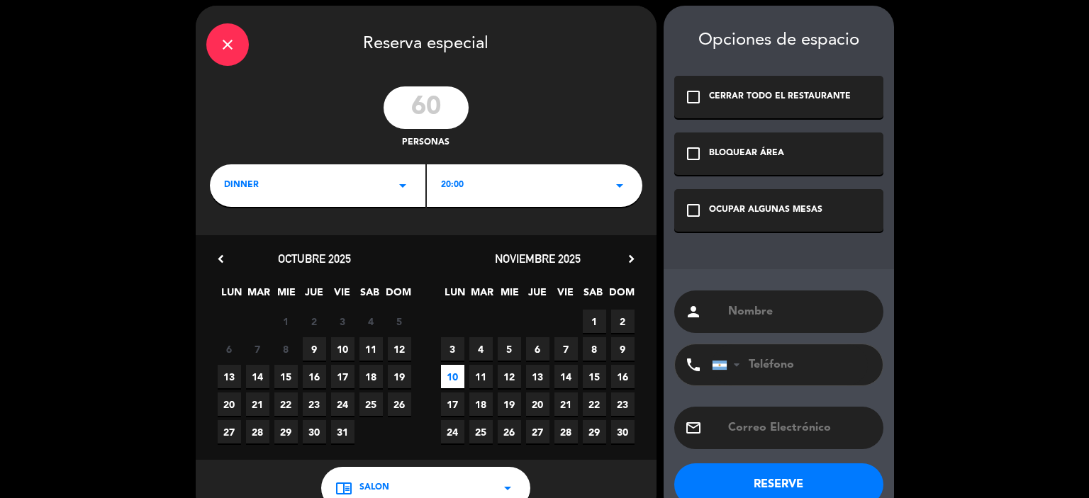
scroll to position [0, 0]
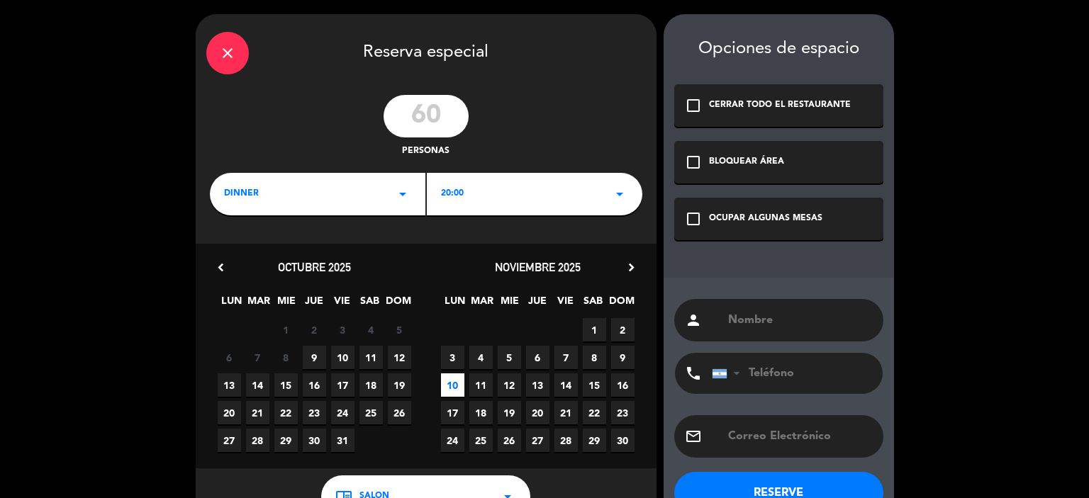
click at [695, 172] on div "check_box_outline_blank BLOQUEAR ÁREA" at bounding box center [778, 162] width 209 height 43
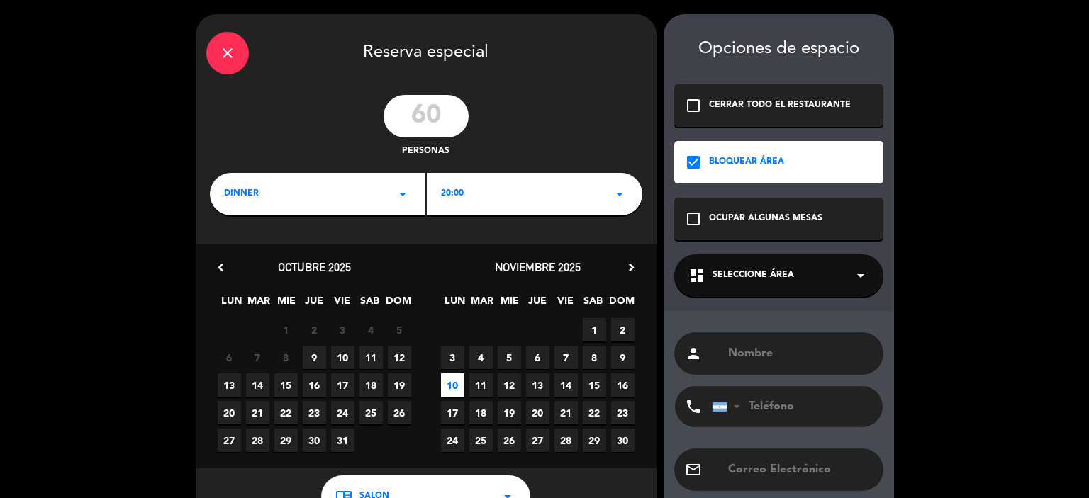
click at [774, 282] on span "Seleccione Área" at bounding box center [754, 276] width 82 height 14
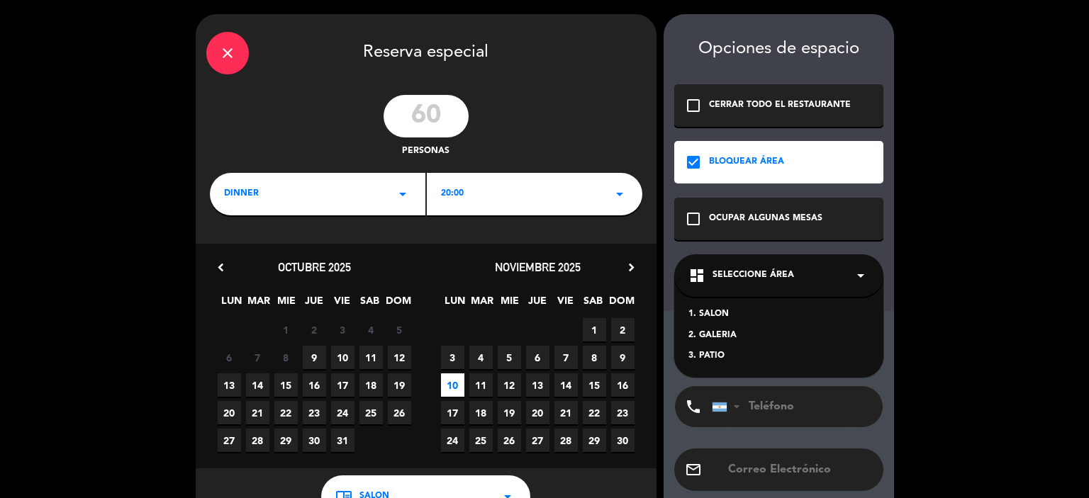
click at [706, 314] on div "1. SALON" at bounding box center [778, 315] width 181 height 14
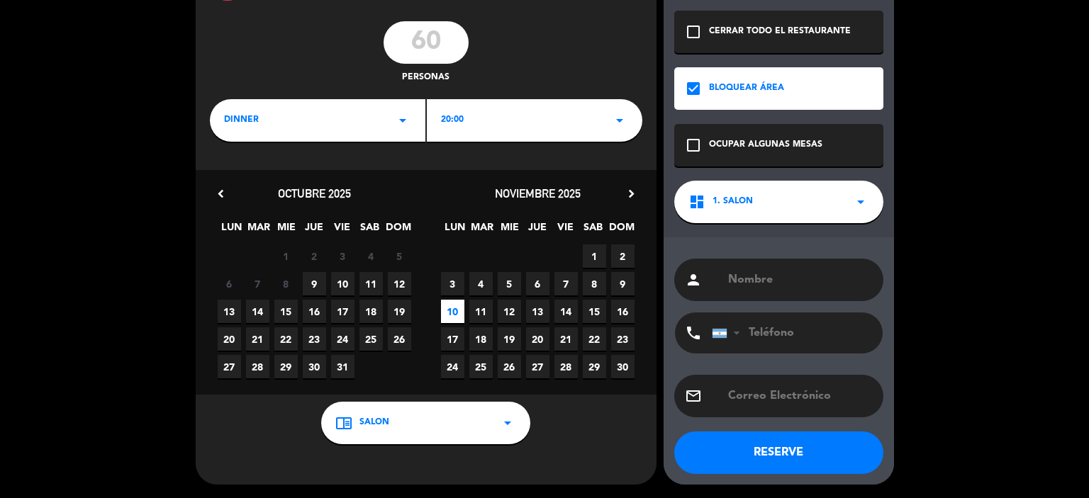
scroll to position [74, 0]
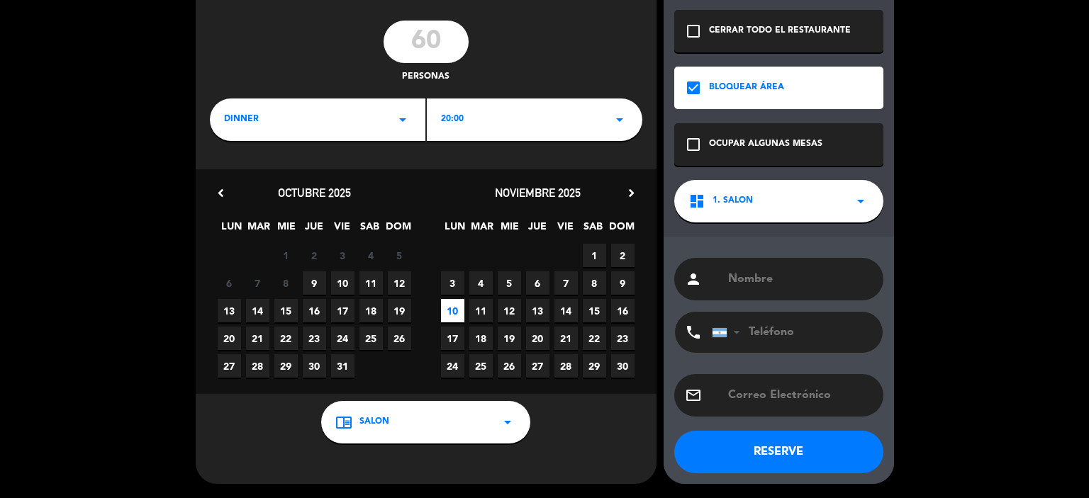
click at [749, 261] on div "person" at bounding box center [778, 279] width 209 height 43
click at [753, 270] on input "text" at bounding box center [800, 279] width 146 height 20
type input "CIEE"
click at [779, 448] on button "RESERVE" at bounding box center [778, 452] width 209 height 43
